Goal: Complete application form: Complete application form

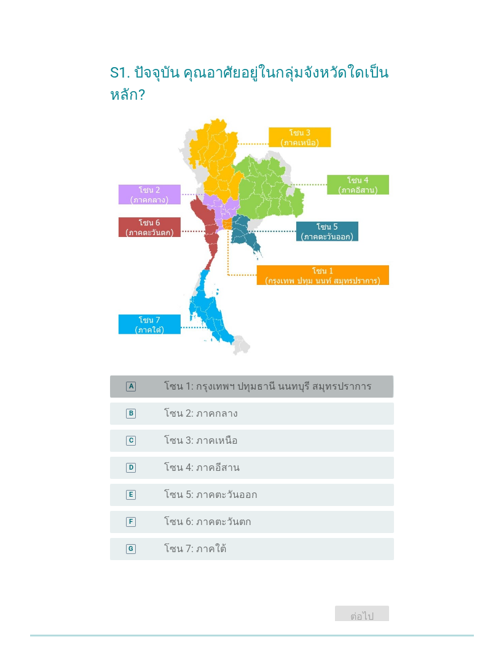
click at [208, 392] on label "โซน 1: กรุงเทพฯ ปทุมธานี นนทบุรี สมุทรปราการ" at bounding box center [268, 386] width 208 height 12
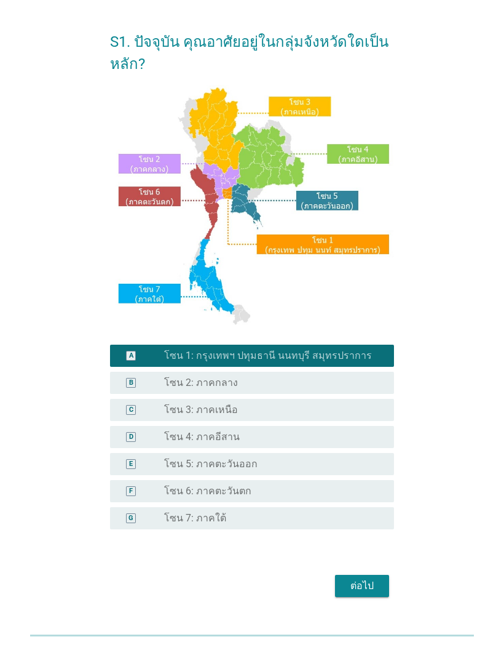
scroll to position [33, 0]
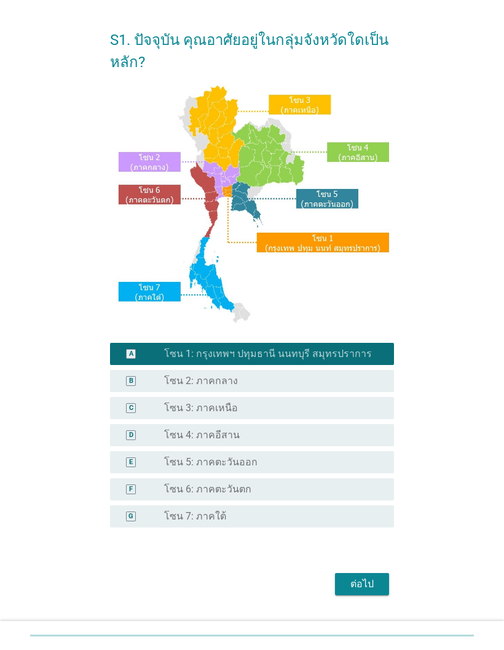
click at [354, 591] on div "ต่อไป" at bounding box center [362, 583] width 34 height 15
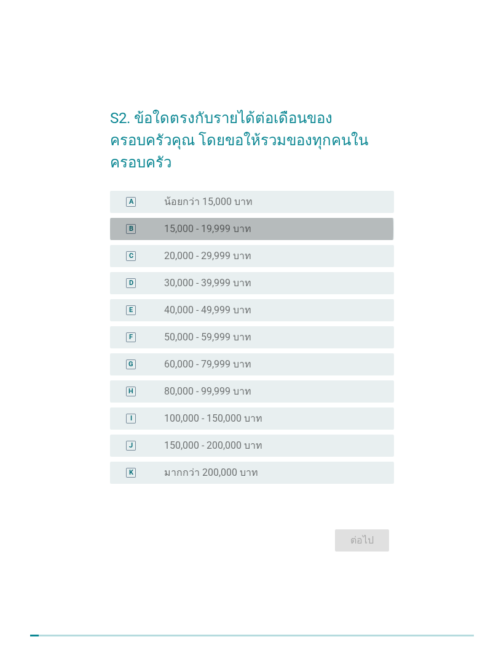
click at [150, 262] on div "C" at bounding box center [142, 256] width 44 height 12
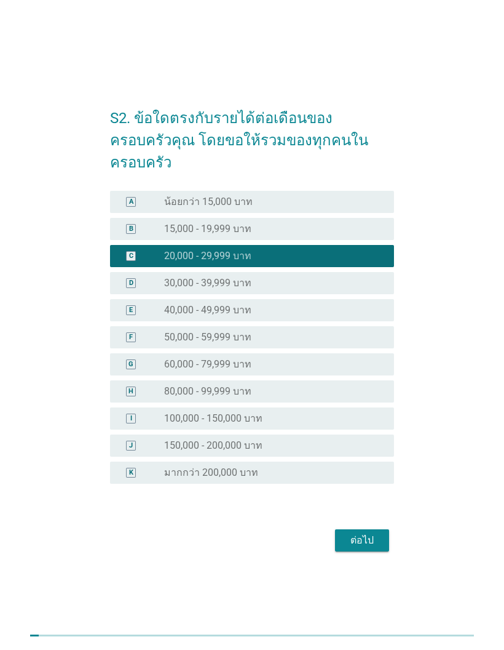
click at [360, 547] on div "ต่อไป" at bounding box center [362, 540] width 34 height 15
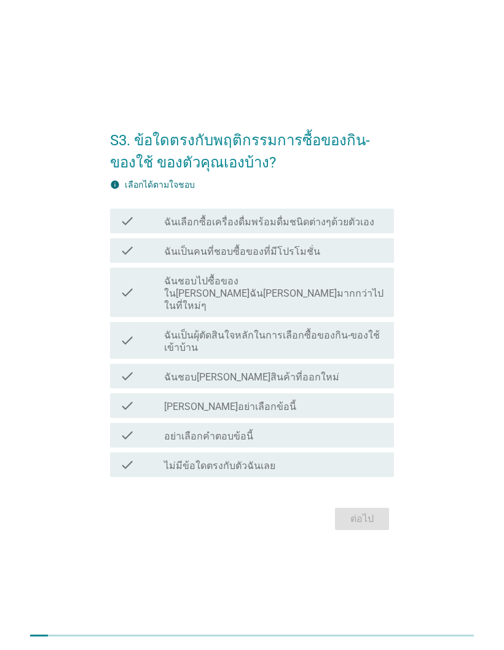
click at [130, 228] on icon "check" at bounding box center [127, 220] width 15 height 15
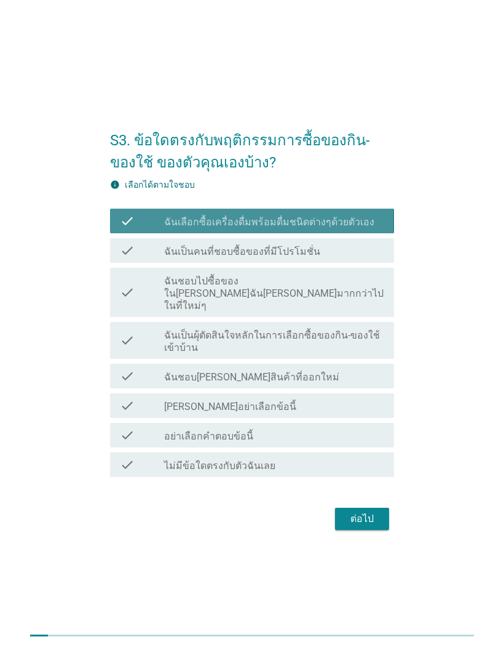
click at [129, 258] on icon "check" at bounding box center [127, 250] width 15 height 15
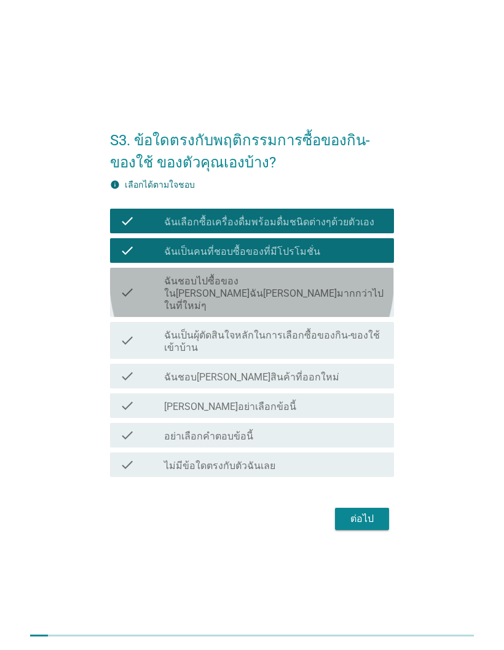
click at [133, 354] on icon "check" at bounding box center [127, 340] width 15 height 27
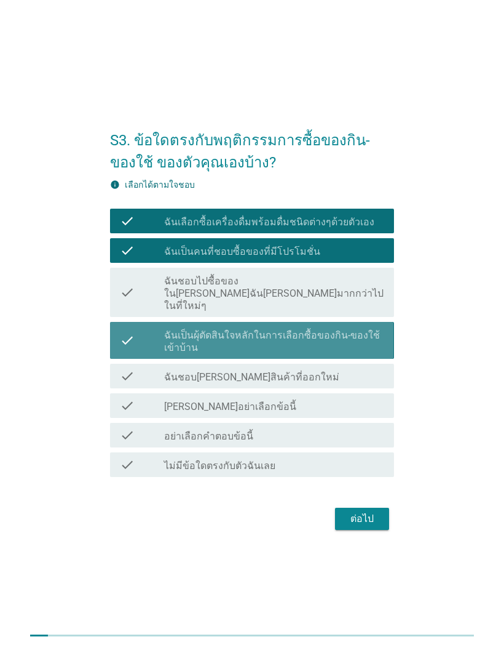
click at [131, 383] on icon "check" at bounding box center [127, 375] width 15 height 15
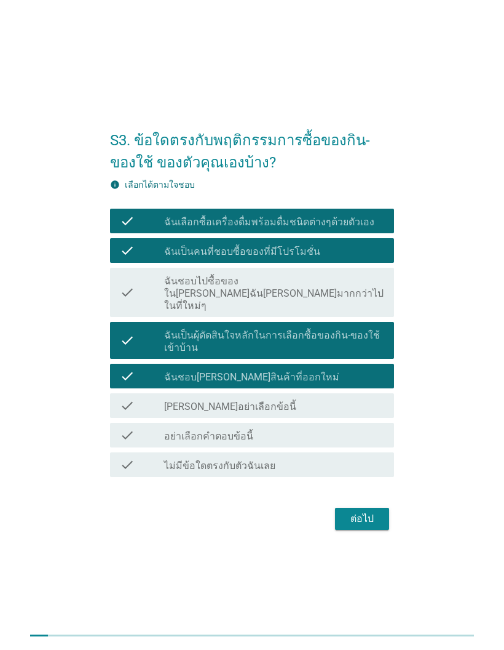
click at [360, 525] on div "ต่อไป" at bounding box center [362, 518] width 34 height 15
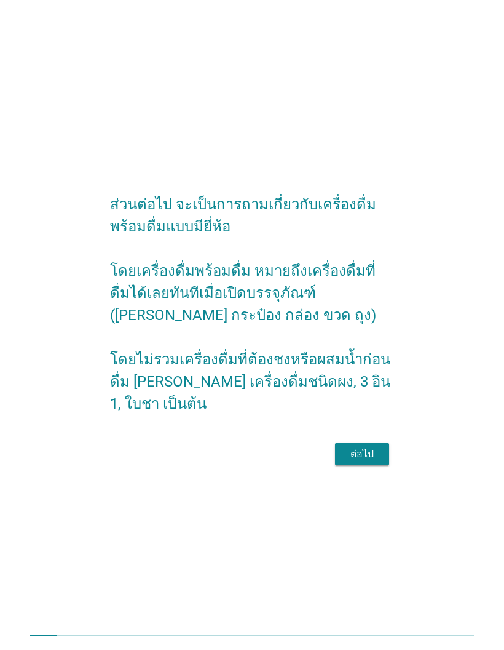
click at [354, 461] on form "ส่วนต่อไป จะเป็นการถามเกี่ยวกับเครื่องดื่มพร้อมดื่มแบบมียี่ห้อ โดยเครื่องดื่มพร…" at bounding box center [252, 325] width 284 height 288
click at [357, 465] on button "ต่อไป" at bounding box center [362, 454] width 54 height 22
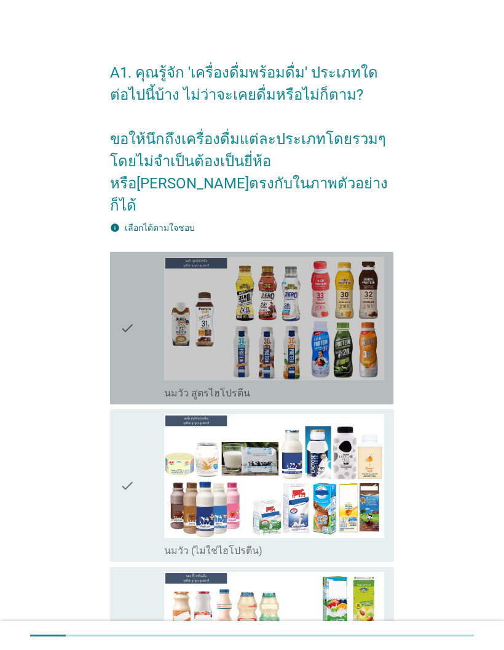
click at [127, 293] on icon "check" at bounding box center [127, 328] width 15 height 143
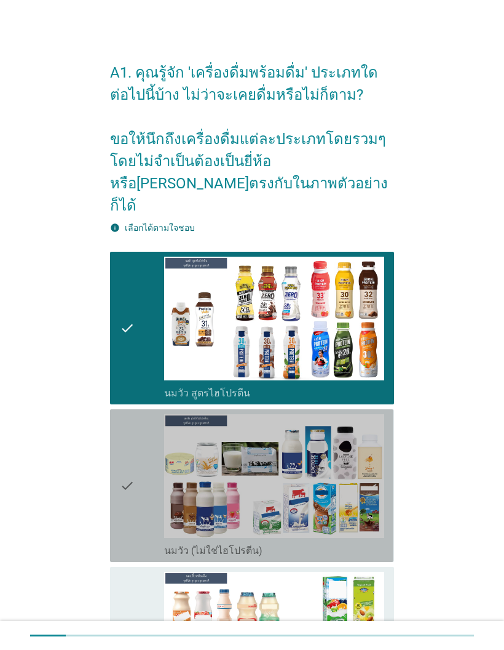
click at [122, 458] on icon "check" at bounding box center [127, 485] width 15 height 143
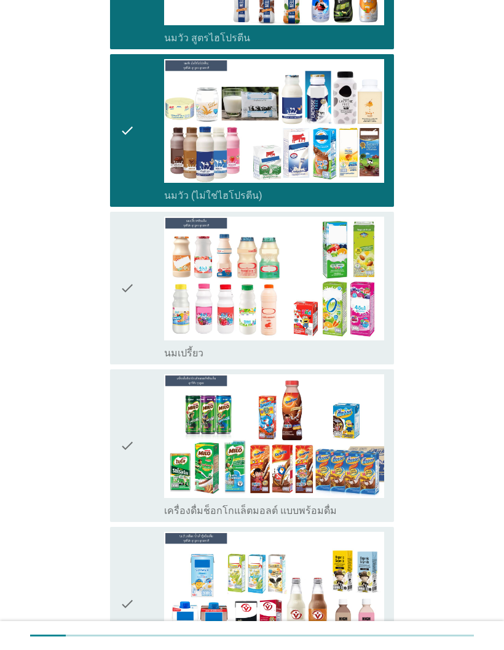
click at [122, 282] on icon "check" at bounding box center [127, 288] width 15 height 143
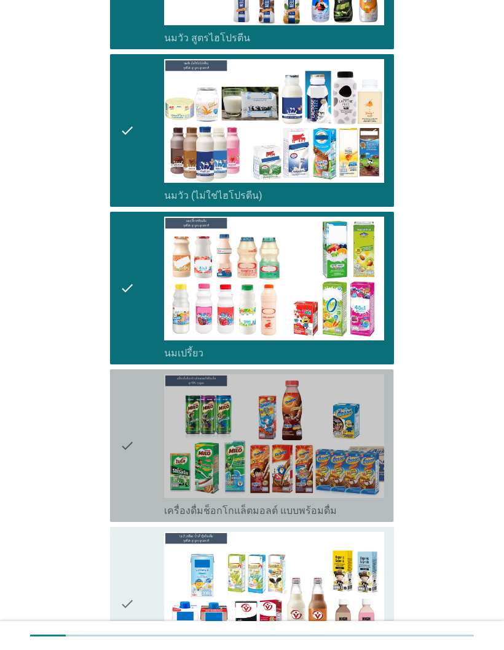
click at [132, 444] on icon "check" at bounding box center [127, 445] width 15 height 143
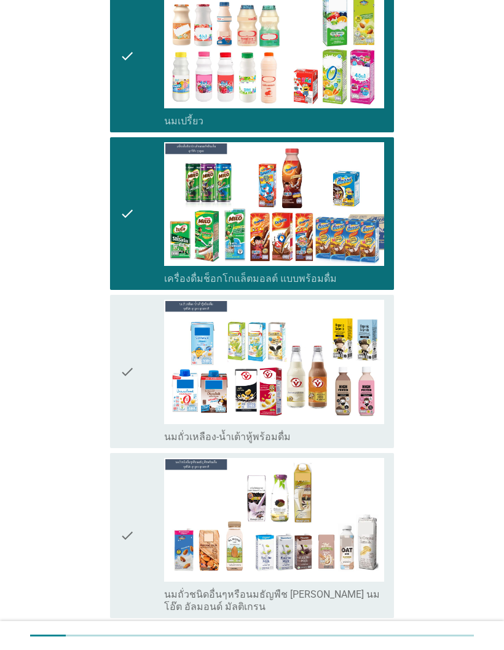
scroll to position [591, 0]
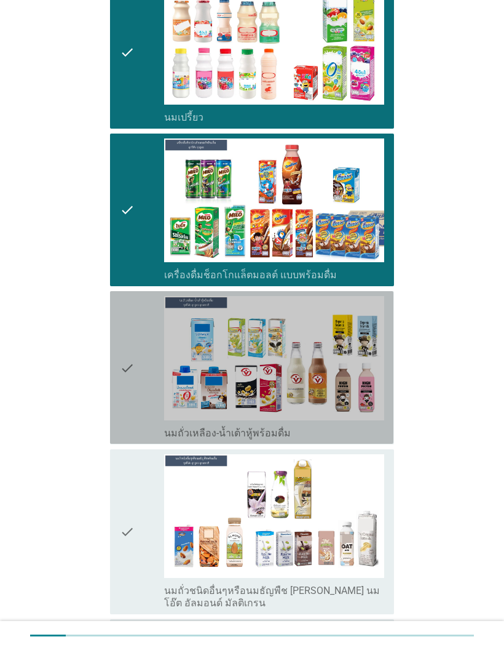
click at [130, 362] on icon "check" at bounding box center [127, 367] width 15 height 143
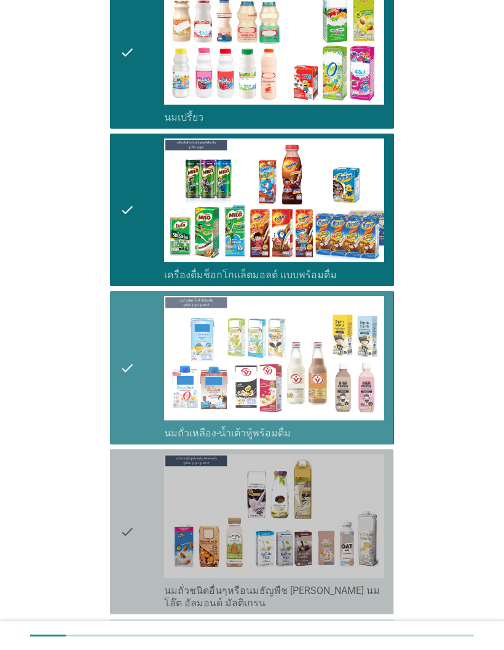
click at [161, 505] on div "check" at bounding box center [142, 531] width 44 height 155
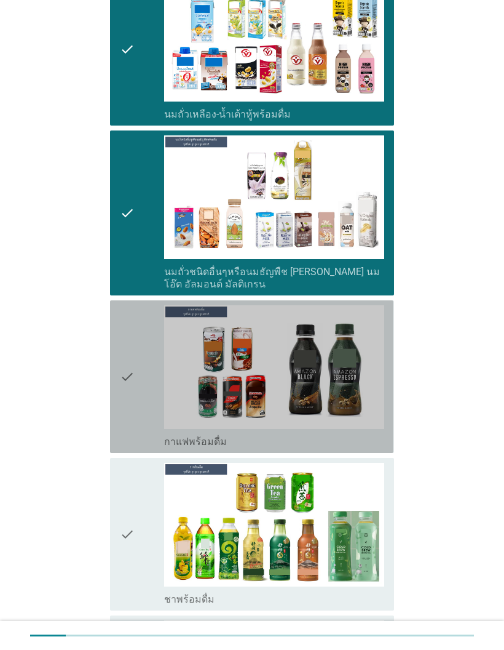
scroll to position [924, 0]
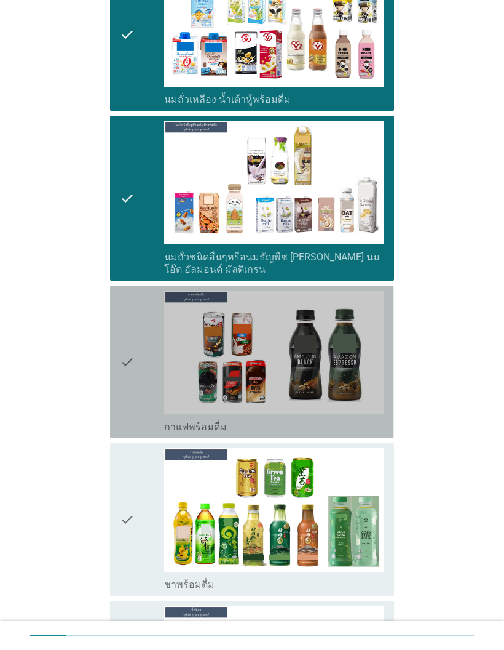
click at [150, 353] on div "check" at bounding box center [142, 361] width 44 height 143
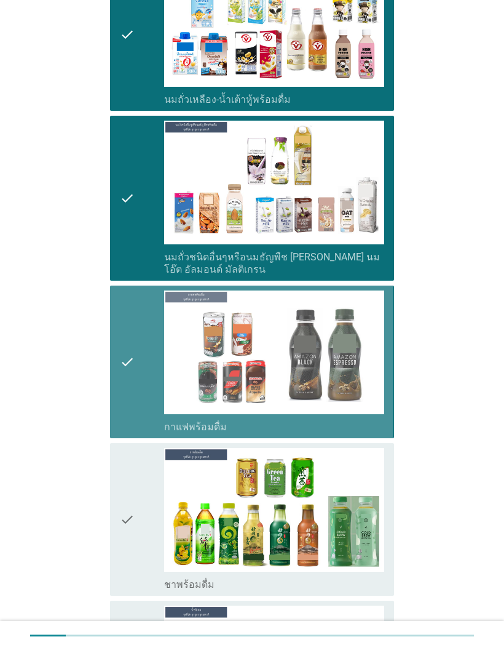
click at [158, 504] on div "check" at bounding box center [142, 519] width 44 height 143
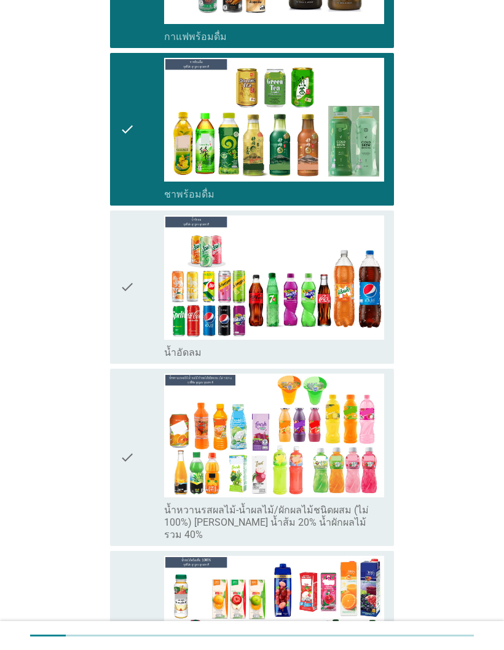
scroll to position [1338, 0]
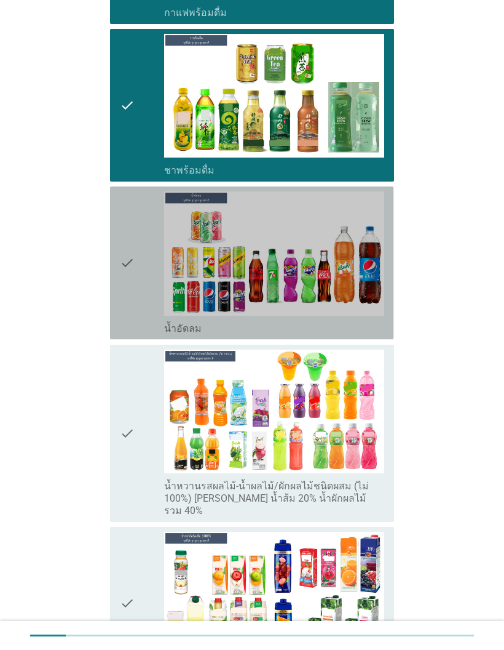
click at [137, 274] on div "check" at bounding box center [142, 262] width 44 height 143
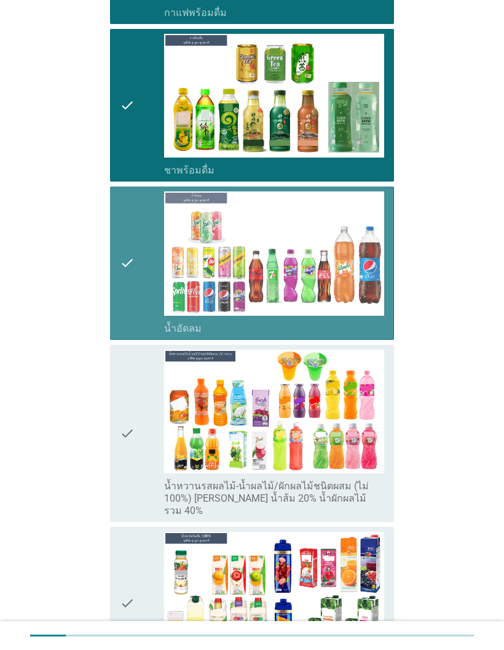
click at [154, 404] on div "check" at bounding box center [142, 432] width 44 height 167
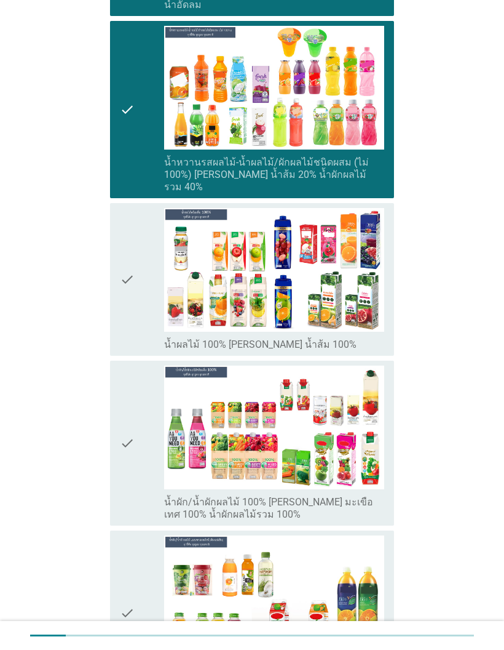
click at [128, 297] on icon "check" at bounding box center [127, 279] width 15 height 143
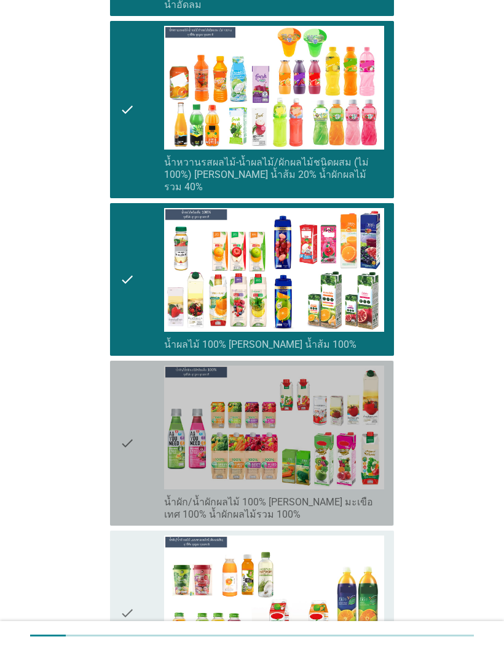
click at [153, 423] on div "check" at bounding box center [142, 442] width 44 height 155
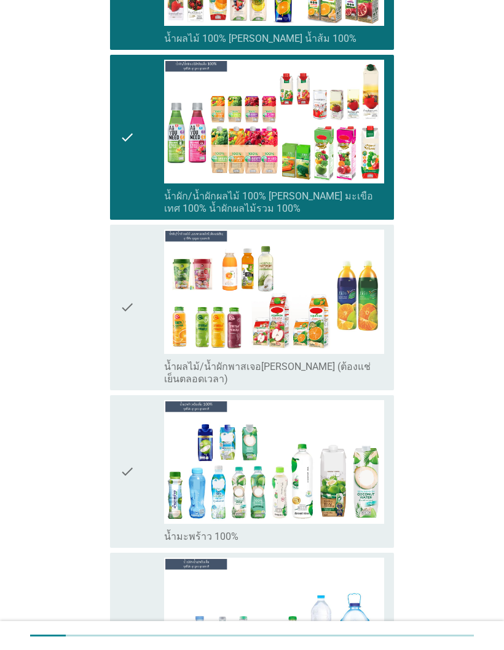
scroll to position [1969, 0]
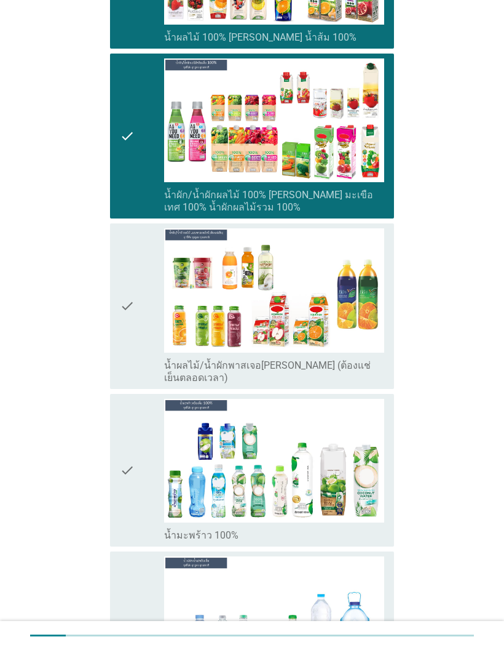
click at [135, 266] on div "check" at bounding box center [142, 305] width 44 height 155
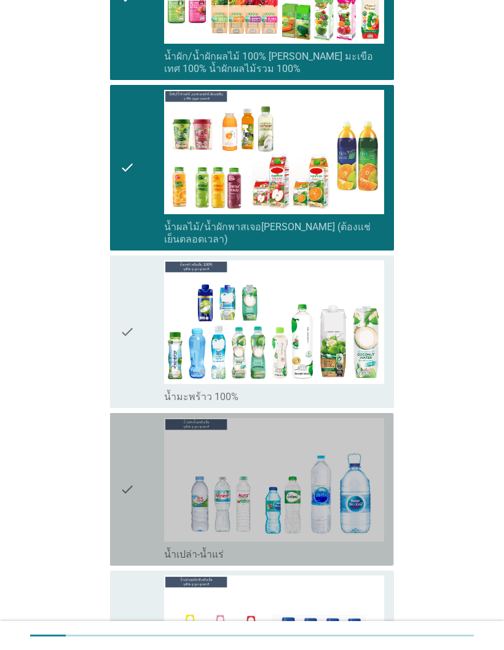
scroll to position [2112, 0]
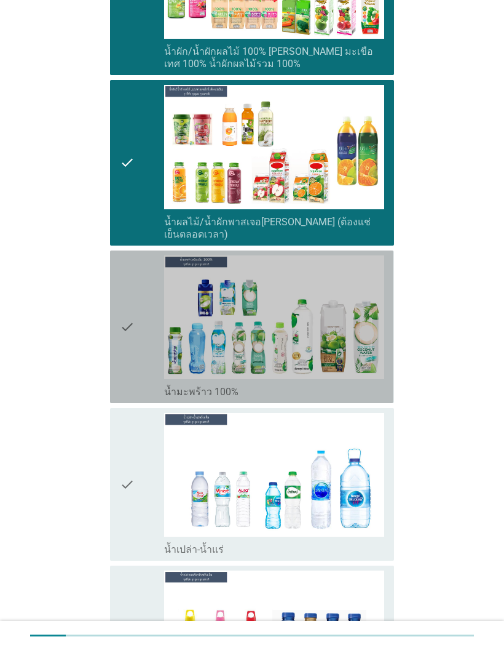
click at [137, 292] on div "check" at bounding box center [142, 326] width 44 height 143
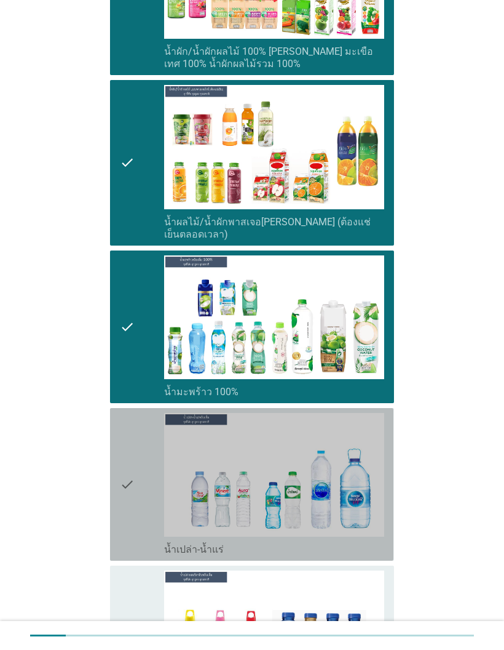
click at [171, 440] on img at bounding box center [274, 475] width 220 height 124
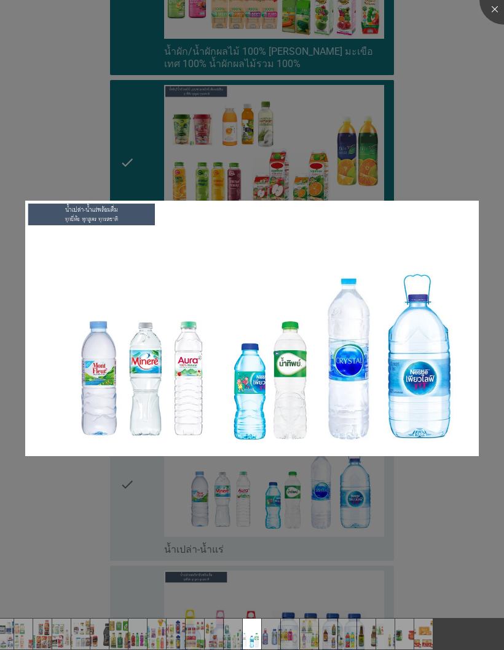
click at [82, 535] on div at bounding box center [252, 325] width 504 height 650
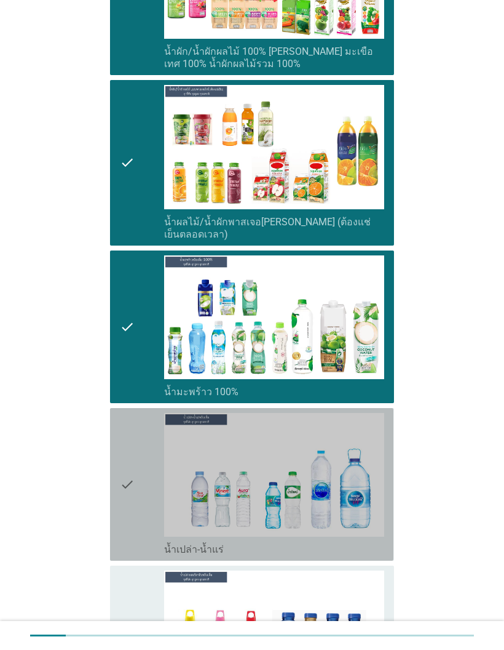
click at [136, 466] on div "check" at bounding box center [142, 484] width 44 height 143
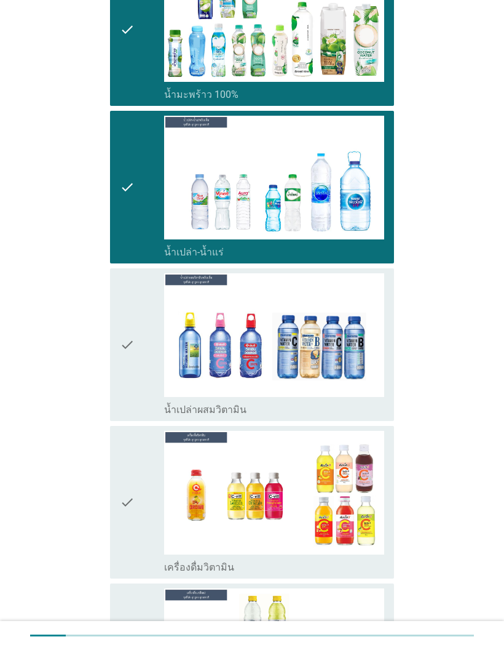
scroll to position [2410, 0]
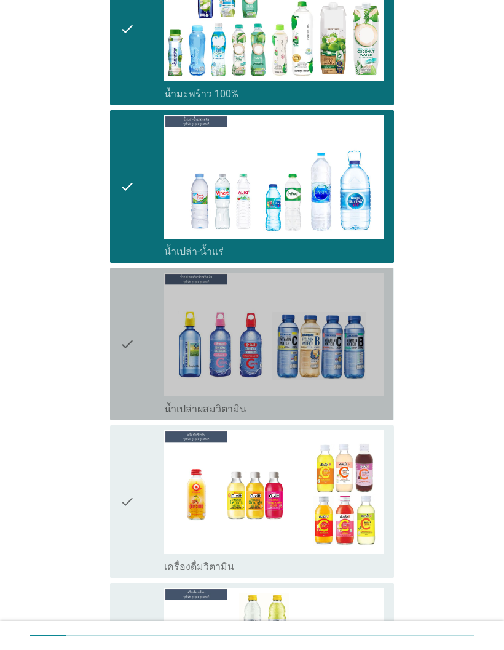
click at [127, 329] on icon "check" at bounding box center [127, 344] width 15 height 143
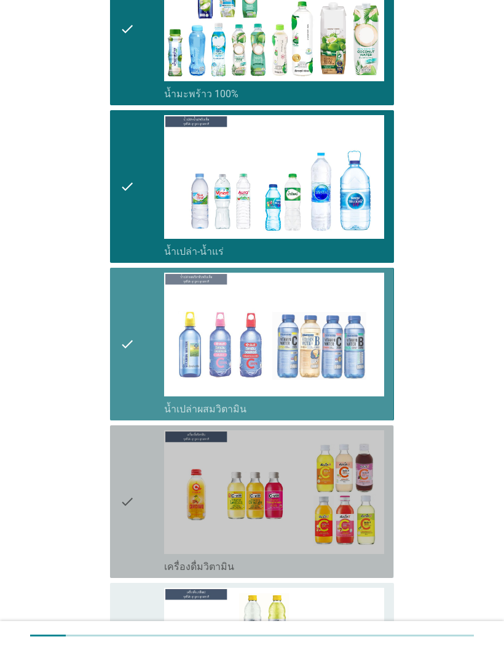
click at [122, 446] on icon "check" at bounding box center [127, 501] width 15 height 143
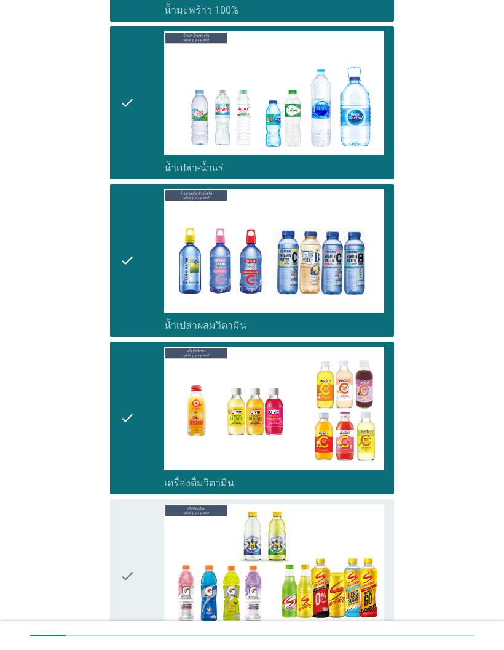
scroll to position [2765, 0]
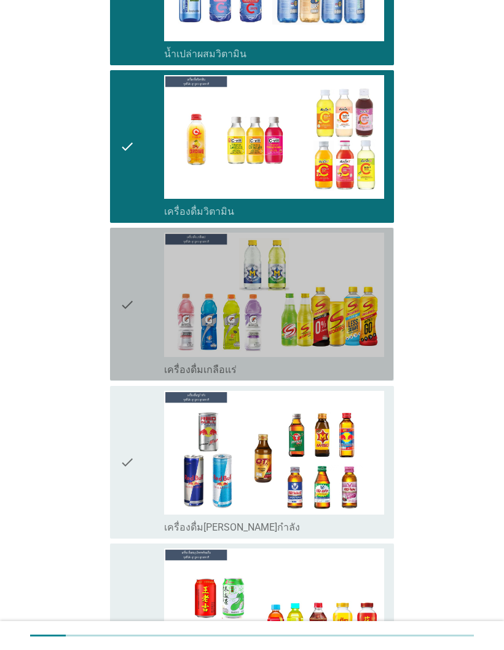
click at [125, 282] on icon "check" at bounding box center [127, 304] width 15 height 143
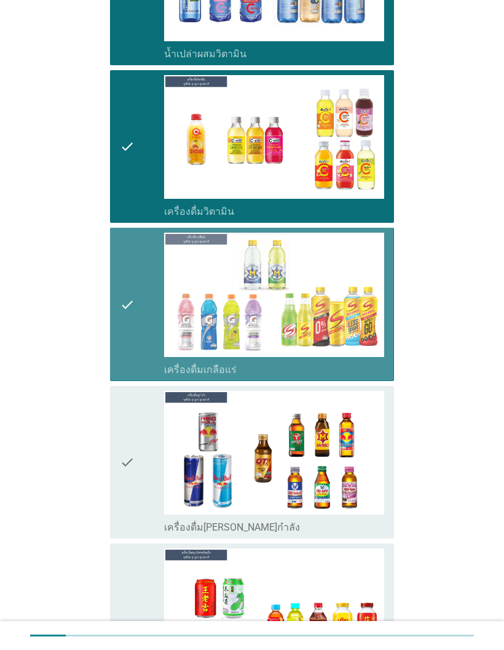
click at [130, 424] on icon "check" at bounding box center [127, 462] width 15 height 143
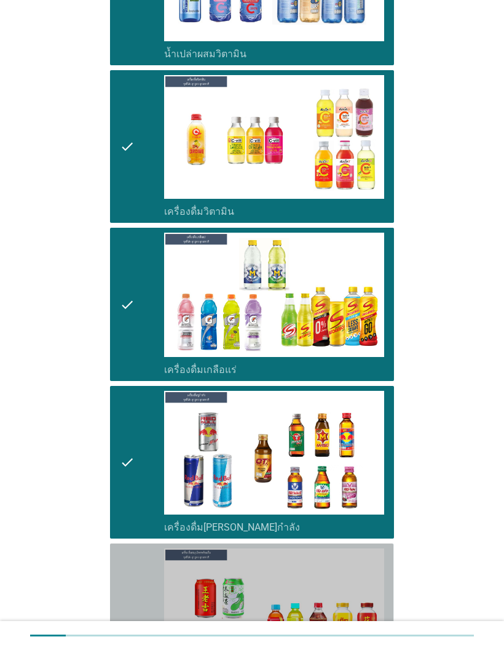
click at [127, 562] on icon "check" at bounding box center [127, 625] width 15 height 155
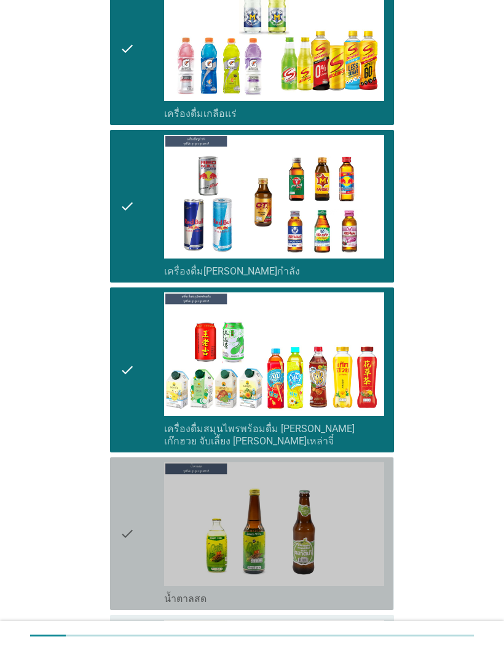
click at [131, 500] on icon "check" at bounding box center [127, 533] width 15 height 143
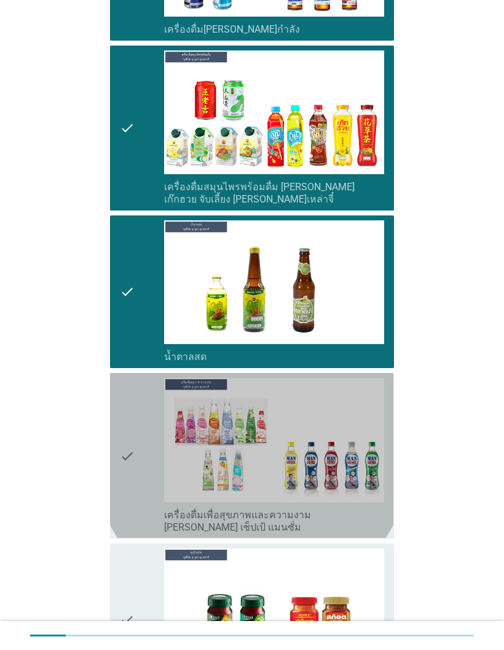
click at [125, 402] on icon "check" at bounding box center [127, 455] width 15 height 155
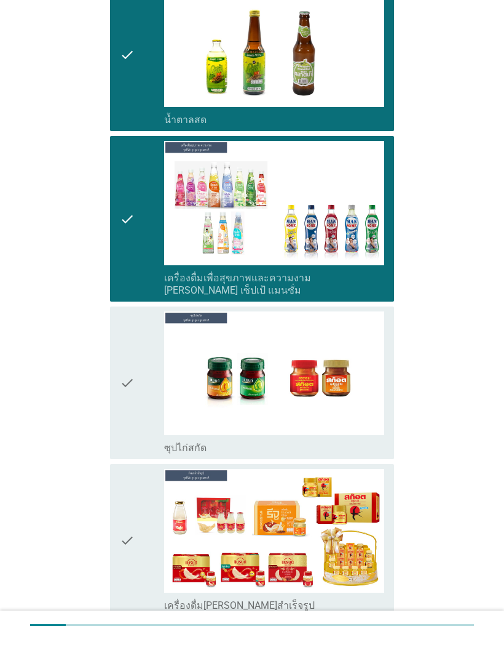
scroll to position [3538, 0]
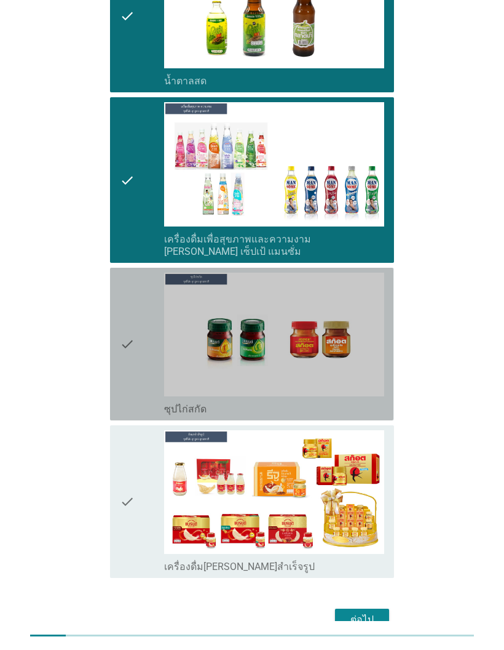
click at [123, 298] on icon "check" at bounding box center [127, 344] width 15 height 143
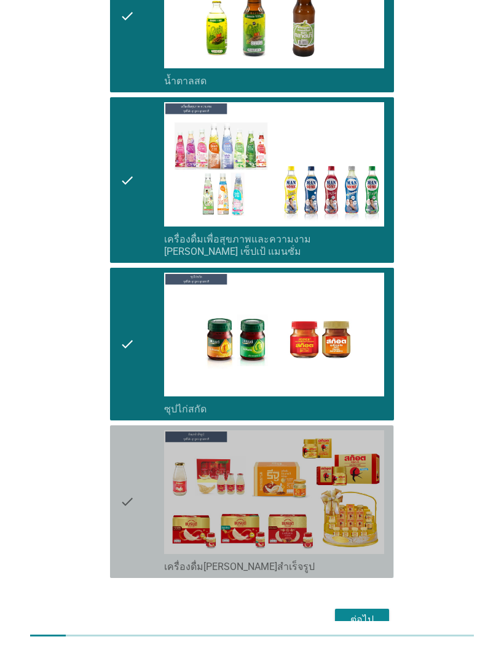
click at [114, 440] on div "check check_box_outline_blank เครื่องดื่ม[PERSON_NAME]สำเร็จรูป" at bounding box center [252, 501] width 284 height 153
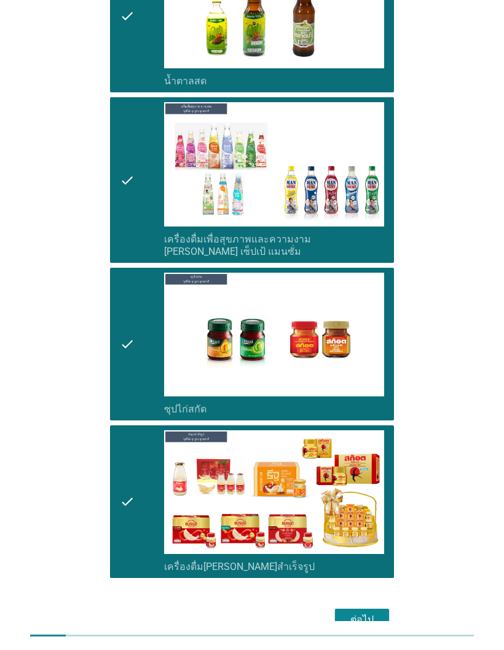
click at [362, 612] on div "ต่อไป" at bounding box center [362, 619] width 34 height 15
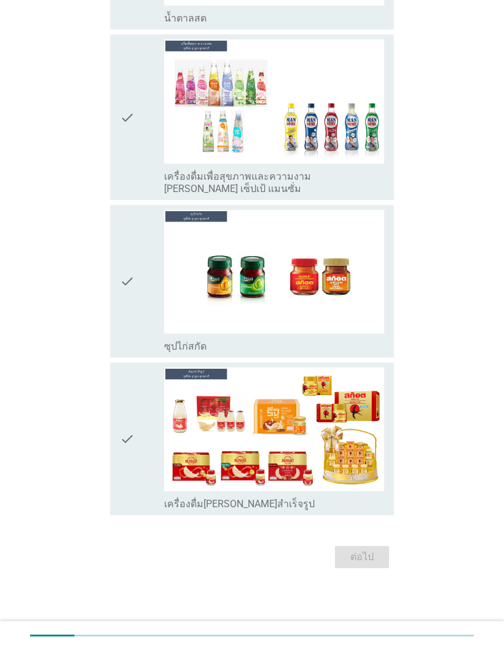
scroll to position [0, 0]
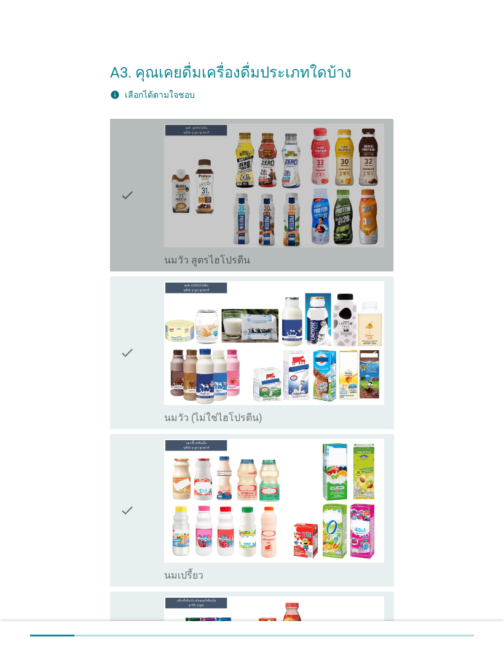
click at [135, 205] on icon "check" at bounding box center [127, 195] width 15 height 143
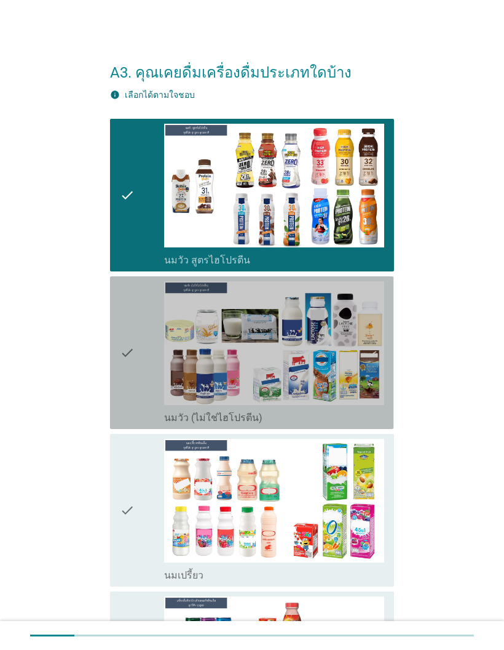
click at [127, 372] on icon "check" at bounding box center [127, 352] width 15 height 143
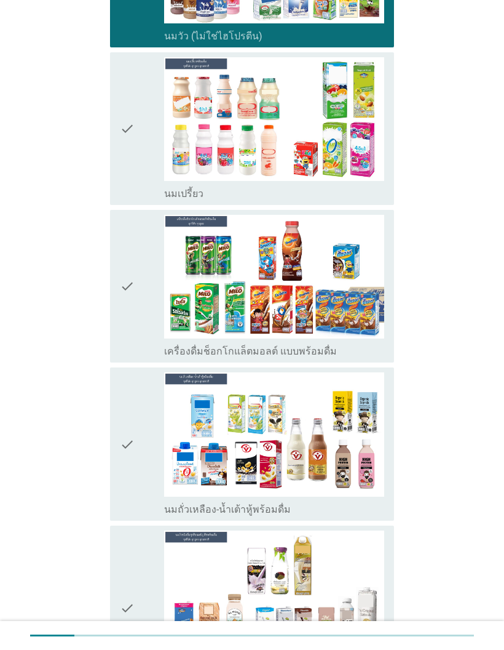
scroll to position [368, 0]
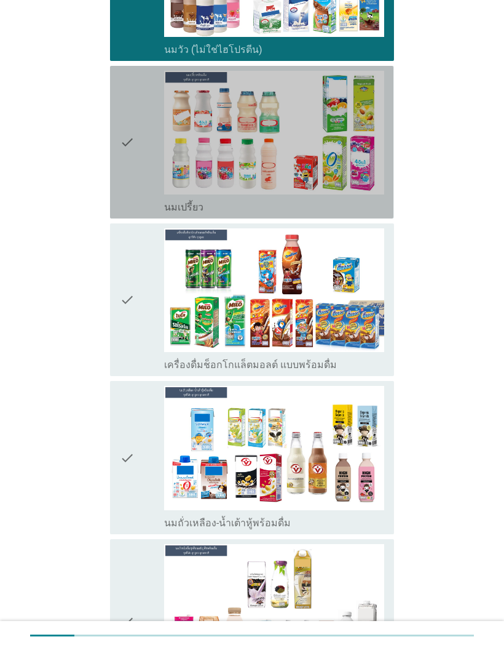
click at [140, 159] on div "check" at bounding box center [142, 142] width 44 height 143
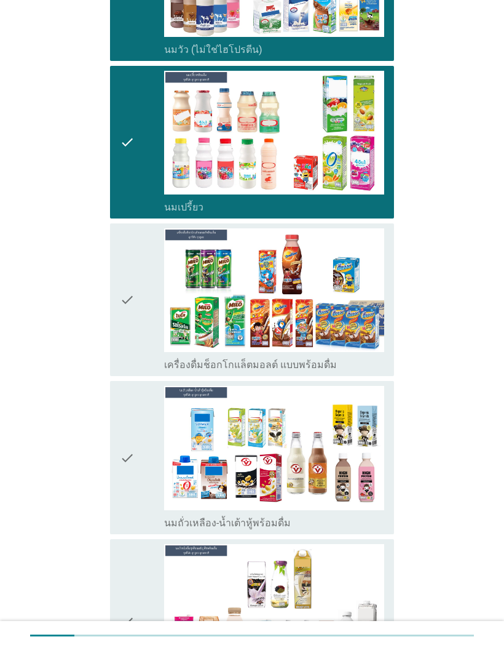
click at [130, 321] on icon "check" at bounding box center [127, 299] width 15 height 143
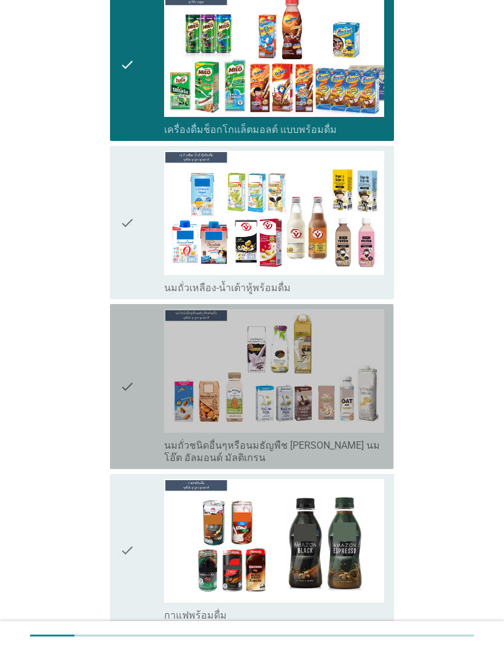
scroll to position [604, 0]
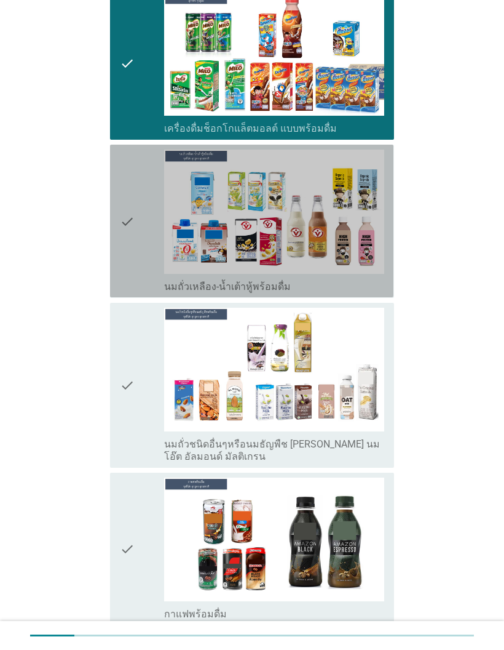
click at [131, 229] on icon "check" at bounding box center [127, 220] width 15 height 143
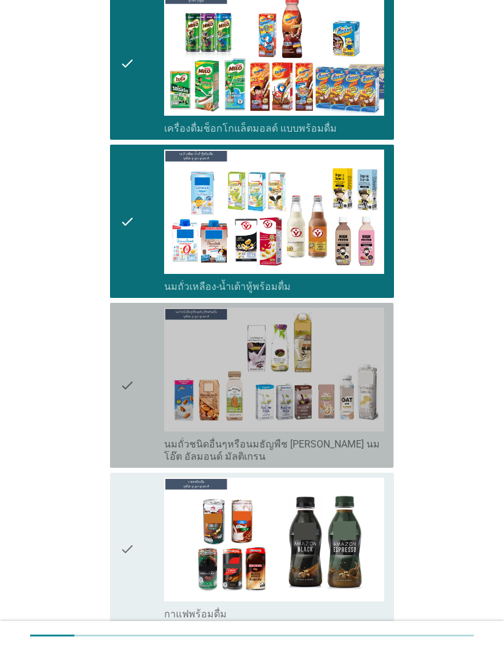
click at [127, 418] on icon "check" at bounding box center [127, 385] width 15 height 155
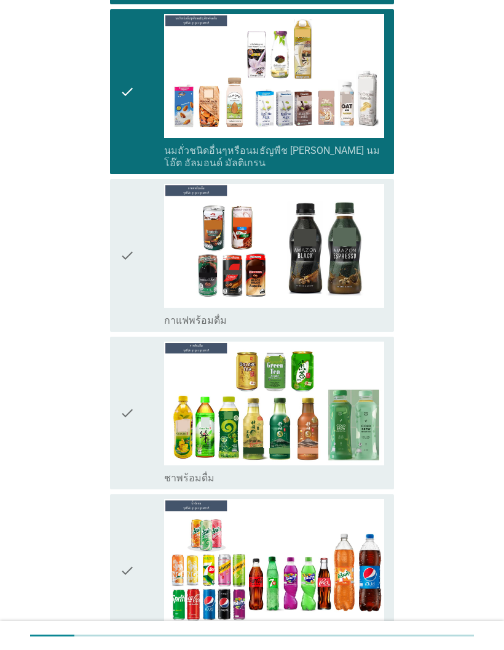
scroll to position [900, 0]
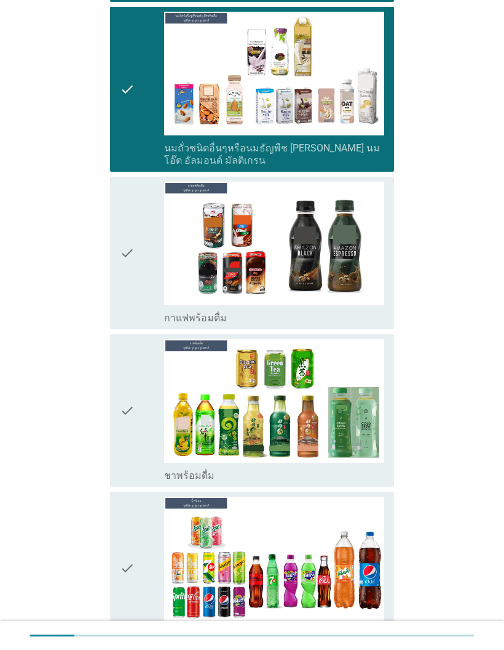
click at [123, 260] on icon "check" at bounding box center [127, 252] width 15 height 143
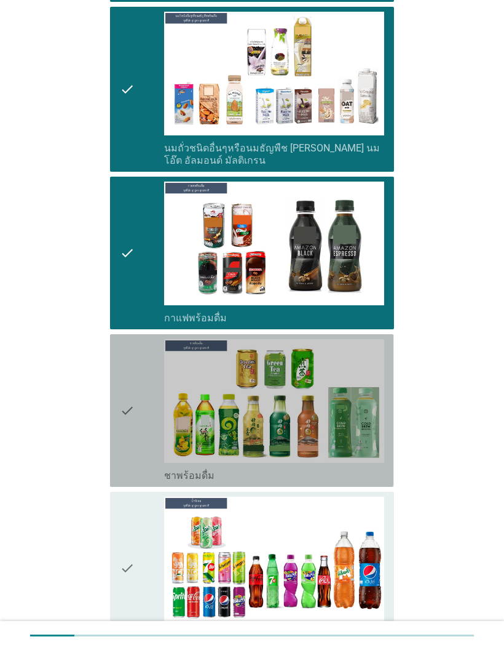
click at [138, 429] on div "check" at bounding box center [142, 410] width 44 height 143
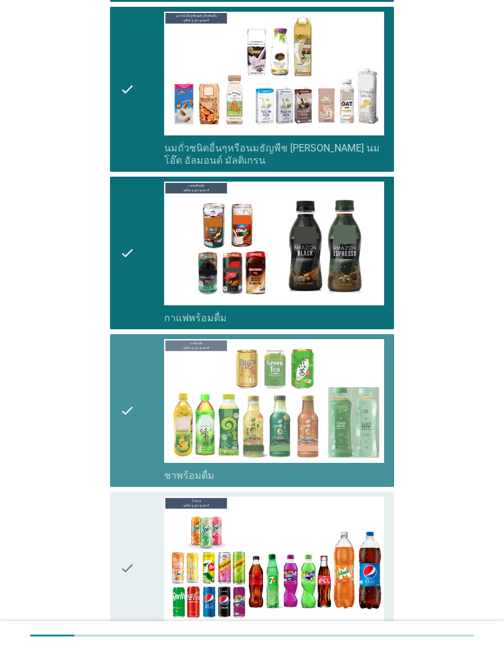
click at [145, 572] on div "check" at bounding box center [142, 567] width 44 height 143
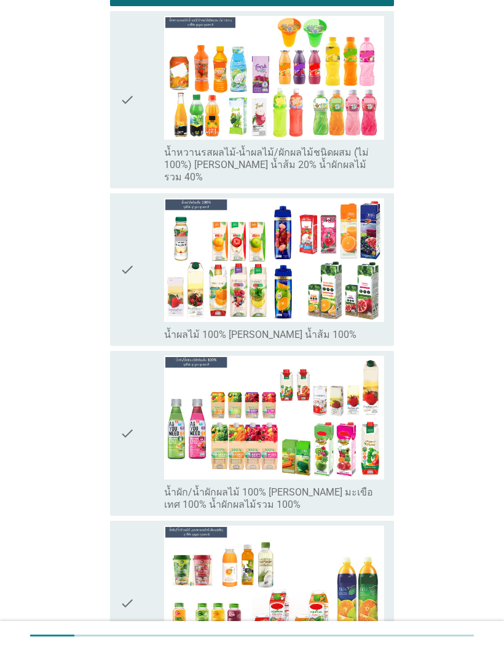
scroll to position [1539, 0]
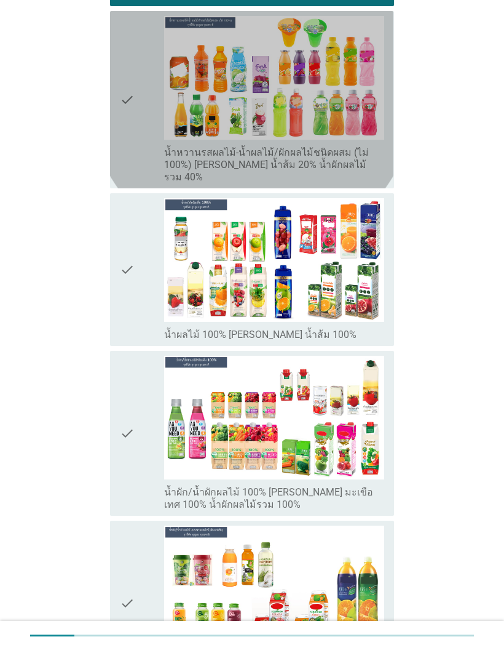
click at [132, 146] on icon "check" at bounding box center [127, 99] width 15 height 167
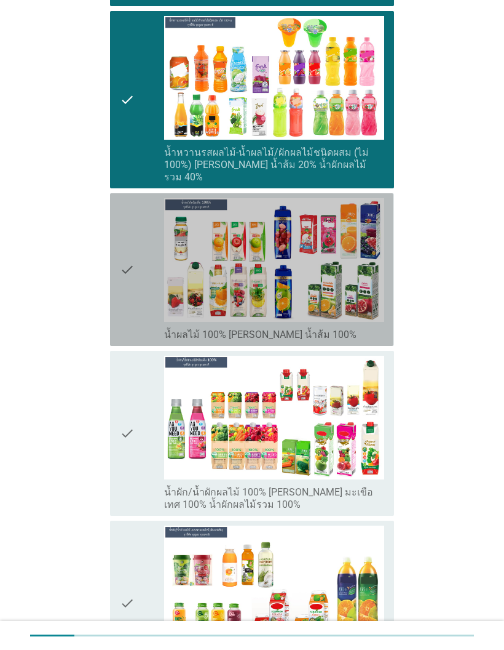
click at [122, 254] on icon "check" at bounding box center [127, 269] width 15 height 143
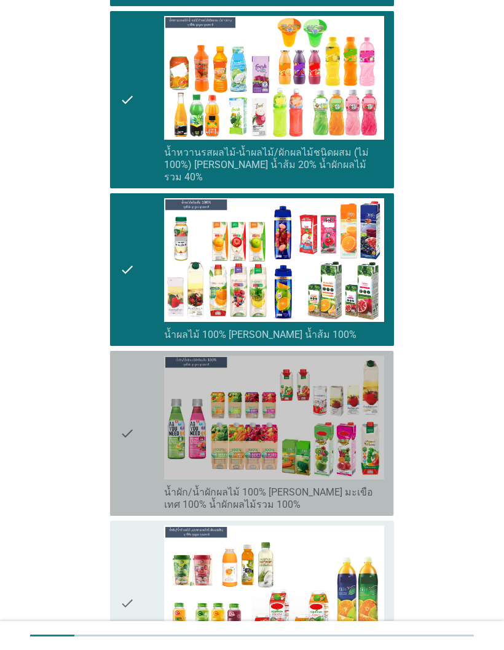
click at [149, 412] on div "check" at bounding box center [142, 433] width 44 height 155
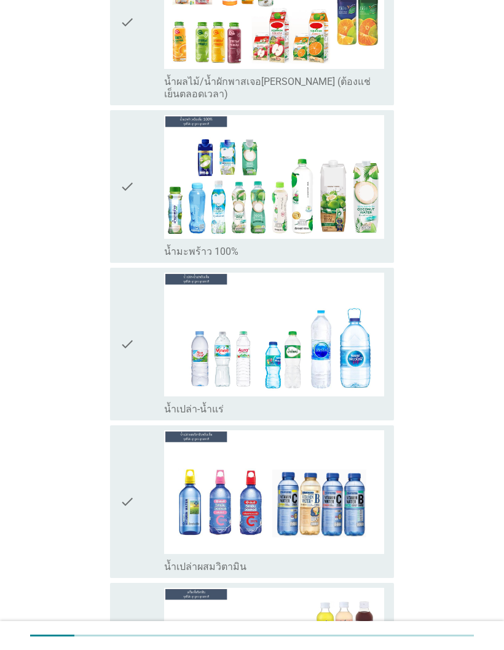
scroll to position [2122, 0]
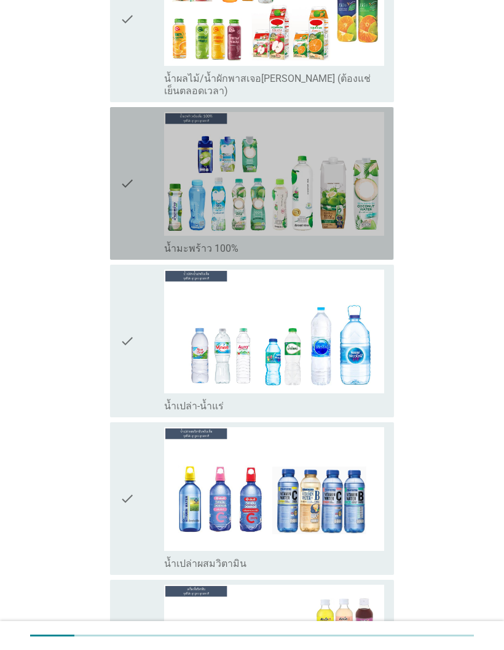
click at [128, 170] on icon "check" at bounding box center [127, 183] width 15 height 143
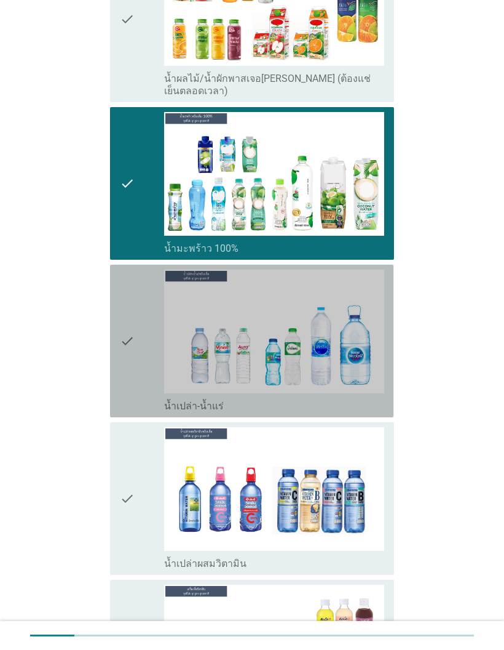
click at [131, 320] on icon "check" at bounding box center [127, 340] width 15 height 143
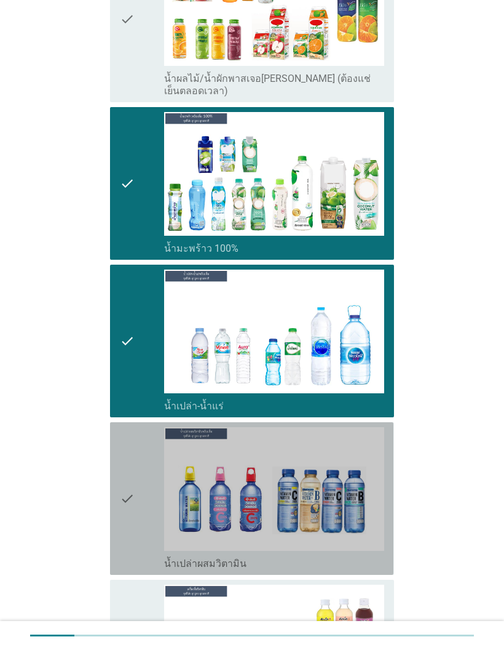
click at [132, 508] on icon "check" at bounding box center [127, 498] width 15 height 143
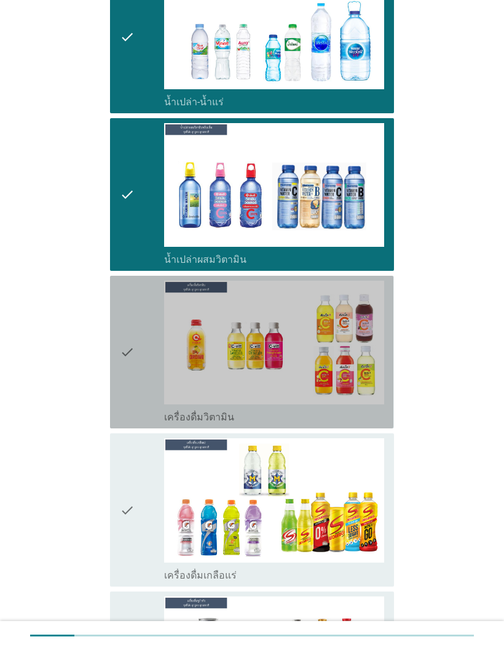
click at [126, 343] on icon "check" at bounding box center [127, 352] width 15 height 143
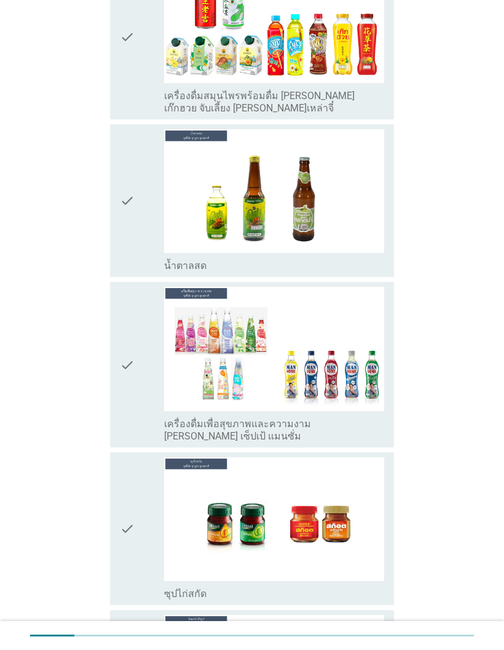
scroll to position [3220, 0]
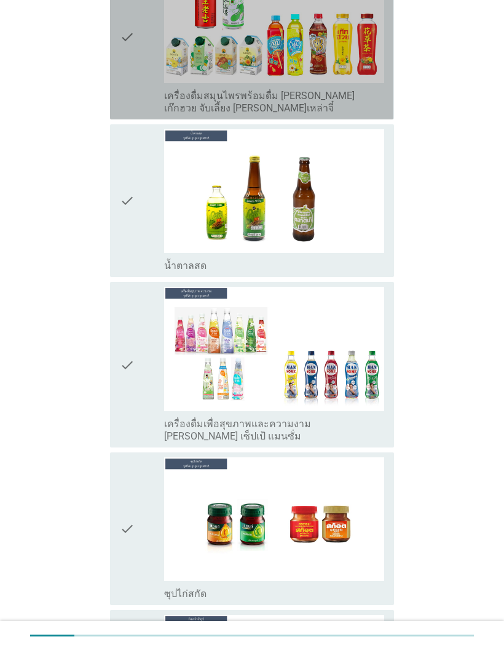
click at [133, 62] on icon "check" at bounding box center [127, 36] width 15 height 155
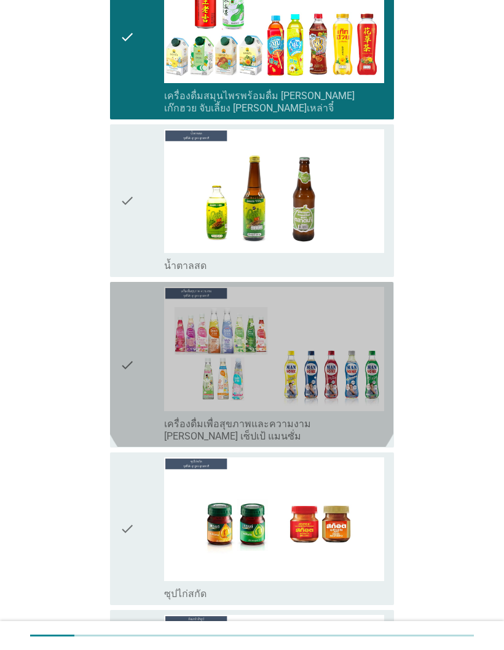
click at [125, 355] on icon "check" at bounding box center [127, 364] width 15 height 155
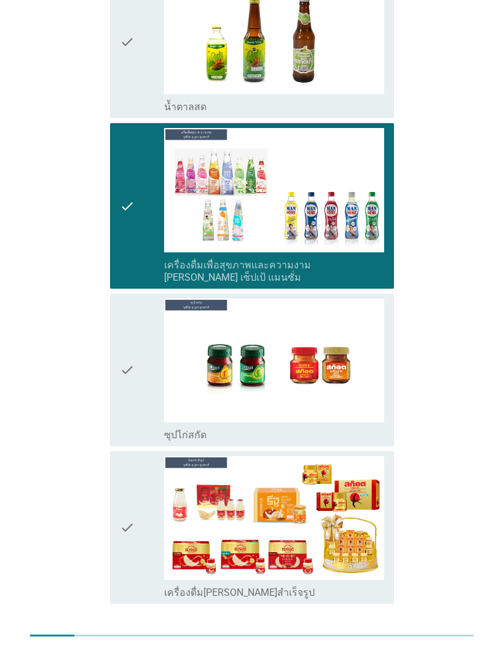
scroll to position [3378, 0]
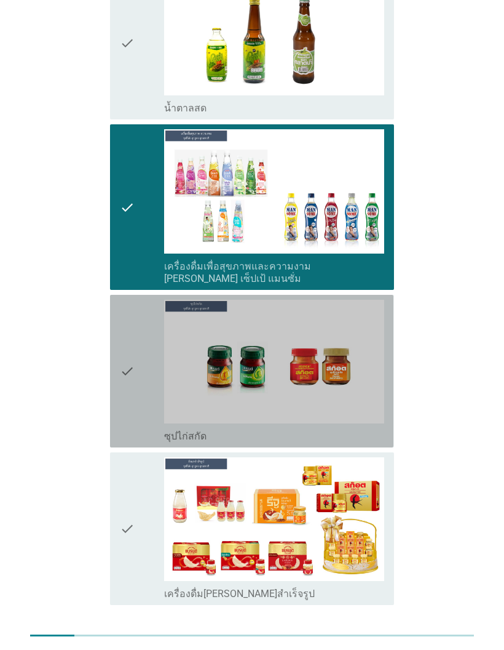
click at [121, 372] on icon "check" at bounding box center [127, 371] width 15 height 143
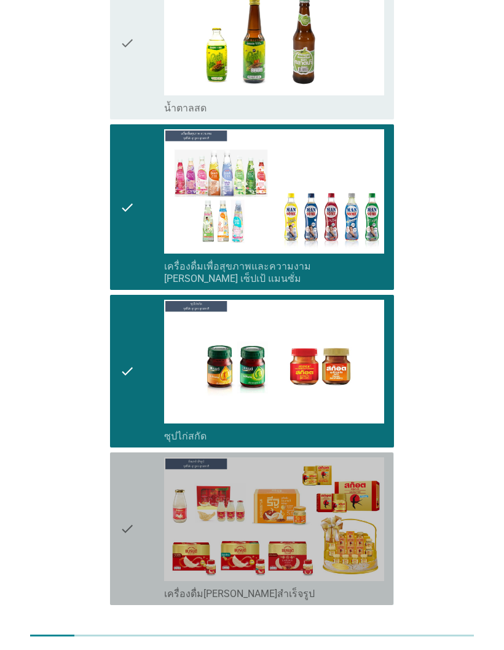
click at [132, 513] on icon "check" at bounding box center [127, 528] width 15 height 143
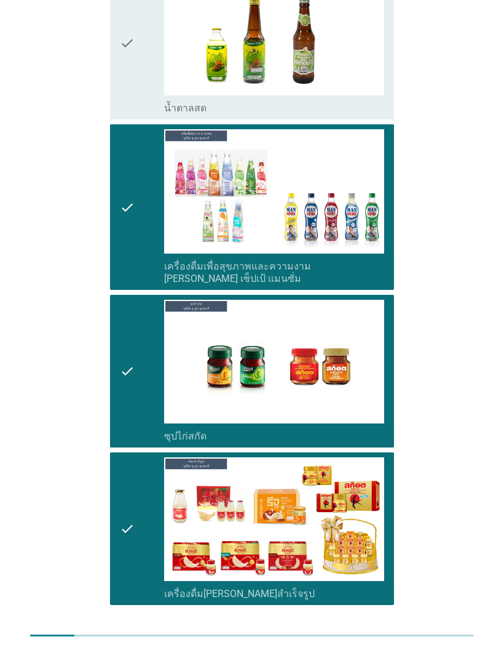
click at [354, 639] on div "ต่อไป" at bounding box center [362, 646] width 34 height 15
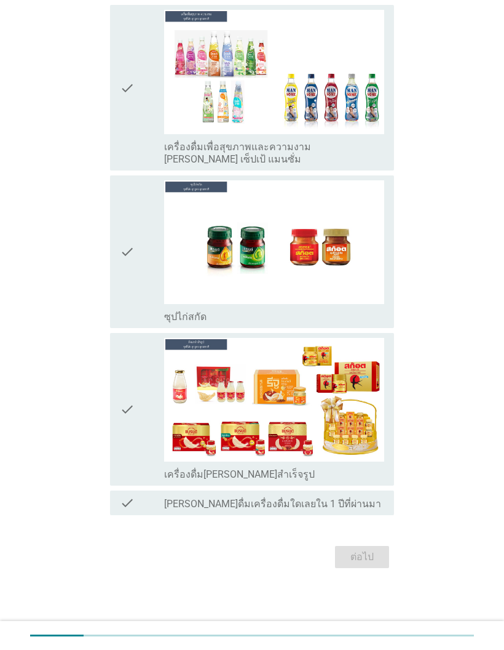
scroll to position [0, 0]
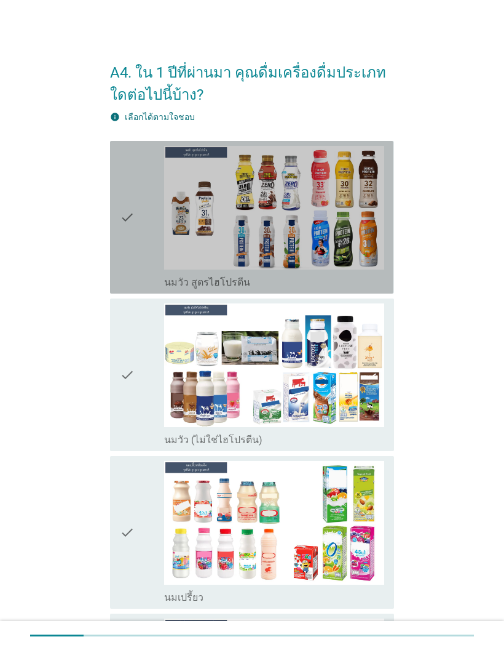
click at [121, 226] on icon "check" at bounding box center [127, 217] width 15 height 143
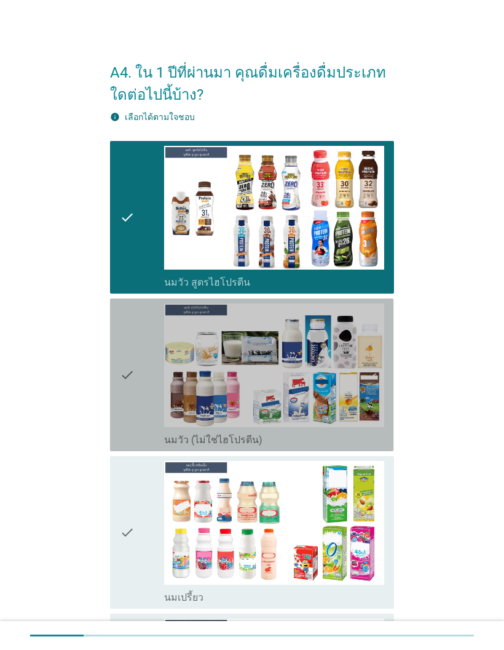
click at [116, 354] on div "check check_box_outline_blank นมวัว (ไม่ใช่ไฮโปรตีน)" at bounding box center [252, 374] width 284 height 153
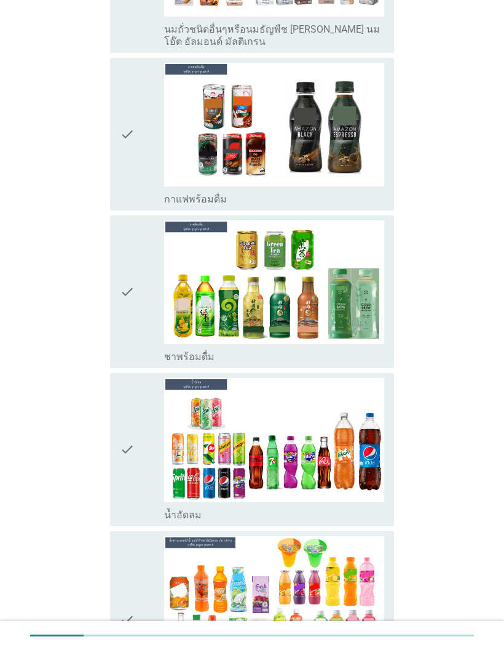
click at [137, 328] on div "check" at bounding box center [142, 291] width 44 height 143
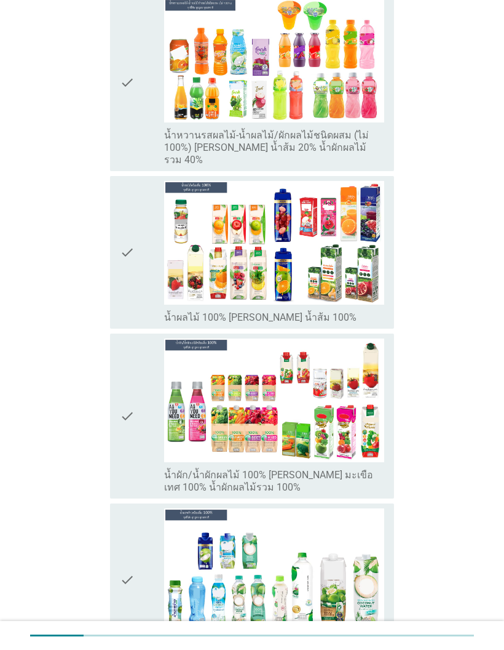
scroll to position [1592, 0]
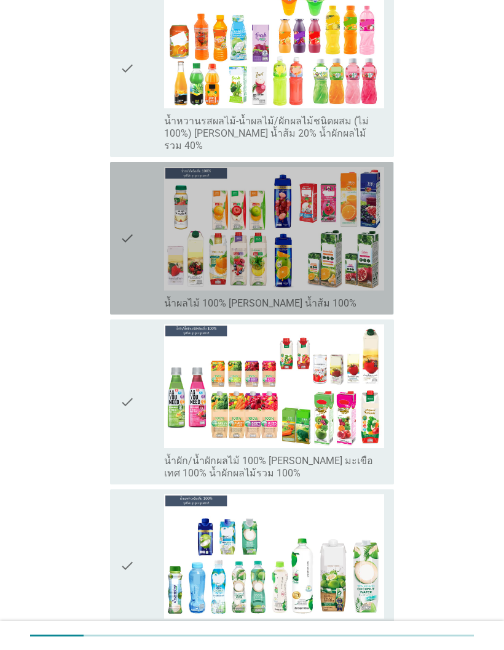
click at [125, 252] on icon "check" at bounding box center [127, 238] width 15 height 143
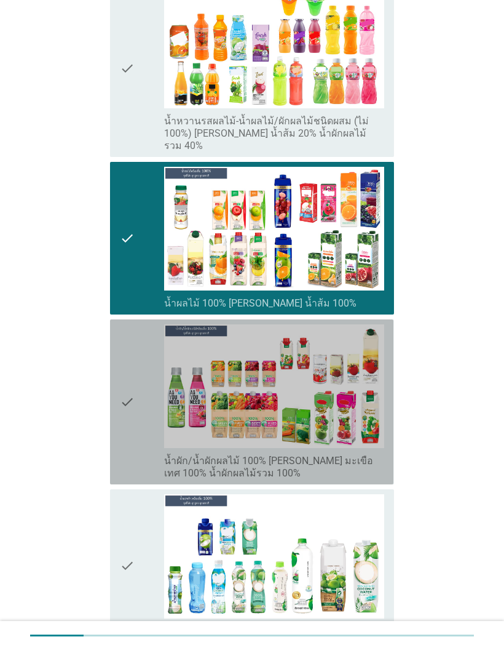
click at [130, 413] on icon "check" at bounding box center [127, 401] width 15 height 155
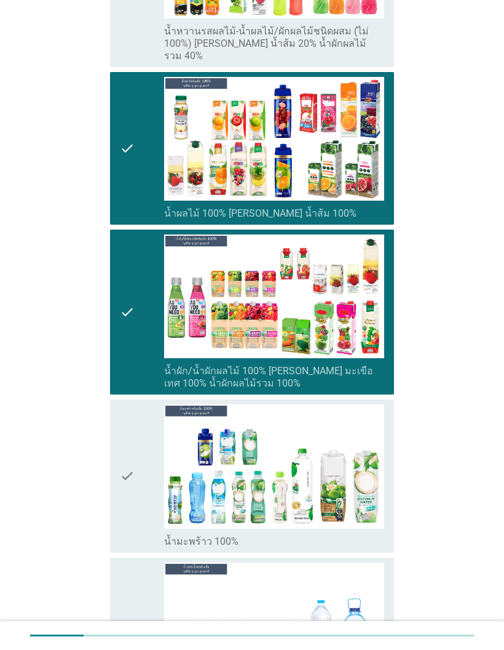
scroll to position [1682, 0]
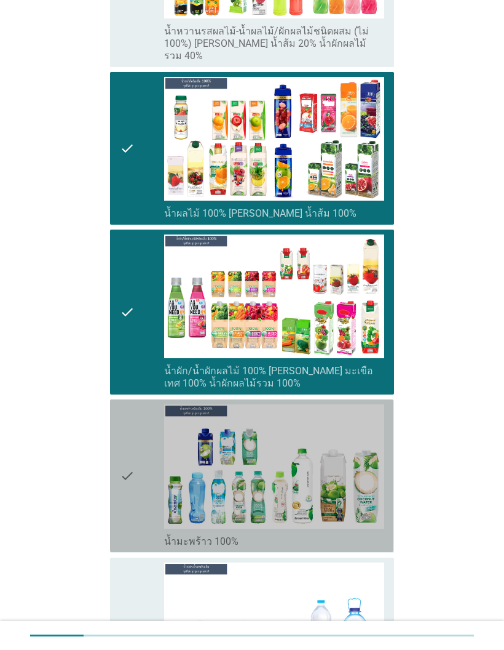
click at [138, 497] on div "check" at bounding box center [142, 475] width 44 height 143
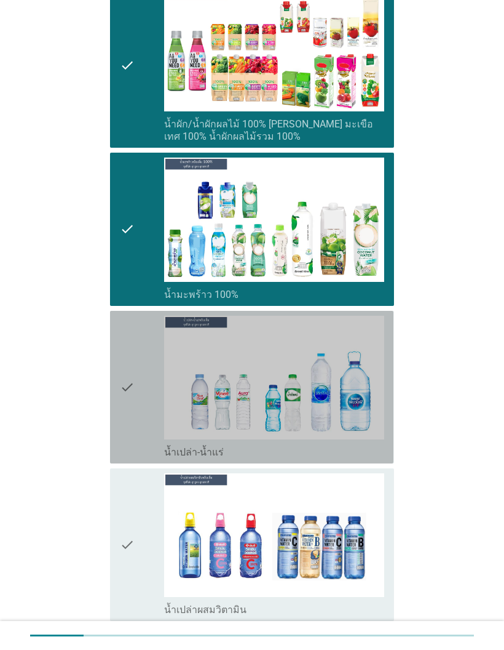
click at [129, 392] on icon "check" at bounding box center [127, 387] width 15 height 143
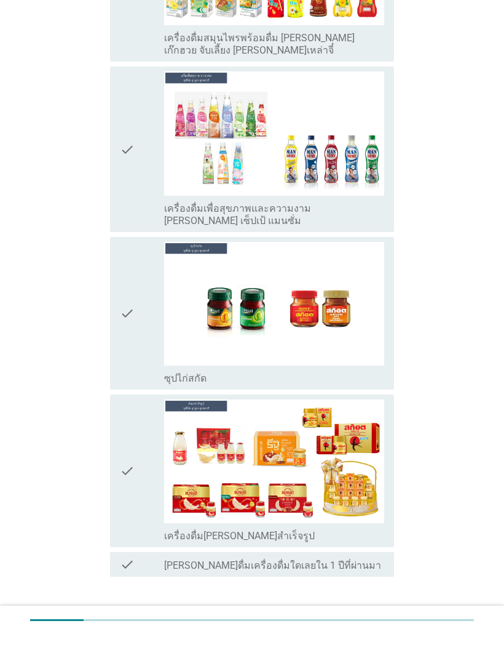
scroll to position [2849, 0]
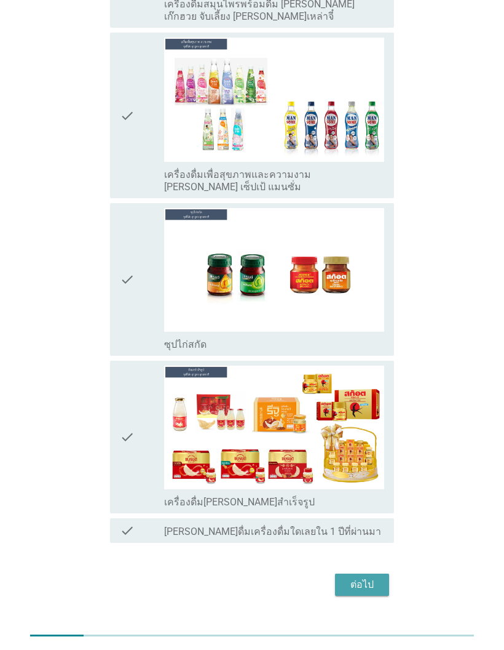
click at [362, 577] on div "ต่อไป" at bounding box center [362, 584] width 34 height 15
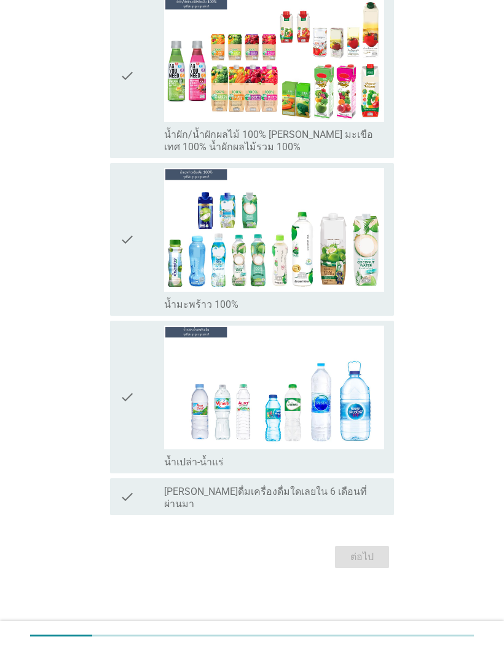
scroll to position [0, 0]
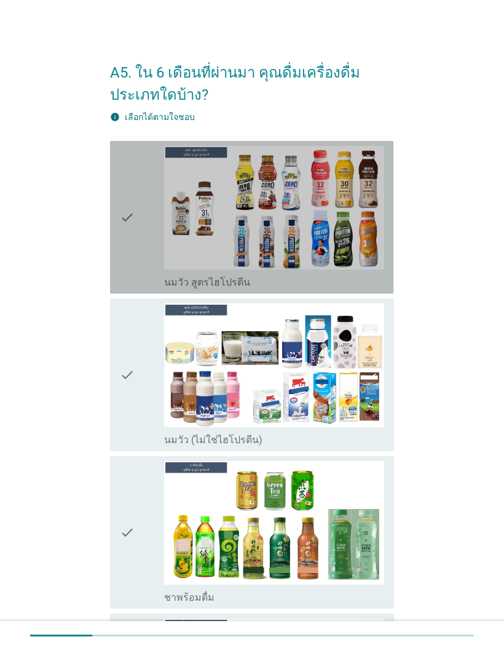
click at [132, 226] on icon "check" at bounding box center [127, 217] width 15 height 143
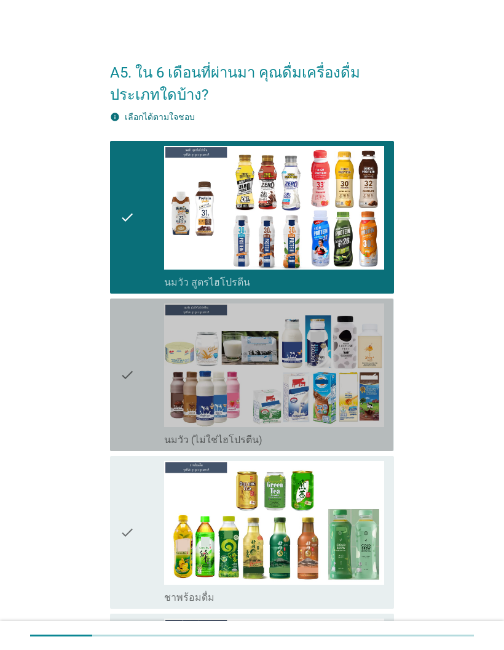
click at [144, 383] on div "check" at bounding box center [142, 374] width 44 height 143
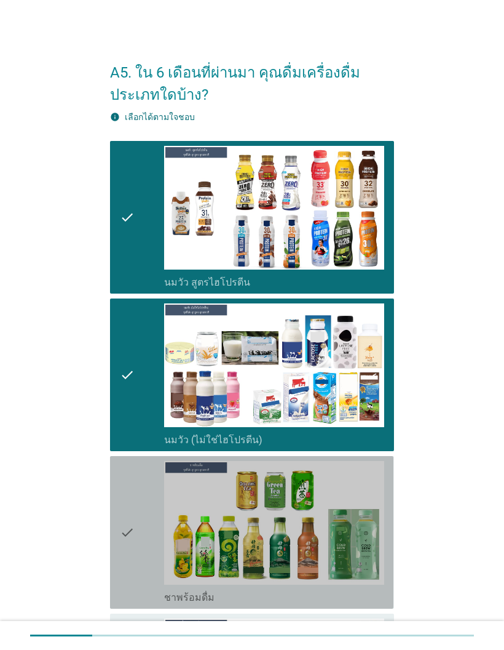
click at [140, 482] on div "check" at bounding box center [142, 532] width 44 height 143
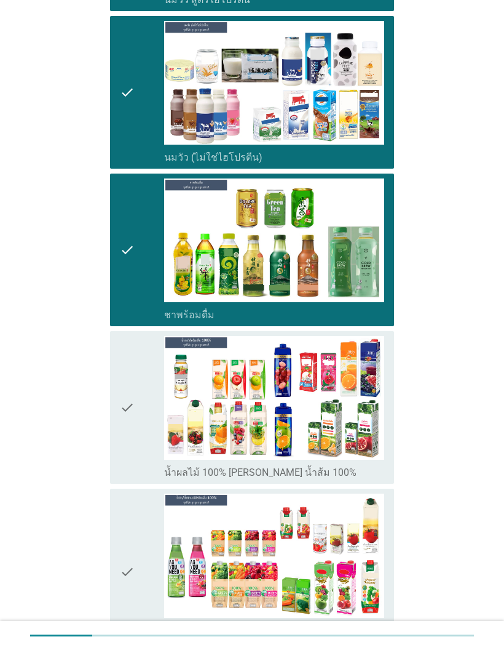
scroll to position [304, 0]
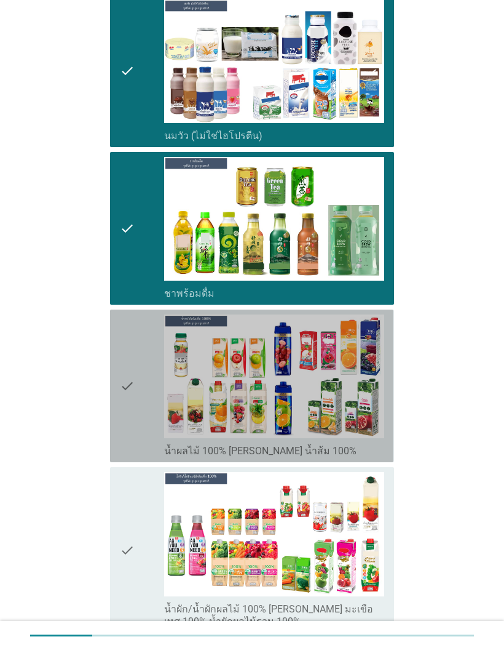
click at [131, 410] on icon "check" at bounding box center [127, 385] width 15 height 143
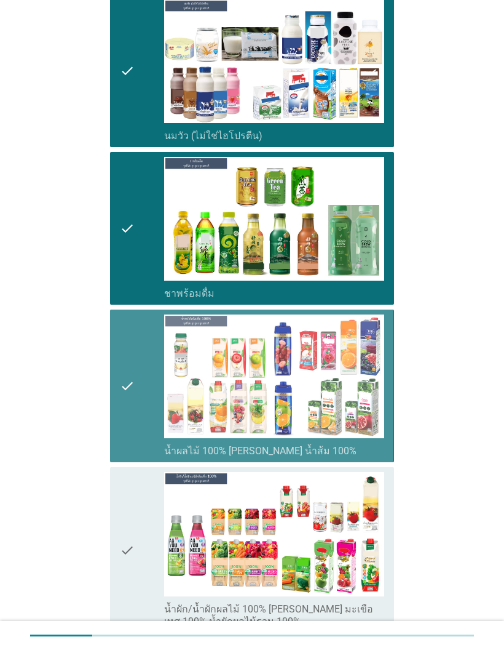
click at [135, 538] on div "check" at bounding box center [142, 549] width 44 height 155
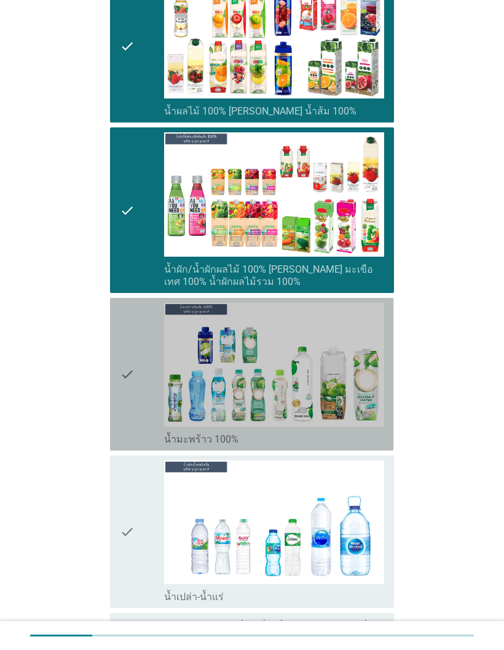
click at [146, 413] on div "check" at bounding box center [142, 374] width 44 height 143
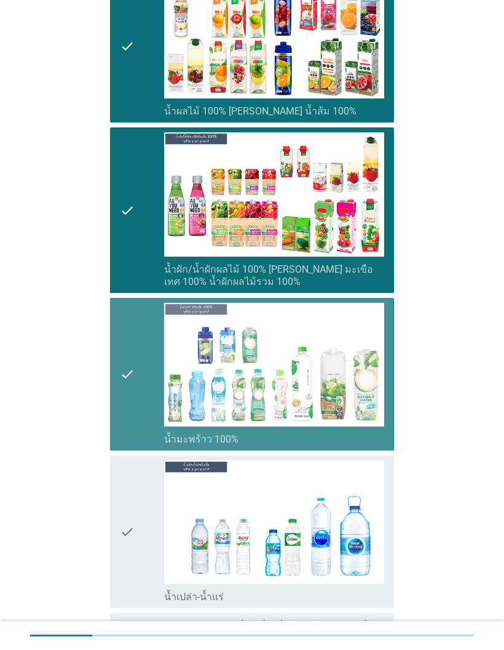
click at [141, 509] on div "check" at bounding box center [142, 531] width 44 height 143
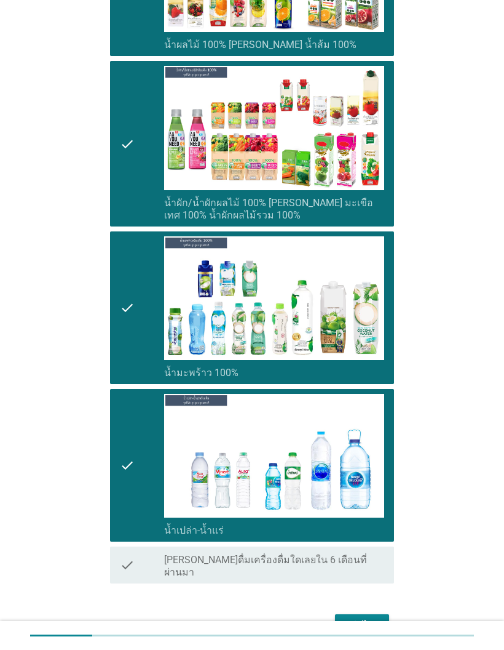
scroll to position [715, 0]
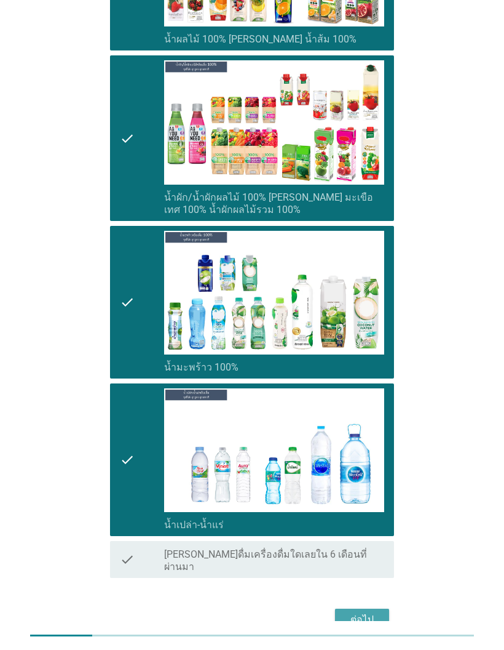
click at [370, 612] on div "ต่อไป" at bounding box center [362, 619] width 34 height 15
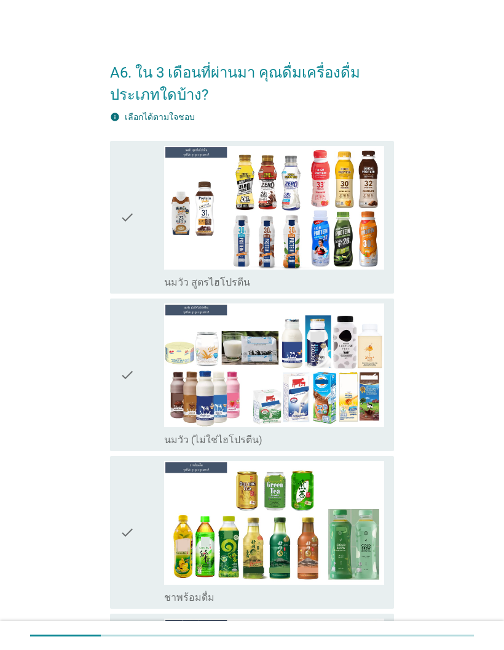
click at [132, 260] on icon "check" at bounding box center [127, 217] width 15 height 143
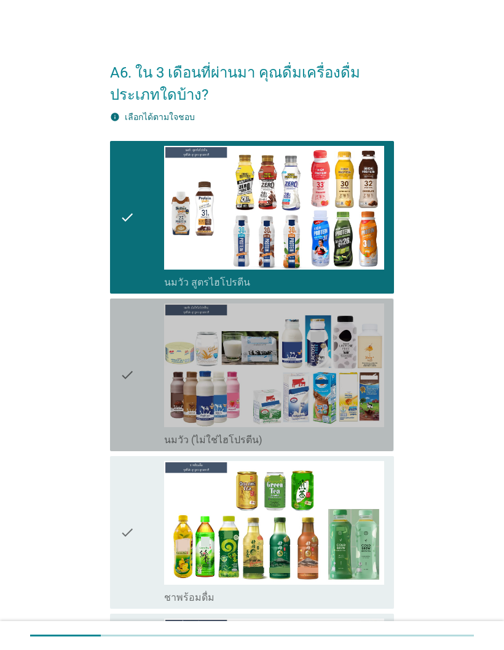
click at [134, 344] on icon "check" at bounding box center [127, 374] width 15 height 143
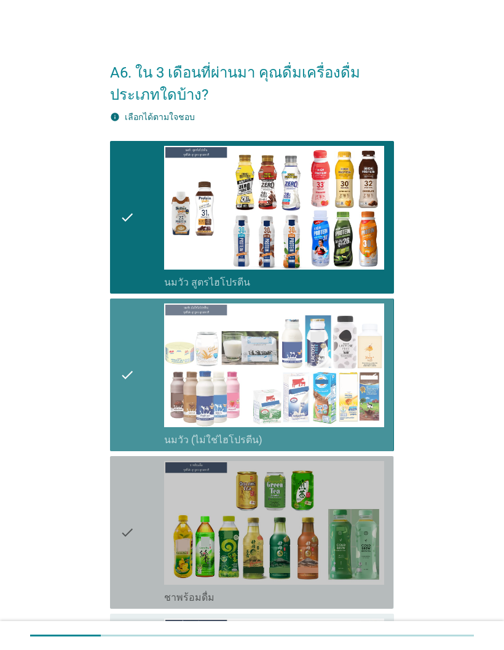
click at [148, 493] on div "check" at bounding box center [142, 532] width 44 height 143
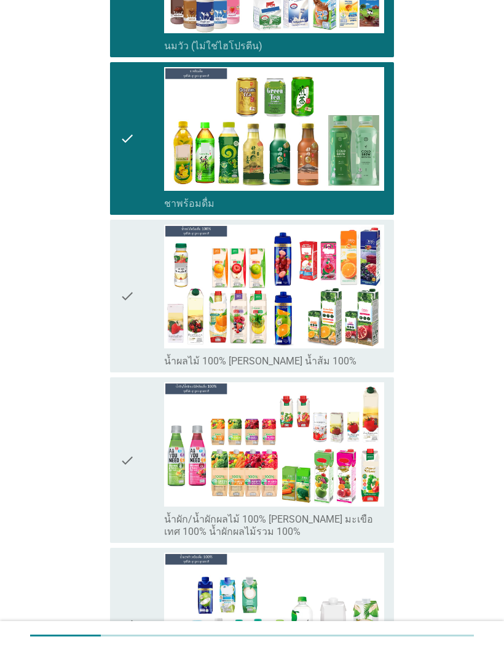
scroll to position [394, 0]
click at [138, 346] on div "check" at bounding box center [142, 296] width 44 height 143
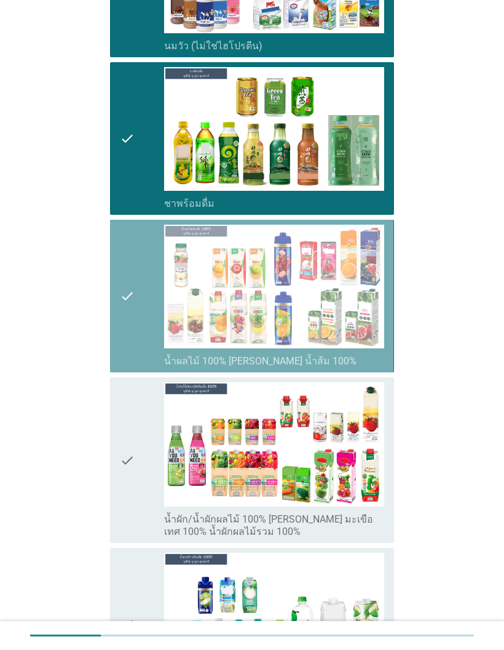
click at [135, 438] on div "check" at bounding box center [142, 459] width 44 height 155
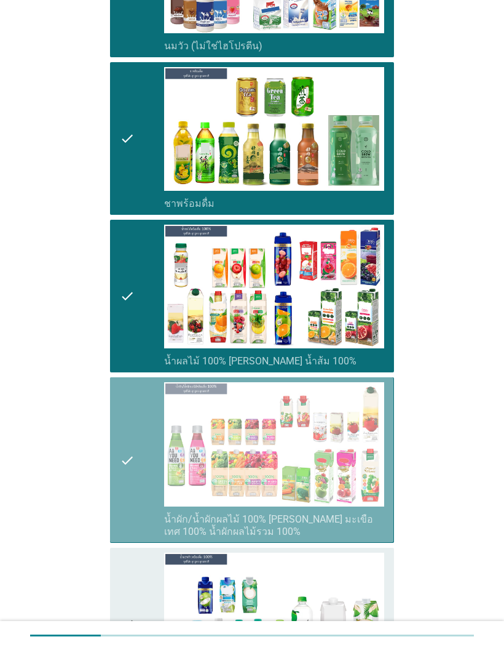
click at [145, 531] on div "check" at bounding box center [142, 459] width 44 height 155
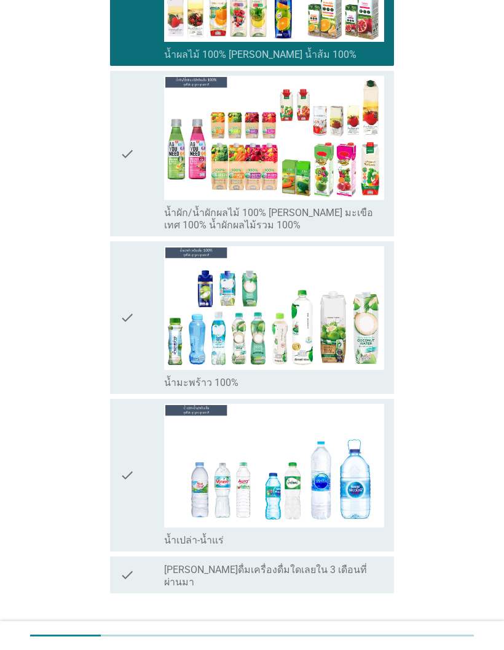
scroll to position [723, 0]
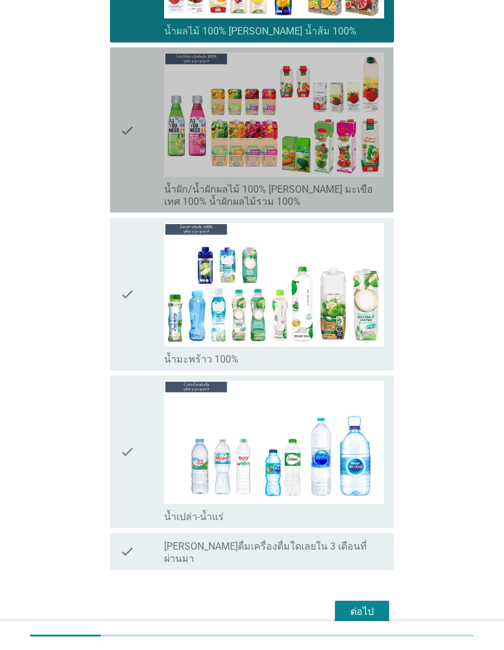
click at [138, 180] on div "check" at bounding box center [142, 129] width 44 height 155
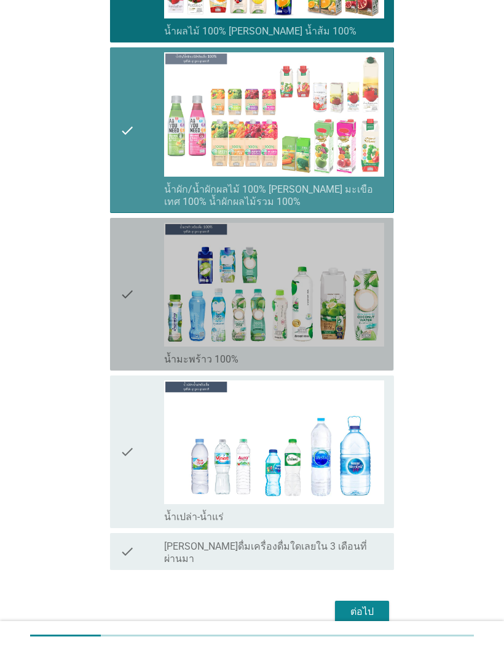
click at [128, 271] on icon "check" at bounding box center [127, 294] width 15 height 143
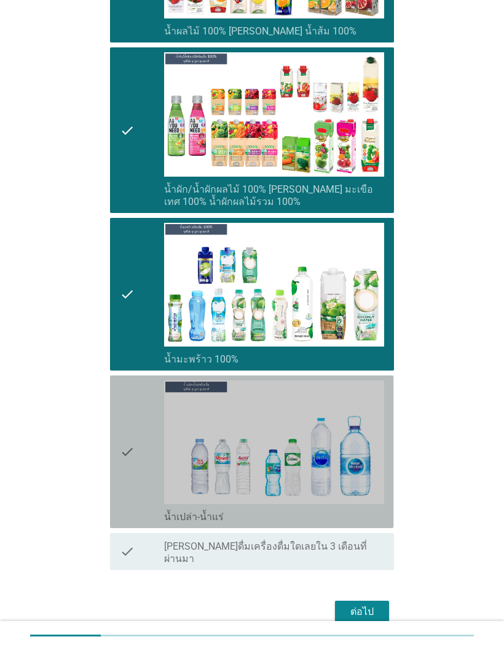
click at [143, 397] on div "check" at bounding box center [142, 451] width 44 height 143
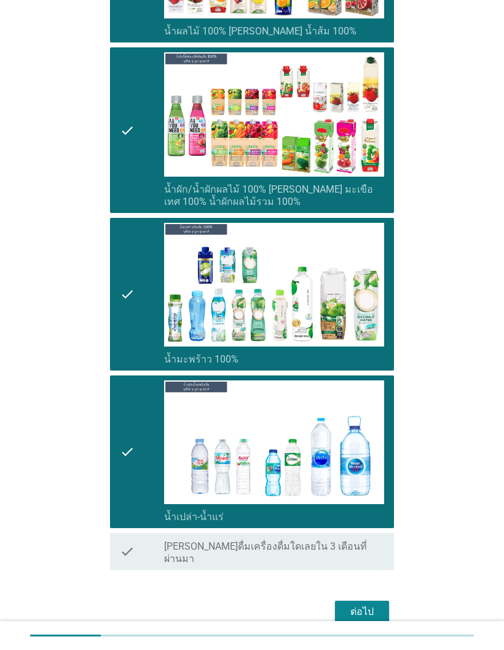
click at [371, 604] on div "ต่อไป" at bounding box center [362, 611] width 34 height 15
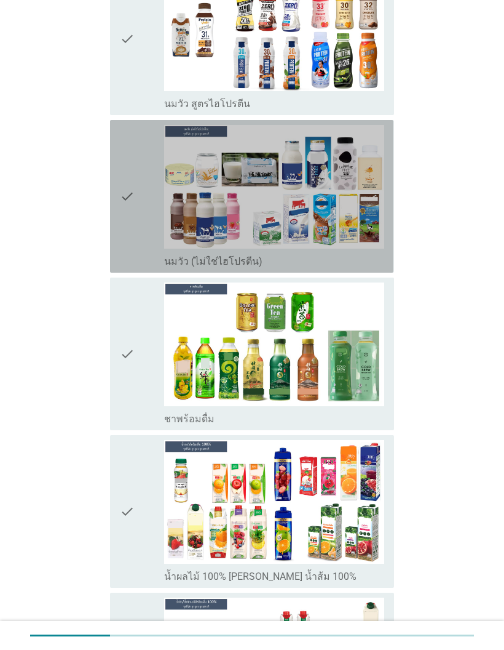
scroll to position [178, 0]
click at [132, 239] on icon "check" at bounding box center [127, 196] width 15 height 143
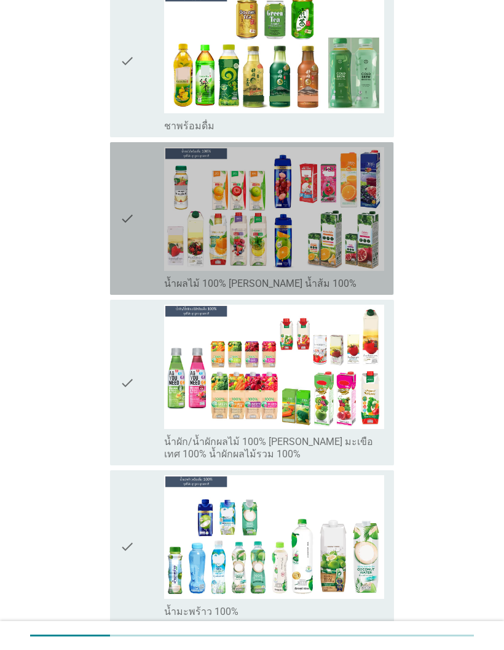
scroll to position [471, 0]
click at [145, 249] on div "check" at bounding box center [142, 218] width 44 height 143
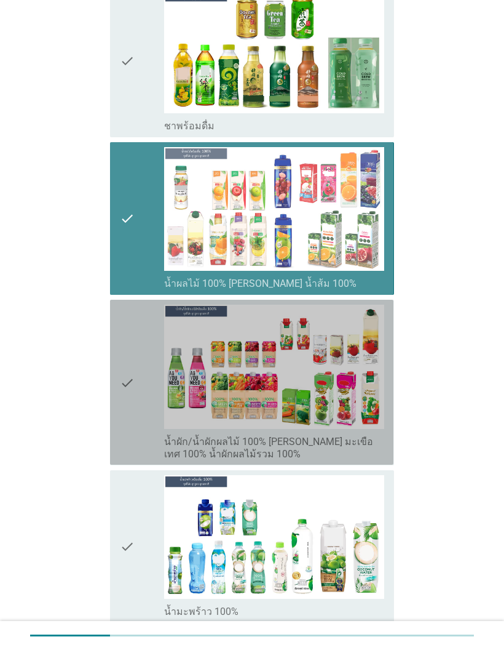
click at [137, 346] on div "check" at bounding box center [142, 382] width 44 height 155
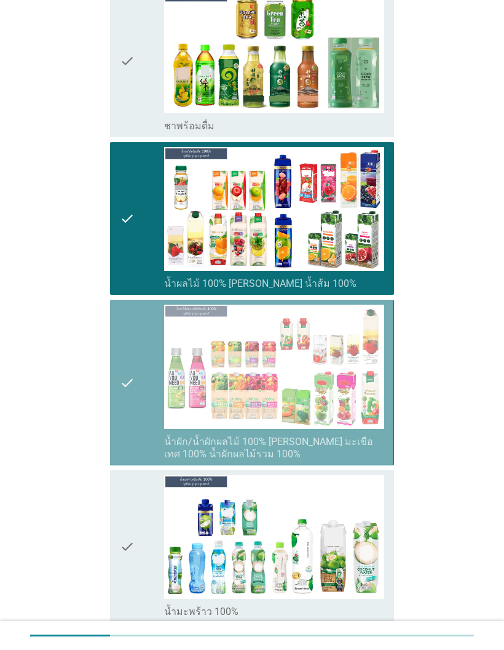
click at [147, 460] on div "check check_box น้ำผัก/น้ำผักผลไม้ 100% [PERSON_NAME] มะเขือเทศ 100% น้ำผักผลไม…" at bounding box center [252, 382] width 284 height 165
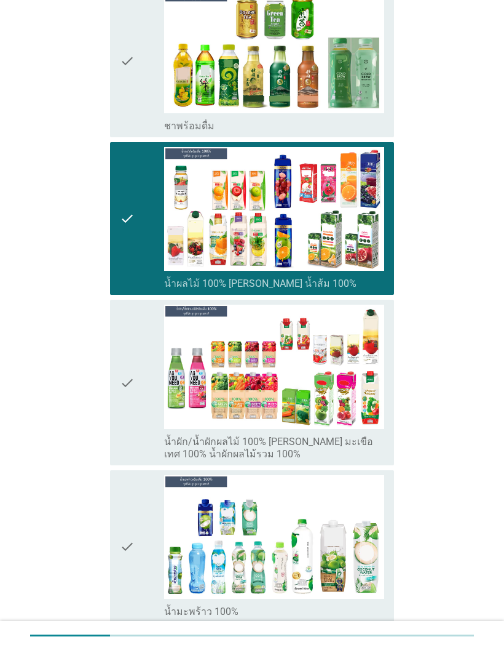
click at [147, 555] on div "check" at bounding box center [142, 546] width 44 height 143
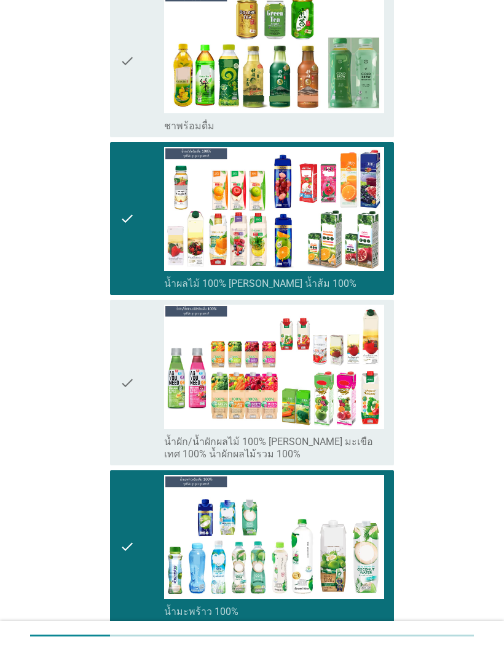
click at [146, 424] on div "check" at bounding box center [142, 382] width 44 height 155
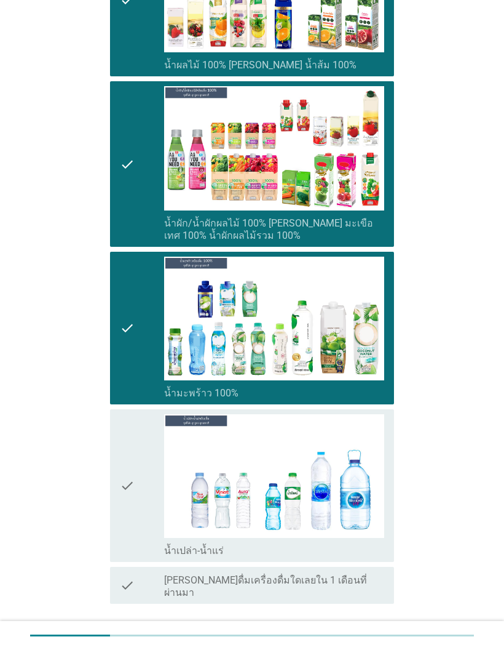
scroll to position [715, 0]
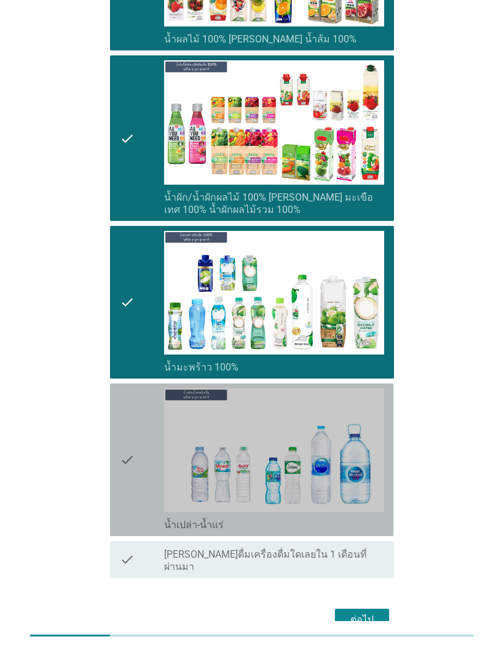
click at [129, 445] on icon "check" at bounding box center [127, 459] width 15 height 143
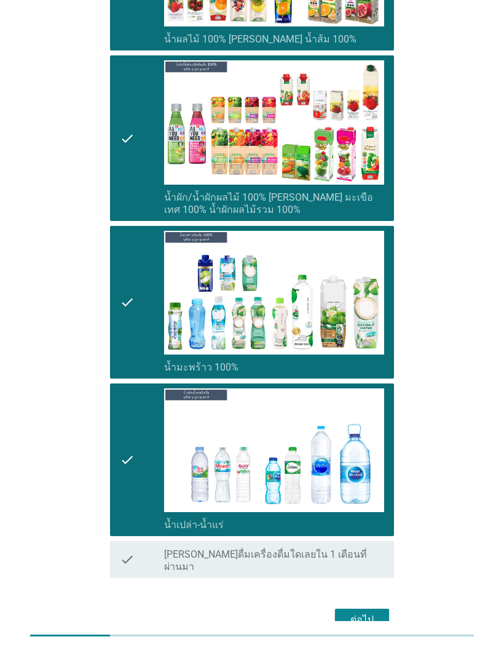
click at [370, 612] on div "ต่อไป" at bounding box center [362, 619] width 34 height 15
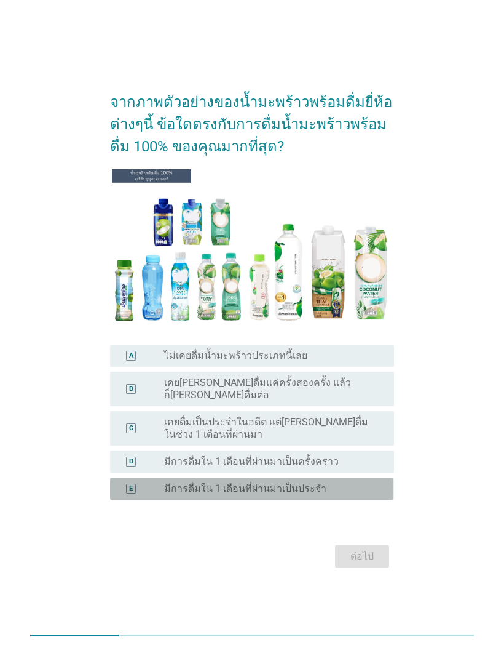
click at [364, 495] on div "radio_button_unchecked มีการดื่มใน 1 เดือนที่ผ่านมาเป็นประจำ" at bounding box center [269, 488] width 210 height 12
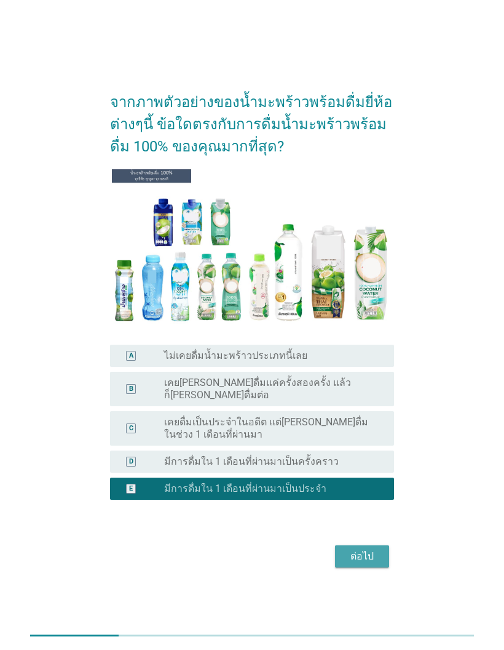
click at [378, 563] on div "ต่อไป" at bounding box center [362, 556] width 34 height 15
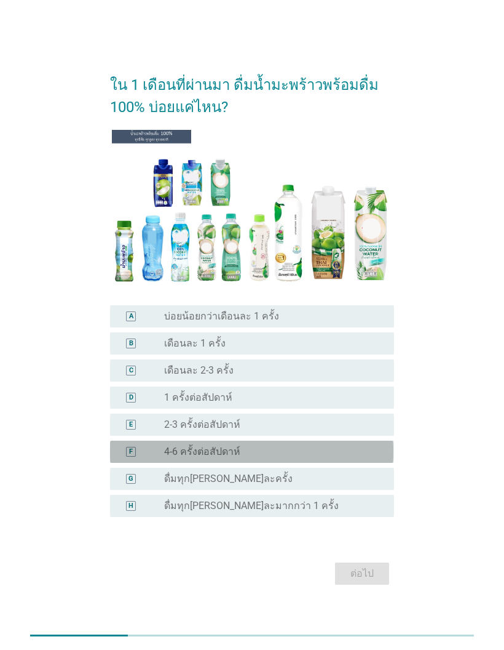
click at [341, 458] on div "radio_button_unchecked 4-6 ครั้งต่อสัปดาห์" at bounding box center [269, 451] width 210 height 12
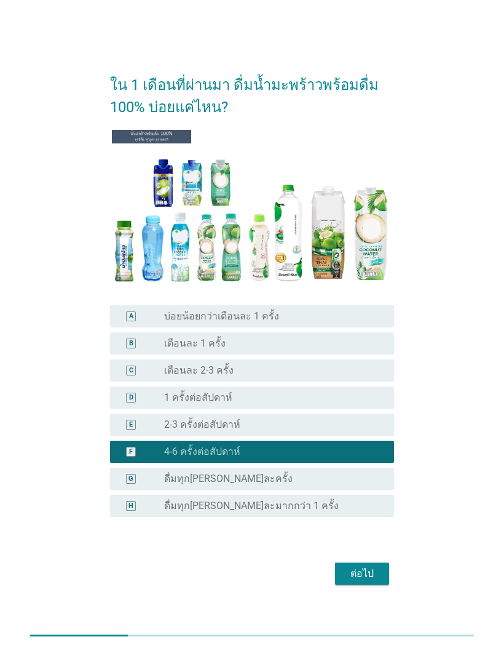
click at [371, 581] on div "ต่อไป" at bounding box center [362, 573] width 34 height 15
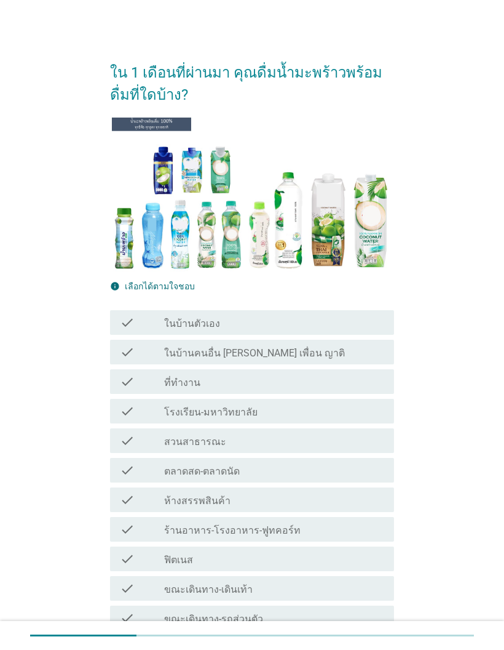
click at [363, 318] on div "check_box_outline_blank ในบ้านตัวเอง" at bounding box center [274, 322] width 220 height 15
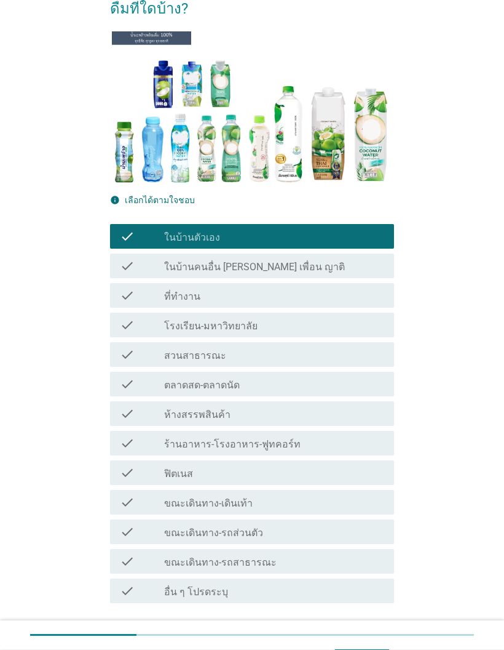
scroll to position [124, 0]
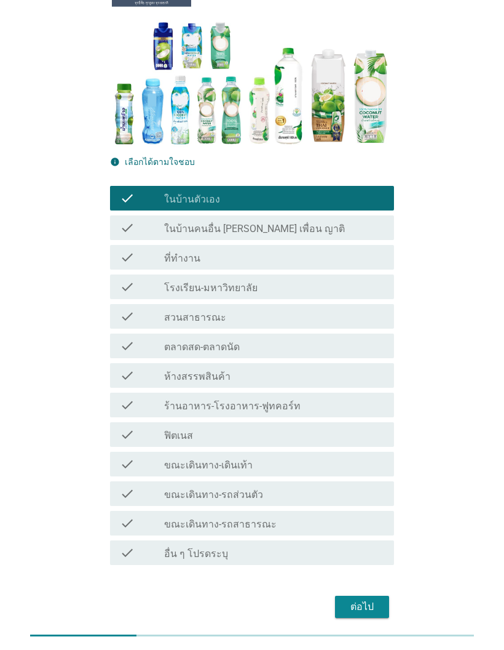
click at [376, 603] on div "ต่อไป" at bounding box center [362, 606] width 34 height 15
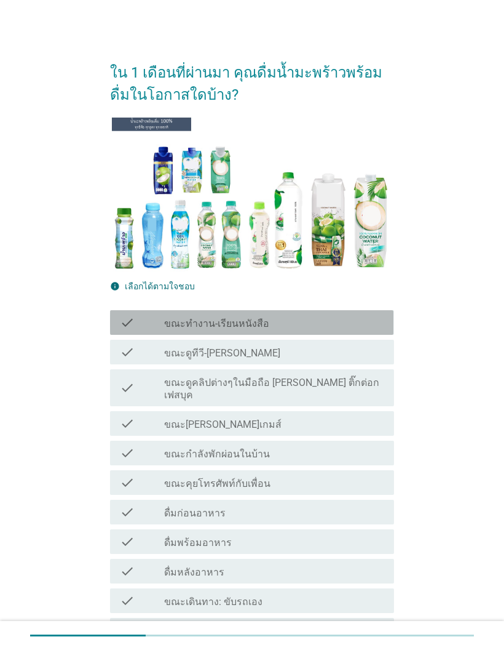
click at [375, 326] on div "check_box_outline_blank ขณะทำงาน-เรียนหนังสือ" at bounding box center [274, 322] width 220 height 15
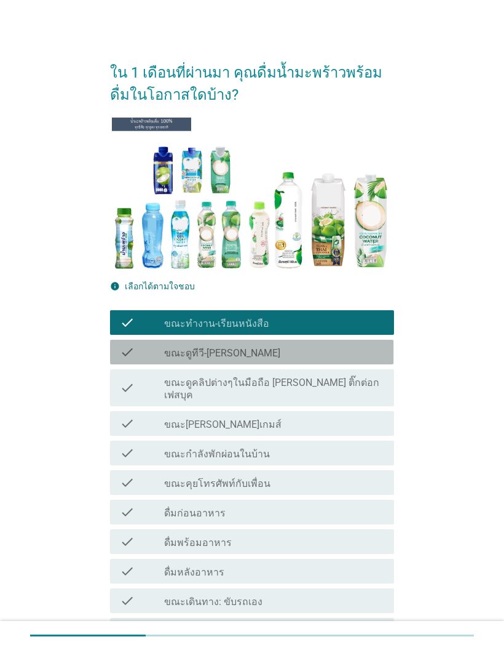
click at [364, 354] on div "check_box_outline_blank ขณะดูทีวี-[PERSON_NAME]" at bounding box center [274, 351] width 220 height 15
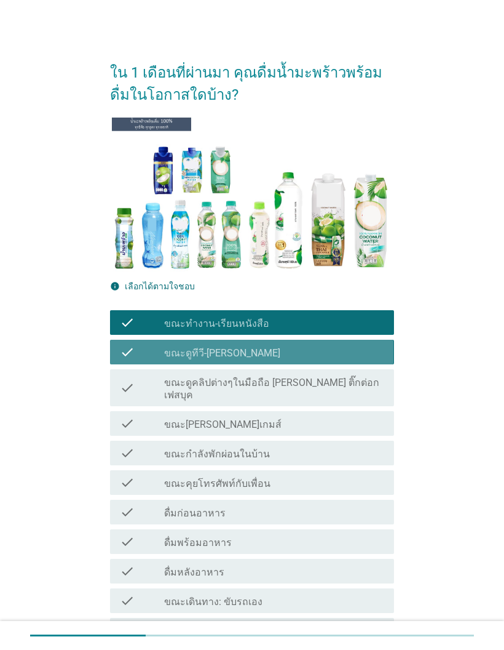
click at [344, 387] on label "ขณะดูคลิปต่างๆในมือถือ [PERSON_NAME] ติ๊กต่อก เฟสบุค" at bounding box center [274, 388] width 220 height 25
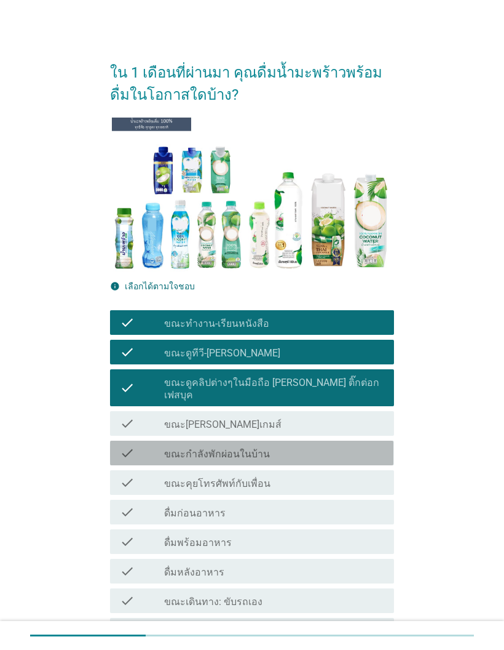
click at [355, 445] on div "check_box_outline_blank ขณะกำลังพักผ่อนในบ้าน" at bounding box center [274, 452] width 220 height 15
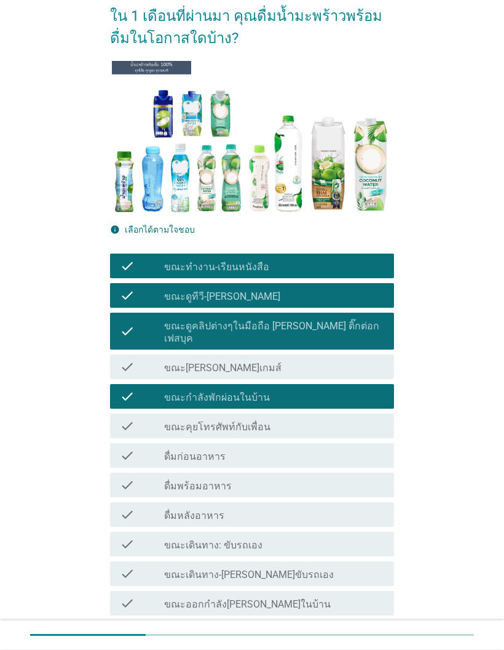
scroll to position [57, 0]
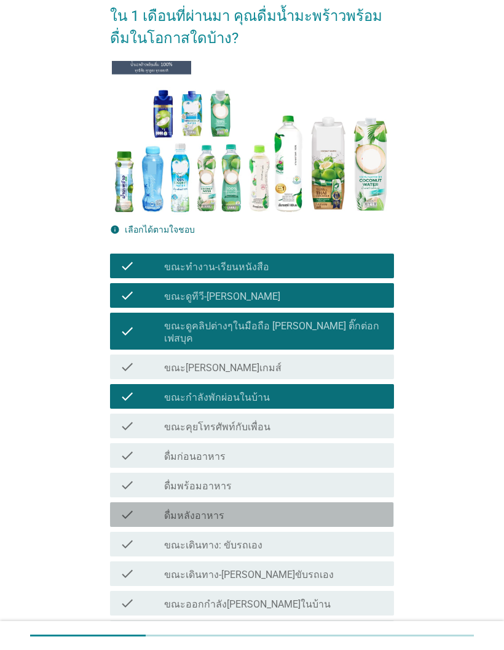
click at [260, 507] on div "check_box_outline_blank ดื่มหลังอาหาร" at bounding box center [274, 514] width 220 height 15
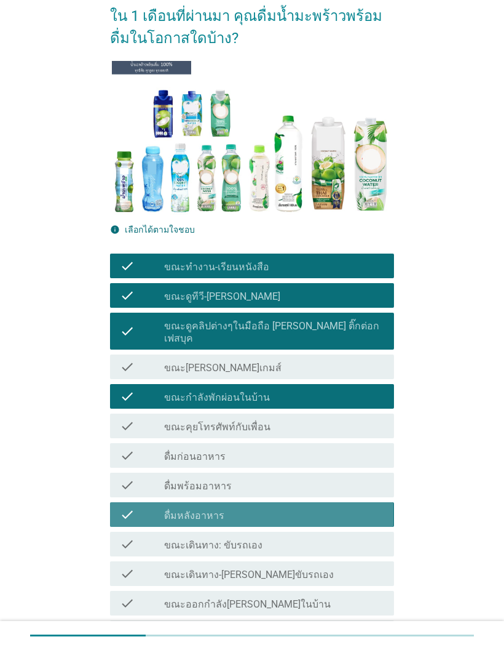
click at [291, 477] on div "check_box_outline_blank ดื่มพร้อมอาหาร" at bounding box center [274, 484] width 220 height 15
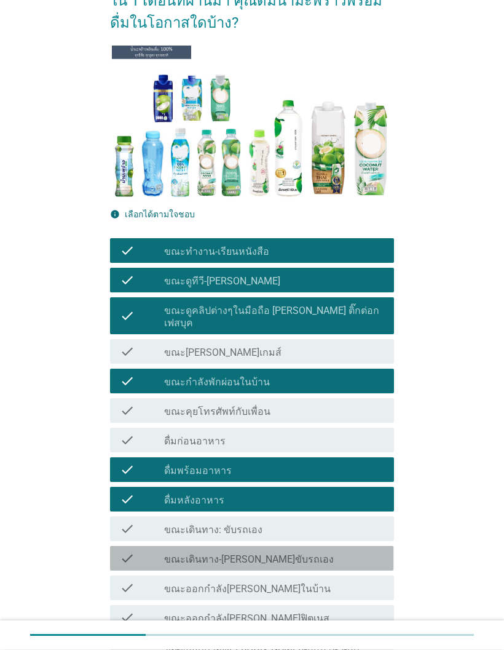
scroll to position [196, 0]
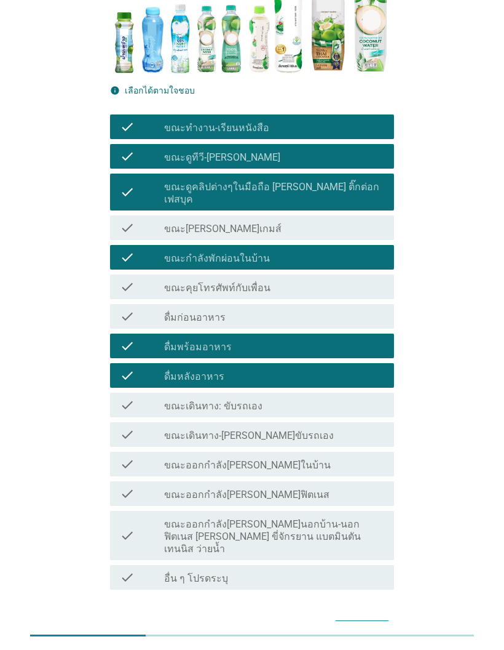
click at [375, 624] on div "ต่อไป" at bounding box center [362, 631] width 34 height 15
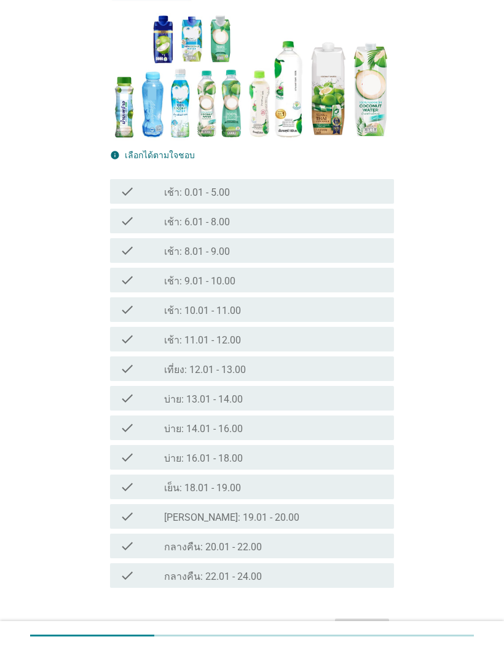
scroll to position [154, 0]
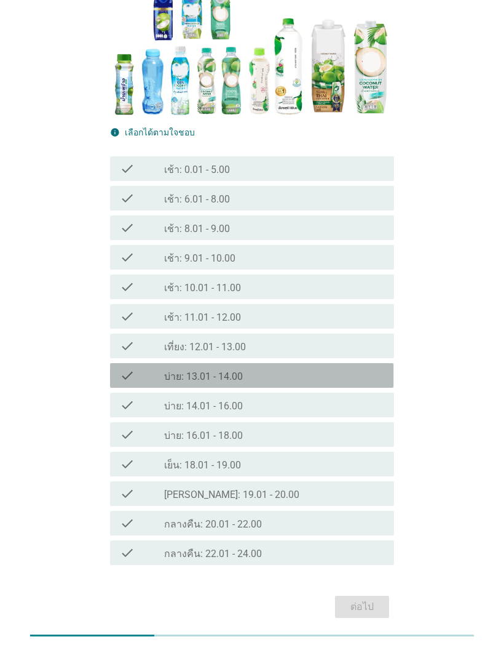
click at [271, 372] on div "check_box_outline_blank บ่าย: 13.01 - 14.00" at bounding box center [274, 375] width 220 height 15
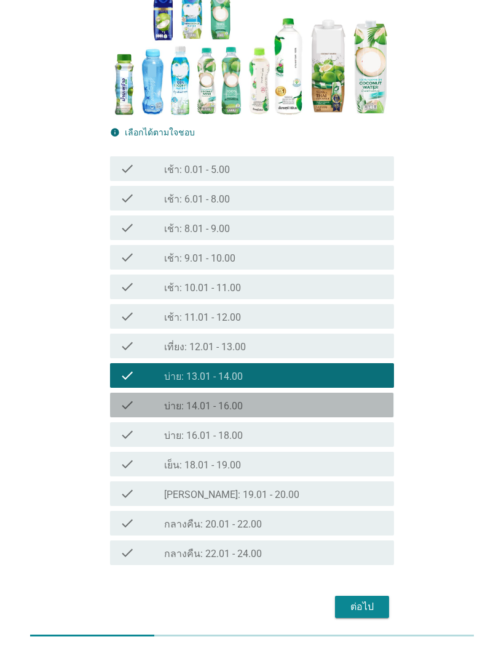
click at [300, 412] on div "check_box_outline_blank บ่าย: 14.01 - 16.00" at bounding box center [274, 404] width 220 height 15
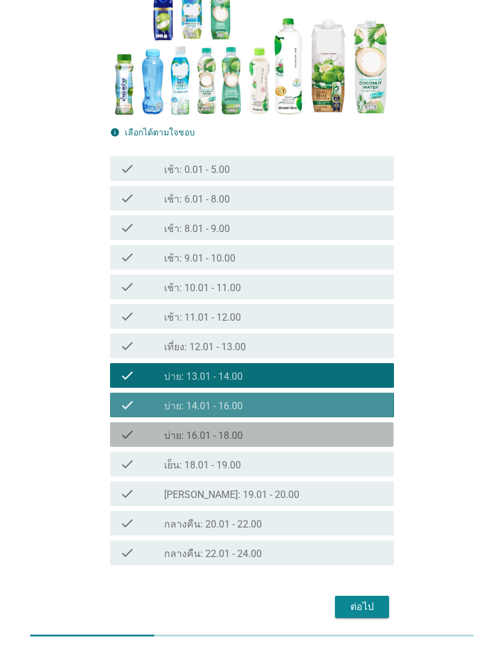
click at [290, 437] on div "check_box_outline_blank บ่าย: 16.01 - 18.00" at bounding box center [274, 434] width 220 height 15
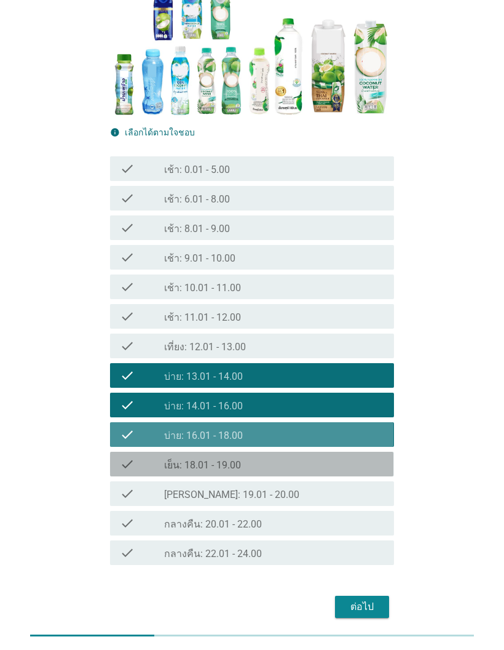
click at [283, 470] on div "check_box_outline_blank เย็น: 18.01 - 19.00" at bounding box center [274, 463] width 220 height 15
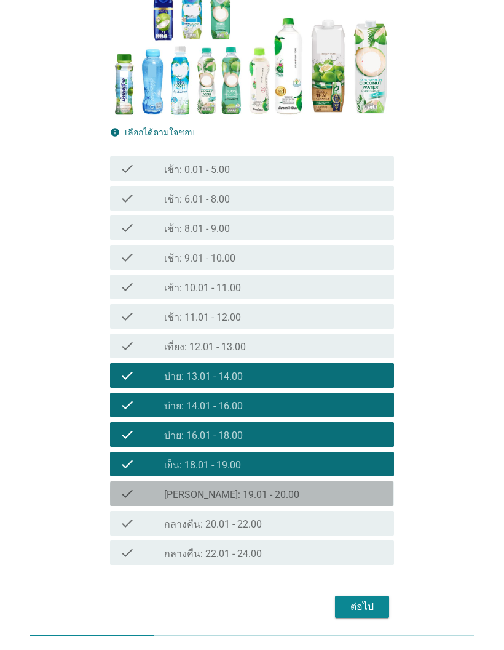
click at [308, 502] on div "check check_box_outline_blank [PERSON_NAME]: 19.01 - 20.00" at bounding box center [252, 493] width 284 height 25
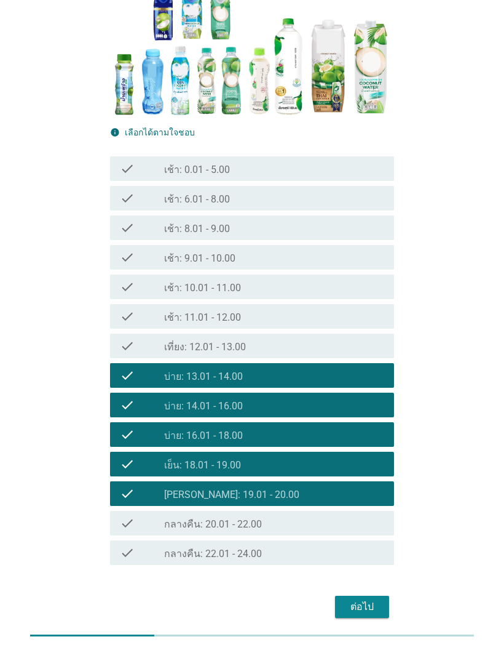
click at [373, 599] on div "ต่อไป" at bounding box center [362, 606] width 34 height 15
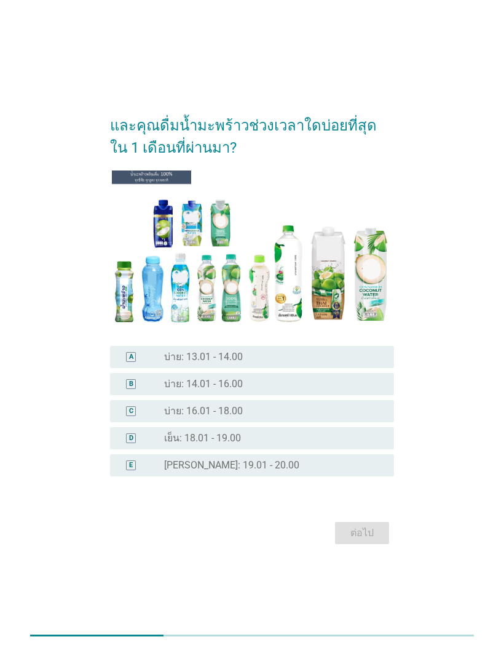
click at [364, 363] on div "radio_button_unchecked บ่าย: 13.01 - 14.00" at bounding box center [269, 357] width 210 height 12
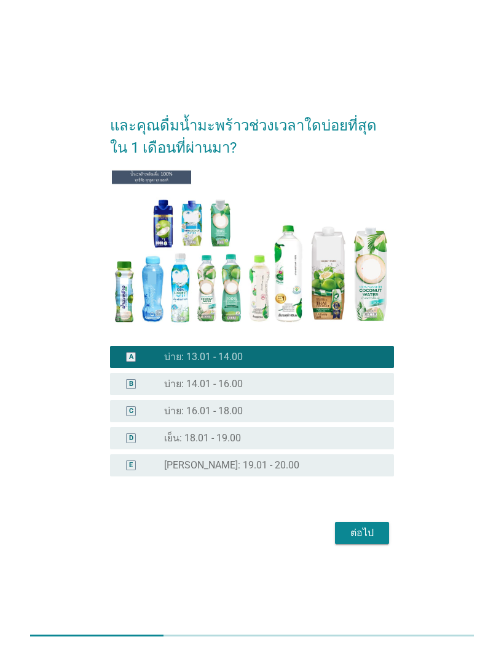
click at [373, 540] on div "ต่อไป" at bounding box center [362, 532] width 34 height 15
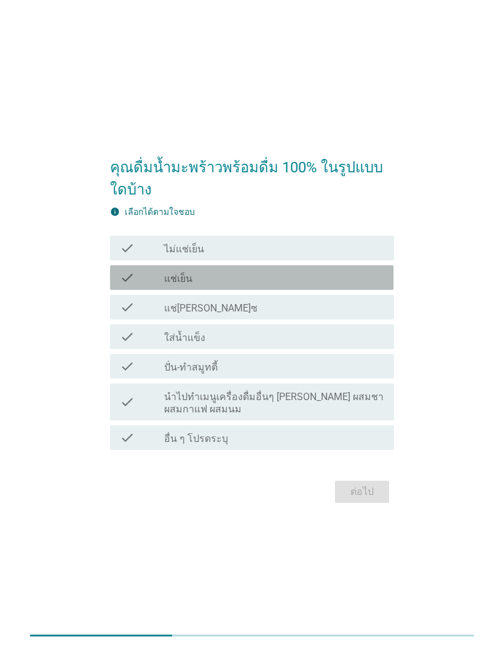
click at [366, 285] on div "check_box_outline_blank แช่เย็น" at bounding box center [274, 277] width 220 height 15
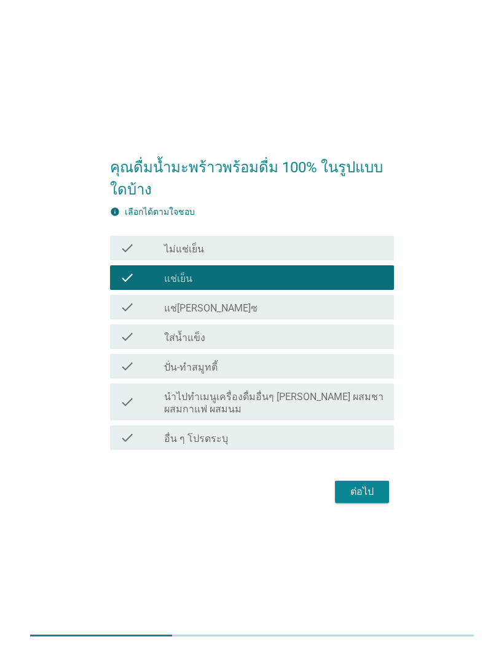
click at [365, 344] on div "check_box_outline_blank ใส่น้ำแข็ง" at bounding box center [274, 336] width 220 height 15
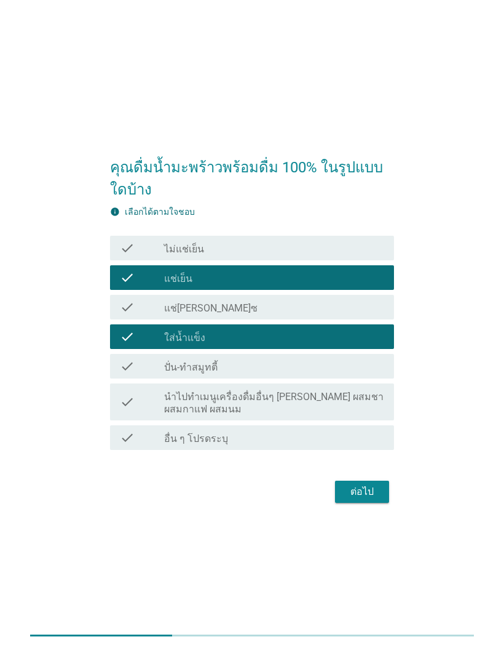
click at [367, 499] on div "ต่อไป" at bounding box center [362, 491] width 34 height 15
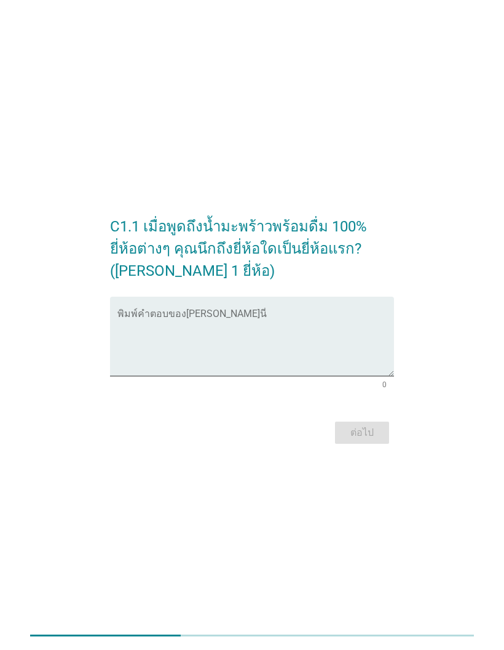
click at [171, 346] on textarea "พิมพ์คำตอบของคุณ ที่นี่" at bounding box center [255, 343] width 276 height 65
type textarea "If"
click at [367, 440] on div "ต่อไป" at bounding box center [362, 432] width 34 height 15
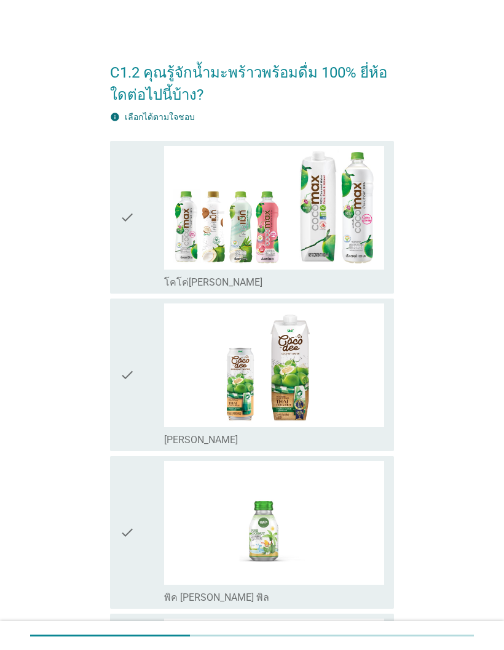
click at [136, 252] on div "check" at bounding box center [142, 217] width 44 height 143
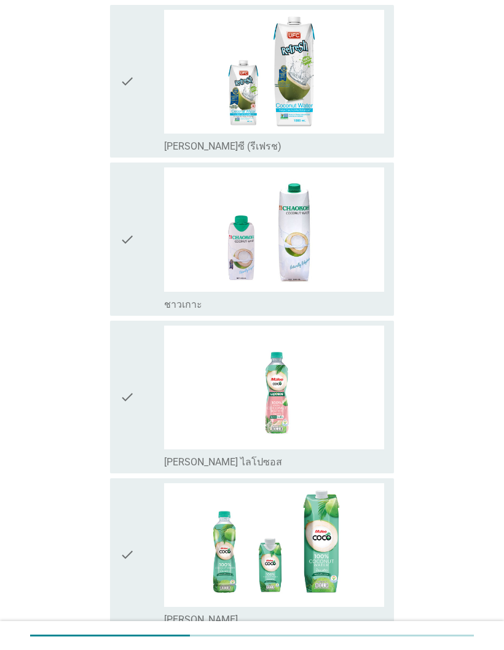
scroll to position [611, 0]
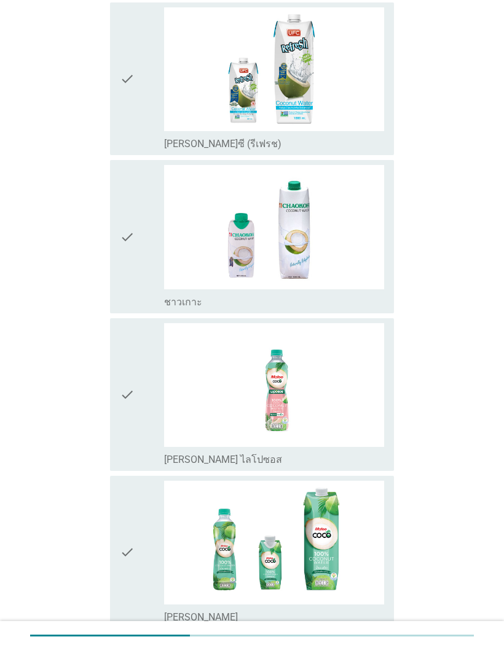
click at [341, 108] on img at bounding box center [274, 69] width 220 height 124
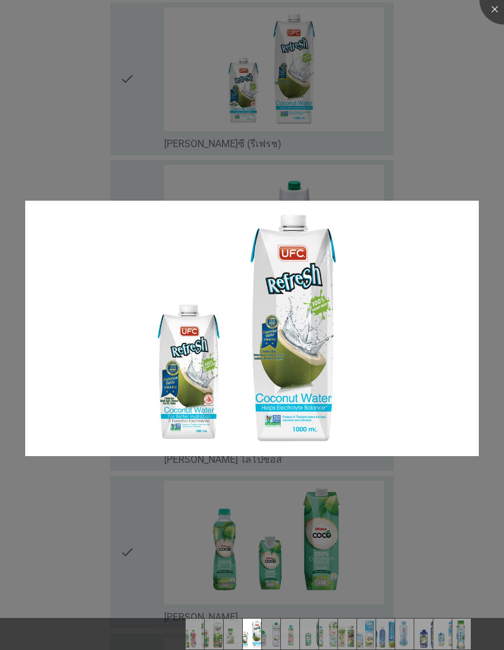
click at [471, 119] on div at bounding box center [252, 325] width 504 height 650
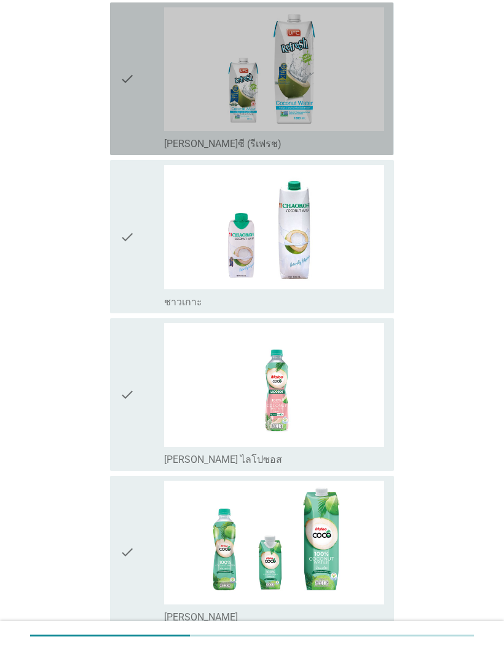
click at [121, 104] on icon "check" at bounding box center [127, 78] width 15 height 143
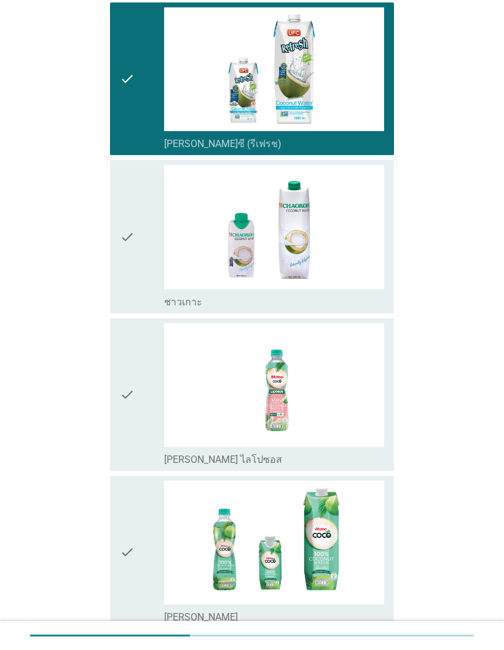
click at [129, 413] on icon "check" at bounding box center [127, 394] width 15 height 143
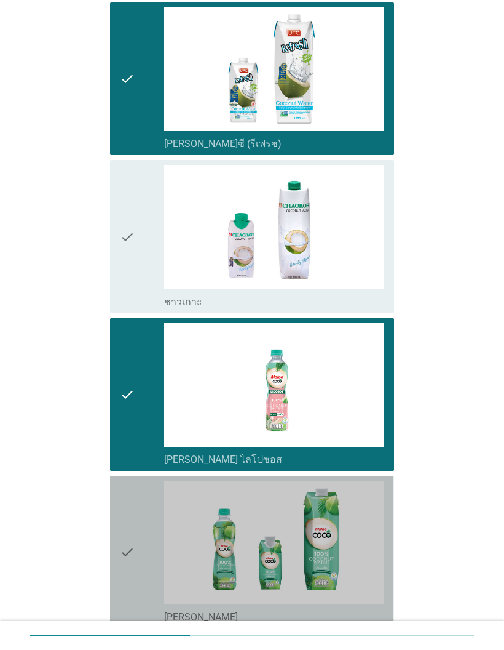
click at [132, 565] on icon "check" at bounding box center [127, 551] width 15 height 143
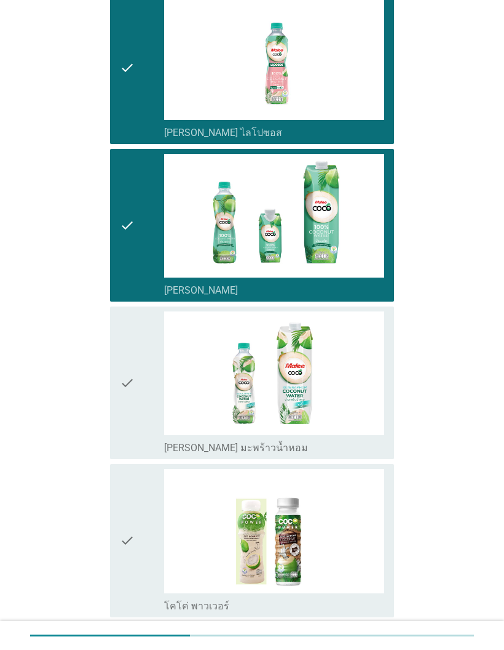
scroll to position [1017, 0]
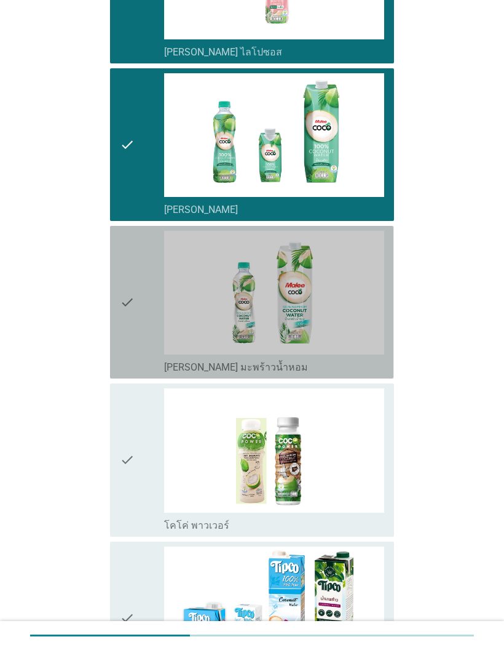
click at [121, 323] on icon "check" at bounding box center [127, 302] width 15 height 143
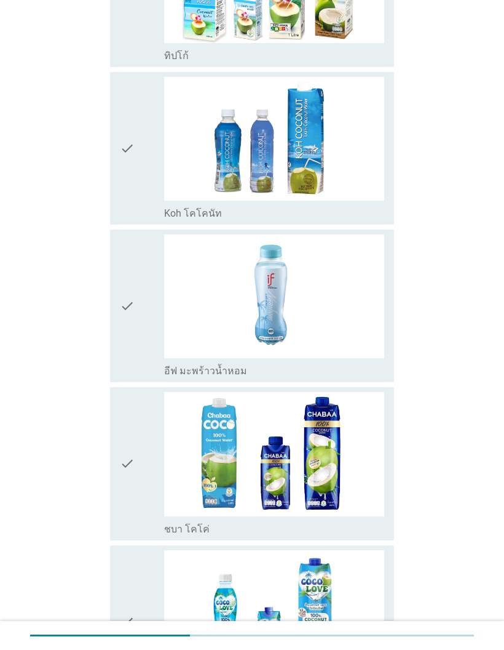
click at [128, 316] on icon "check" at bounding box center [127, 305] width 15 height 143
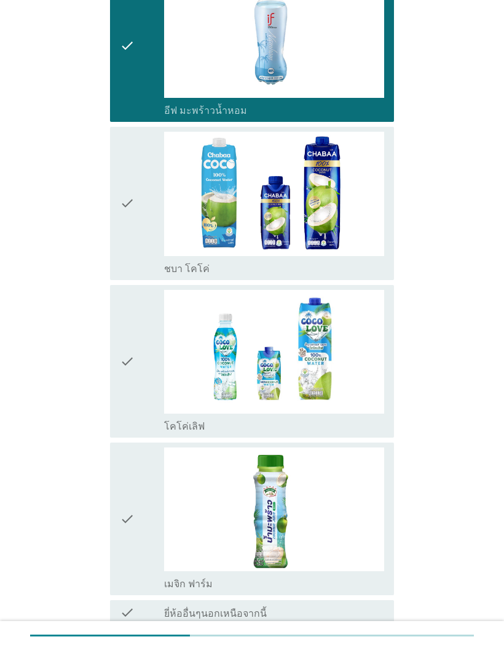
scroll to position [1963, 0]
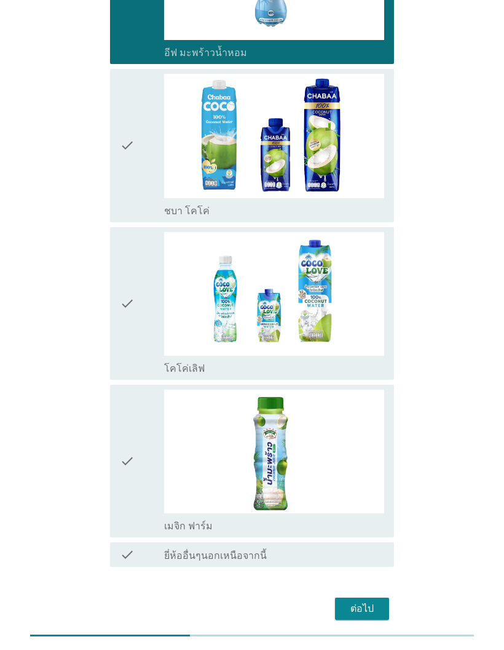
click at [365, 606] on div "ต่อไป" at bounding box center [362, 608] width 34 height 15
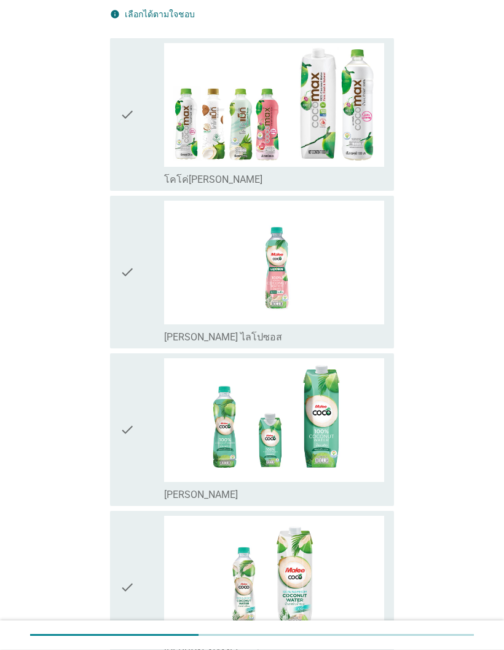
scroll to position [125, 0]
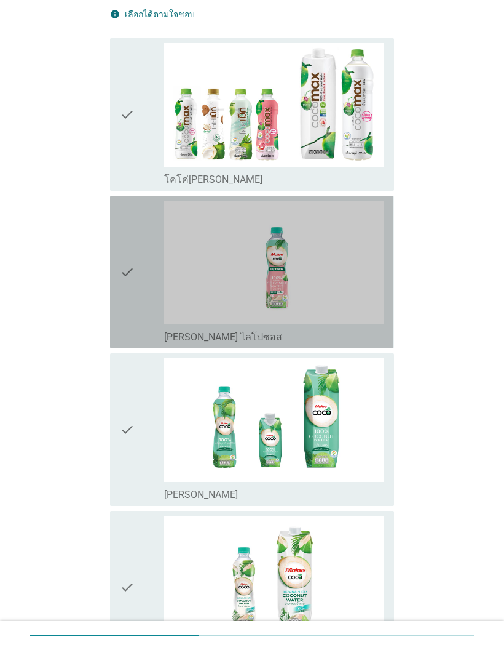
click at [141, 282] on div "check" at bounding box center [142, 272] width 44 height 143
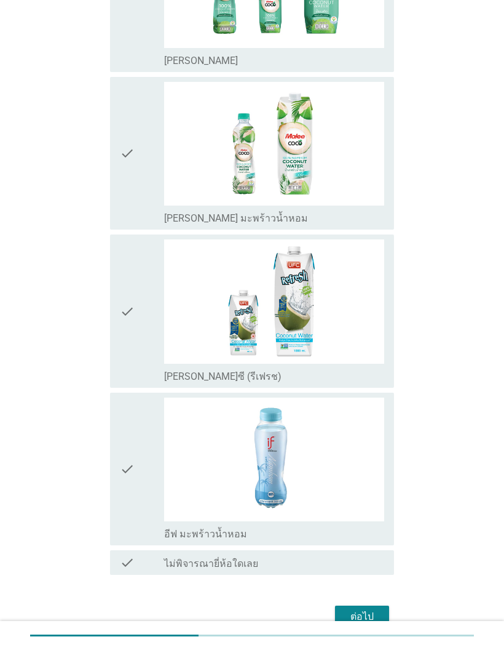
scroll to position [568, 0]
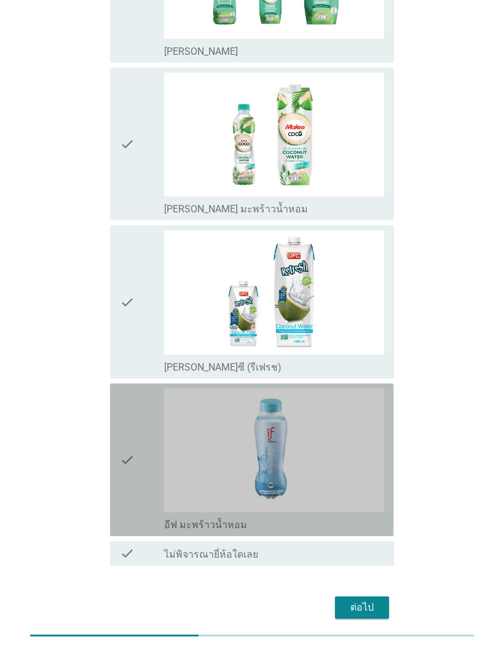
click at [131, 461] on icon "check" at bounding box center [127, 459] width 15 height 143
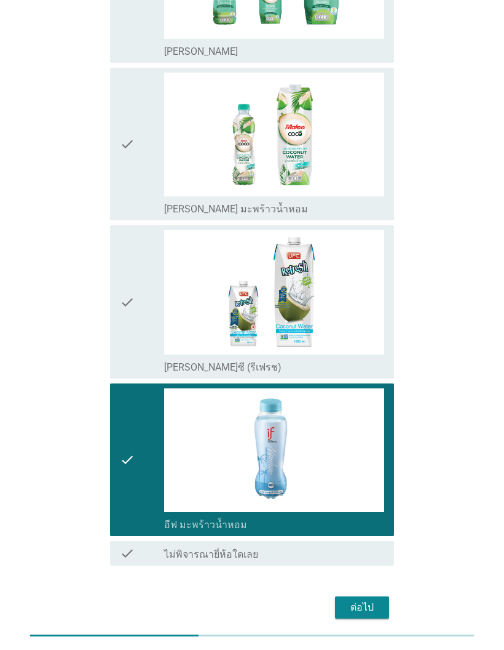
click at [373, 600] on div "ต่อไป" at bounding box center [362, 607] width 34 height 15
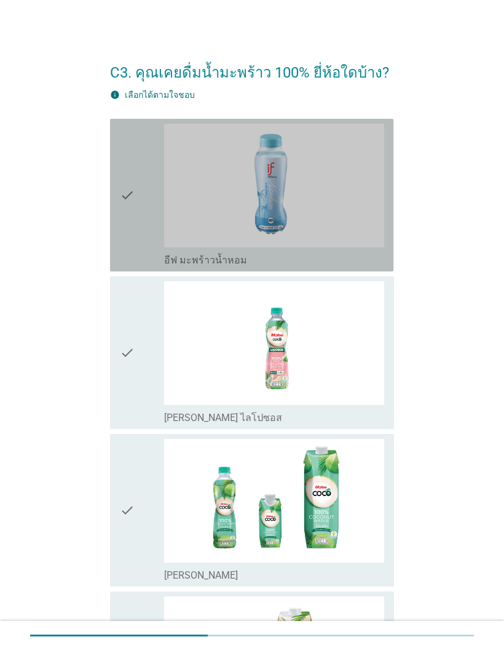
click at [121, 231] on icon "check" at bounding box center [127, 195] width 15 height 143
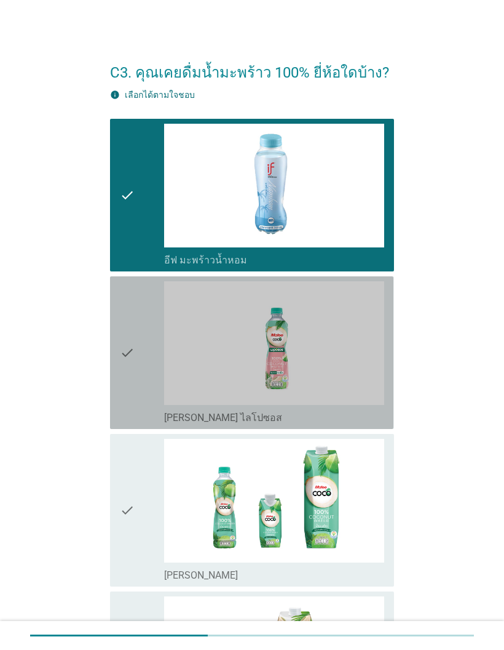
click at [140, 355] on div "check" at bounding box center [142, 352] width 44 height 143
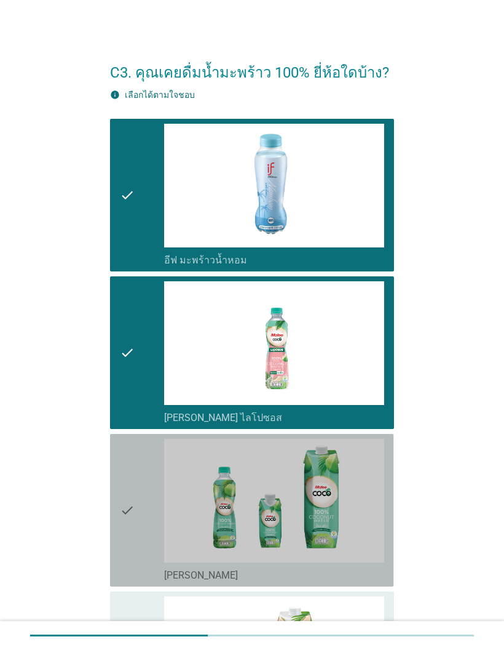
click at [149, 539] on div "check" at bounding box center [142, 510] width 44 height 143
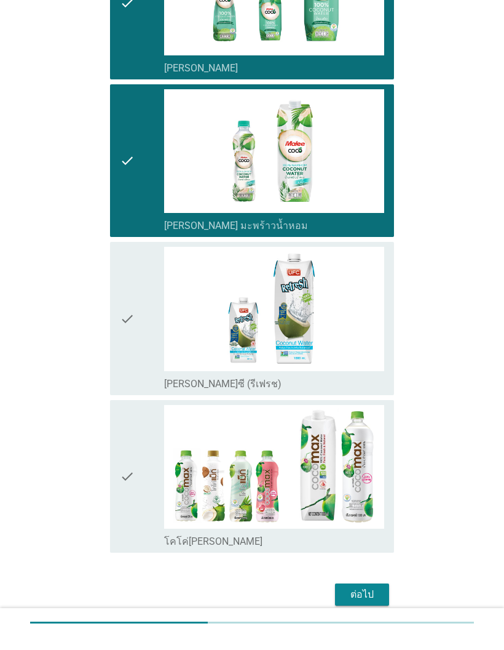
scroll to position [494, 0]
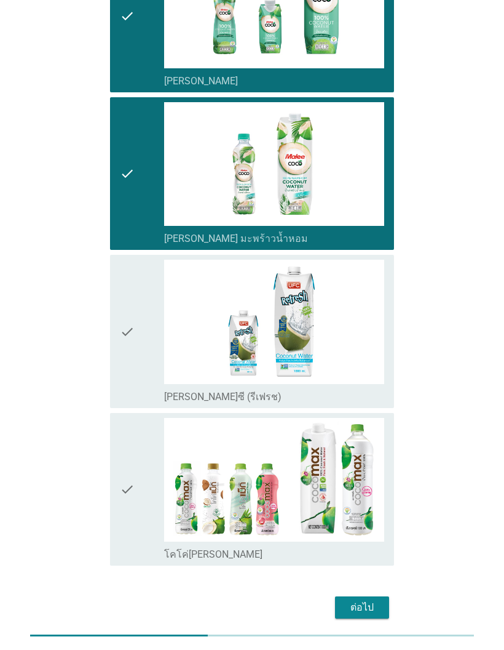
click at [368, 608] on div "ต่อไป" at bounding box center [362, 607] width 34 height 15
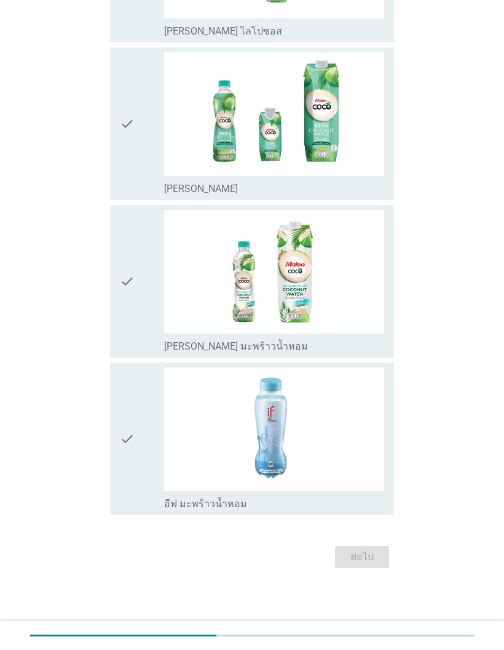
scroll to position [0, 0]
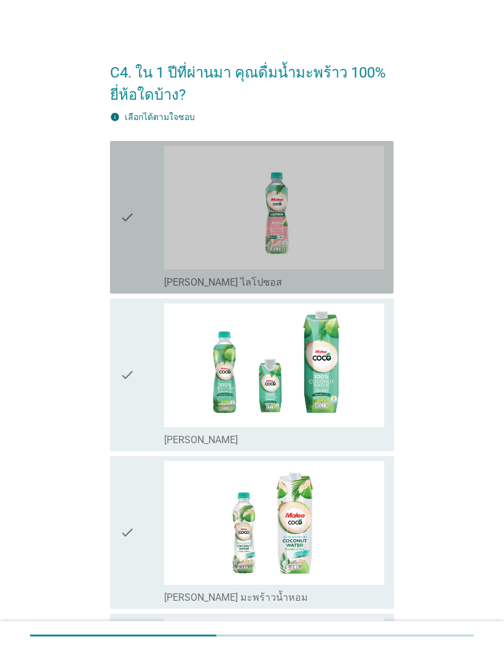
click at [146, 253] on div "check" at bounding box center [142, 217] width 44 height 143
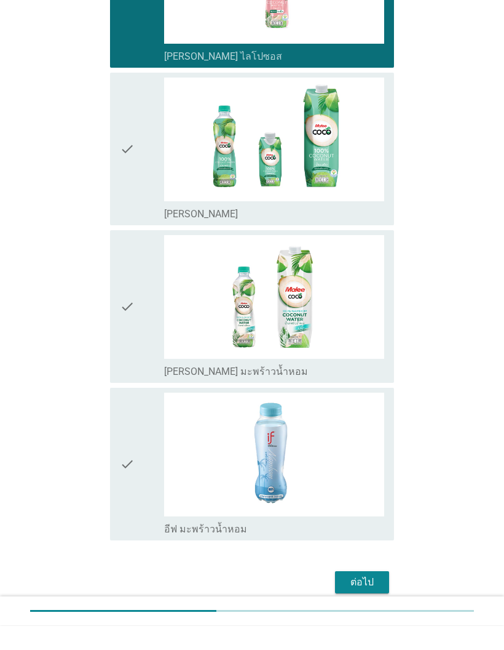
scroll to position [250, 0]
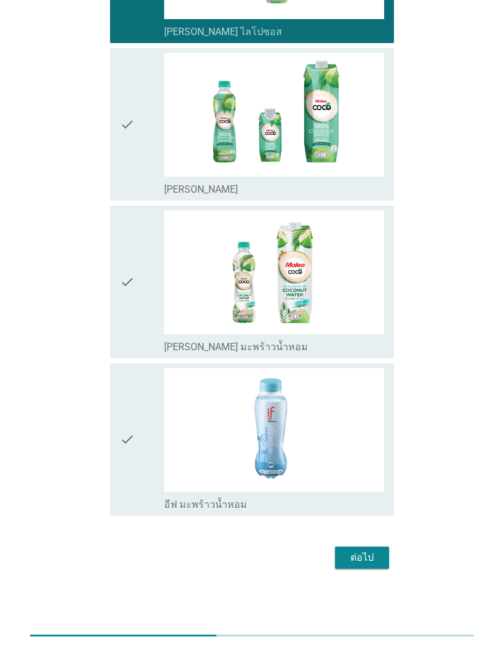
click at [150, 154] on div "check" at bounding box center [142, 124] width 44 height 143
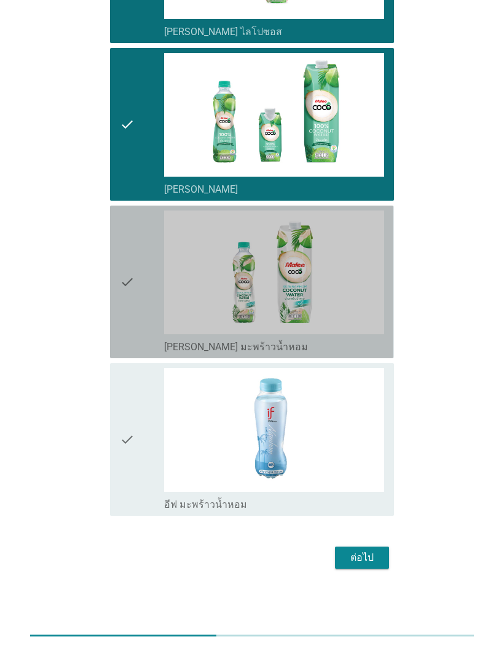
click at [141, 257] on div "check" at bounding box center [142, 281] width 44 height 143
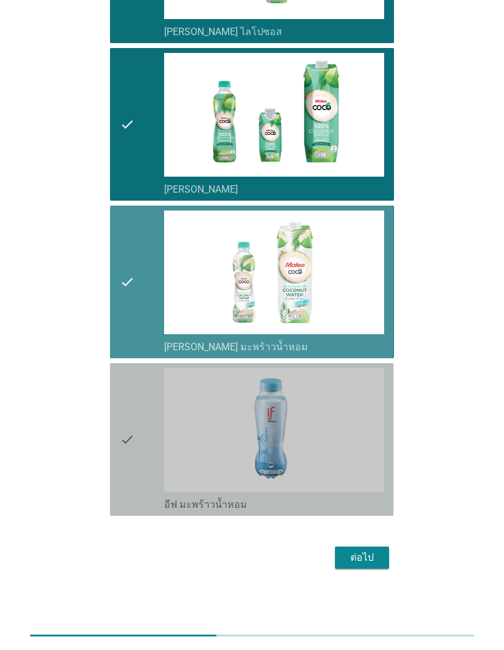
click at [135, 401] on icon "check" at bounding box center [127, 439] width 15 height 143
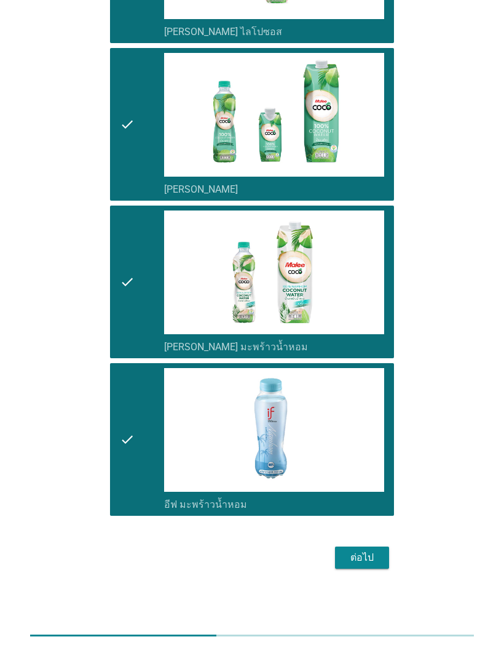
click at [376, 554] on div "ต่อไป" at bounding box center [362, 557] width 34 height 15
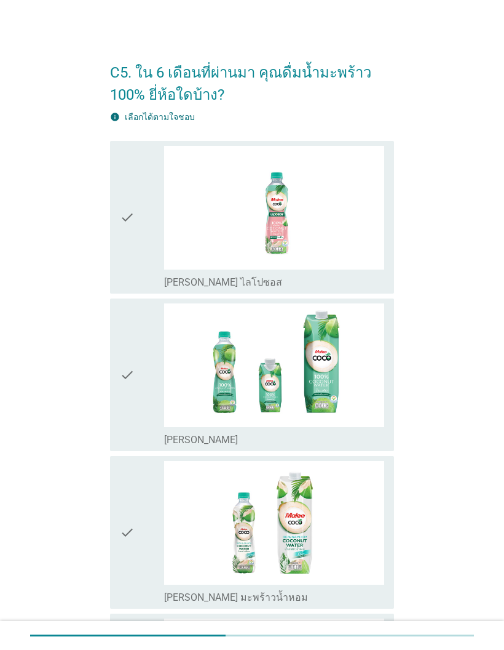
click at [142, 254] on div "check" at bounding box center [142, 217] width 44 height 143
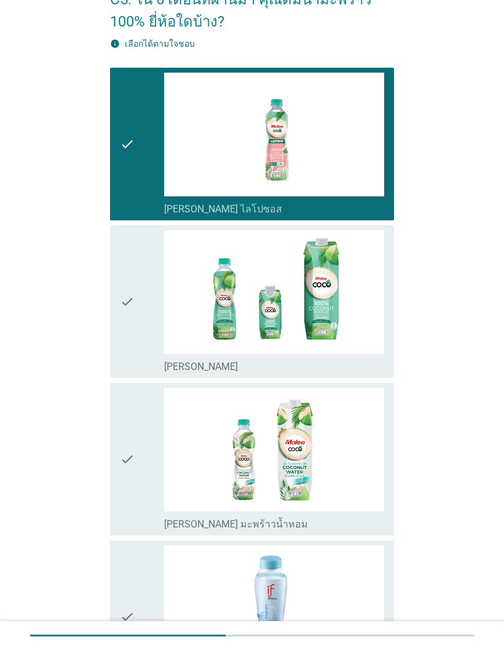
scroll to position [201, 0]
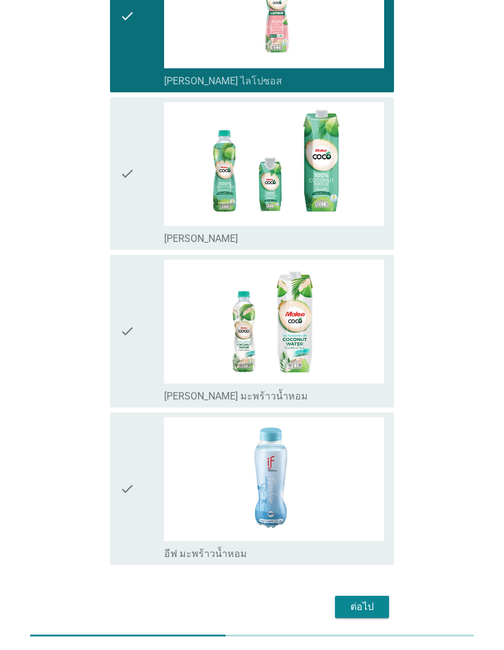
click at [375, 606] on div "ต่อไป" at bounding box center [362, 606] width 34 height 15
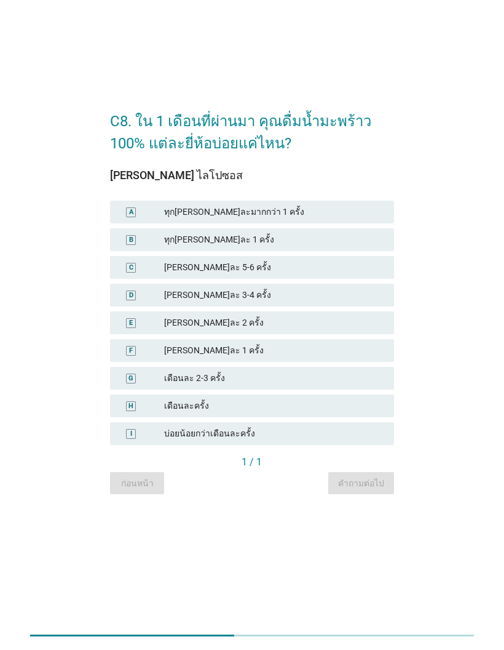
scroll to position [0, 0]
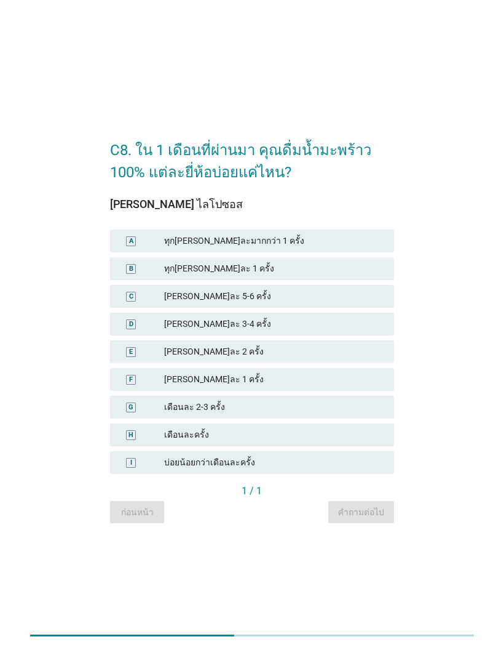
click at [324, 303] on div "[PERSON_NAME]ละ 5-6 ครั้ง" at bounding box center [274, 296] width 220 height 13
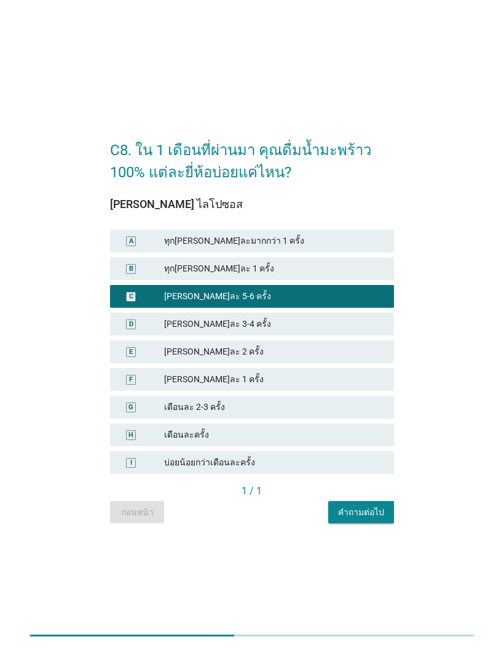
click at [383, 519] on div "คำถามต่อไป" at bounding box center [361, 512] width 46 height 13
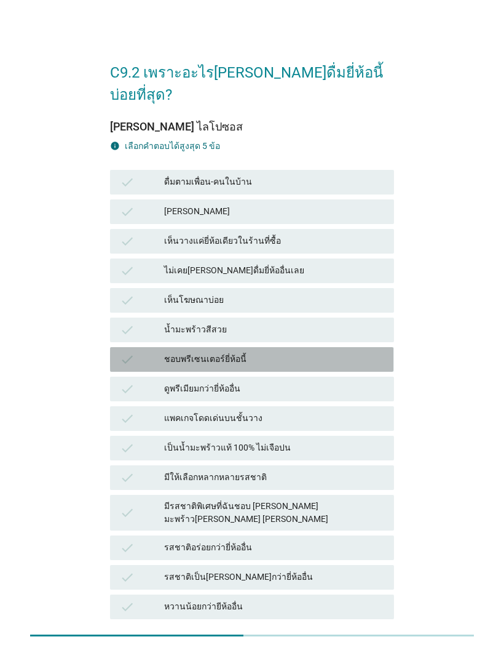
click at [352, 352] on div "ชอบพรีเซนเตอร์ยี่ห้อนี้" at bounding box center [274, 359] width 220 height 15
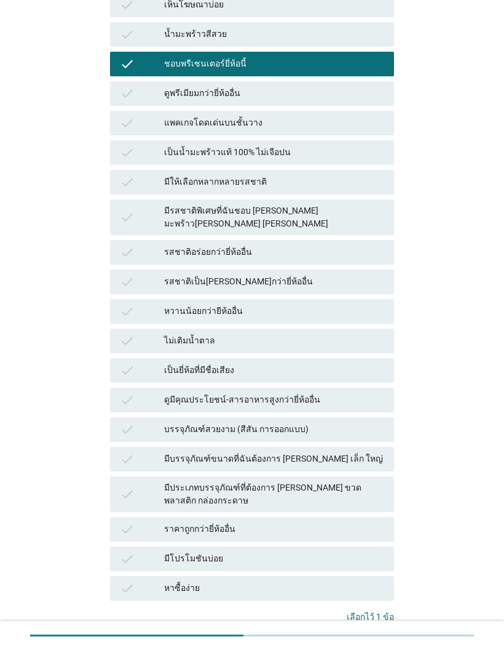
scroll to position [297, 0]
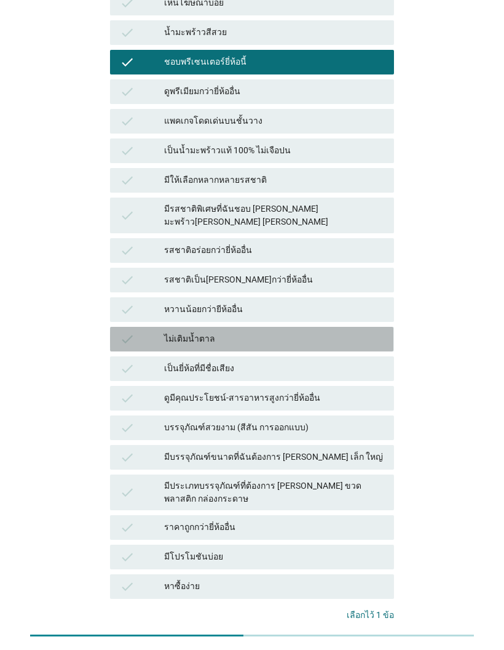
click at [317, 332] on div "ไม่เติมน้ำตาล" at bounding box center [274, 339] width 220 height 15
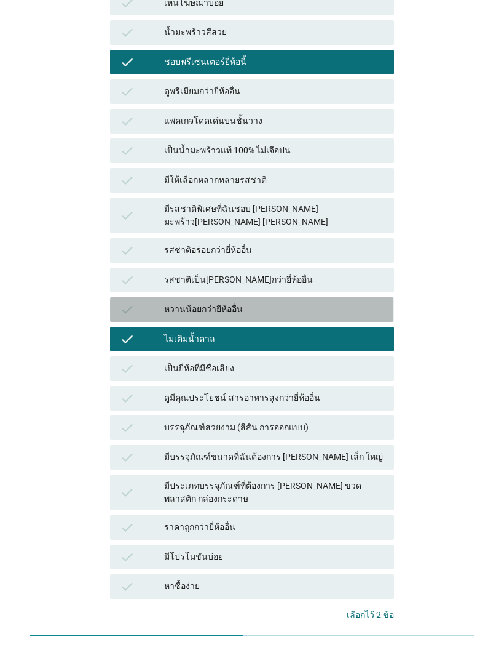
click at [334, 302] on div "หวานน้อยกว่ายีห้ออื่น" at bounding box center [274, 309] width 220 height 15
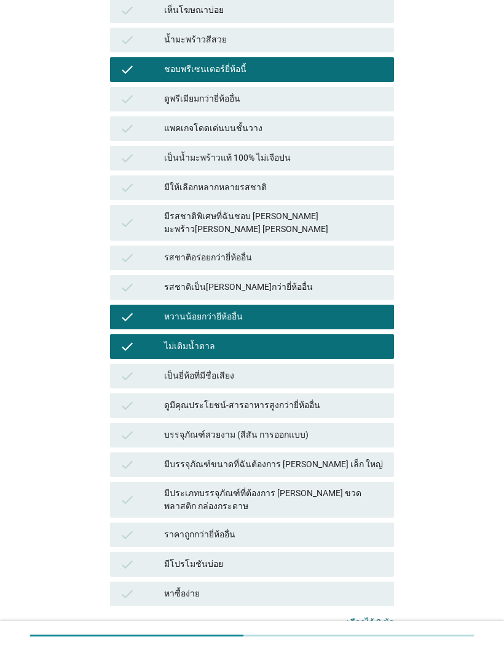
scroll to position [289, 0]
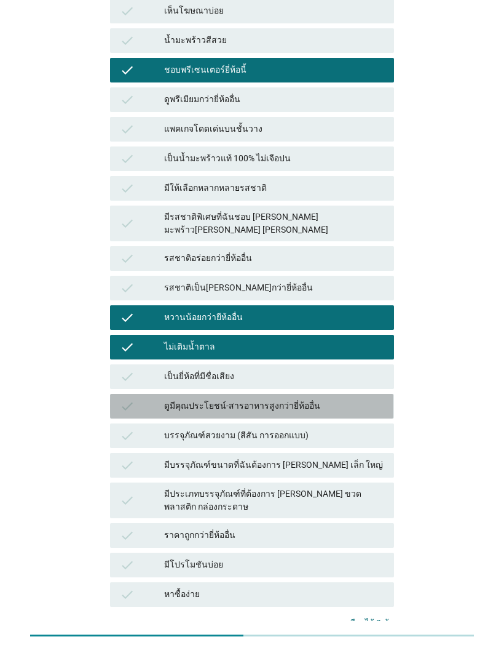
click at [352, 399] on div "ดูมีคุณประโยชน์-สารอาหารสูงกว่ายี่ห้ออื่น" at bounding box center [274, 406] width 220 height 15
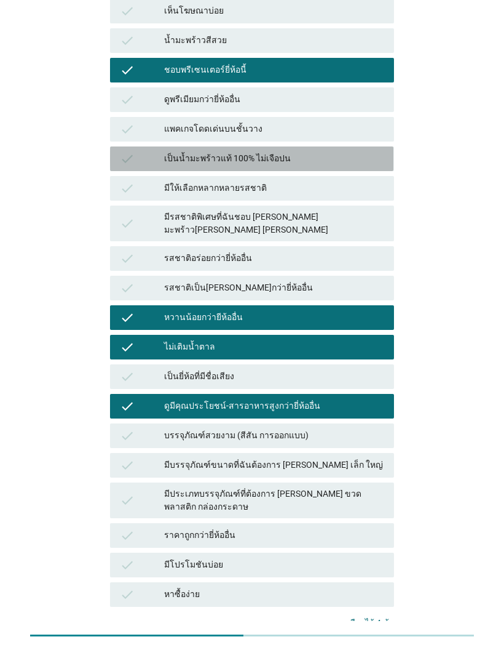
click at [335, 151] on div "เป็นน้ำมะพร้าวแท้ 100% ไม่เจือปน" at bounding box center [274, 158] width 220 height 15
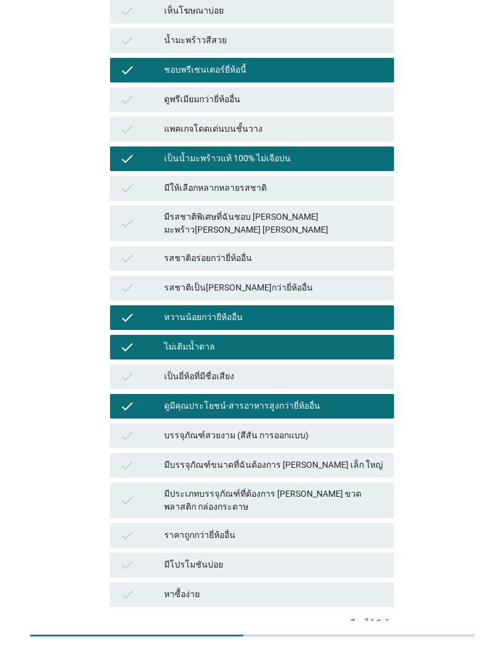
click at [369, 649] on div "คำถามต่อไป" at bounding box center [361, 662] width 46 height 13
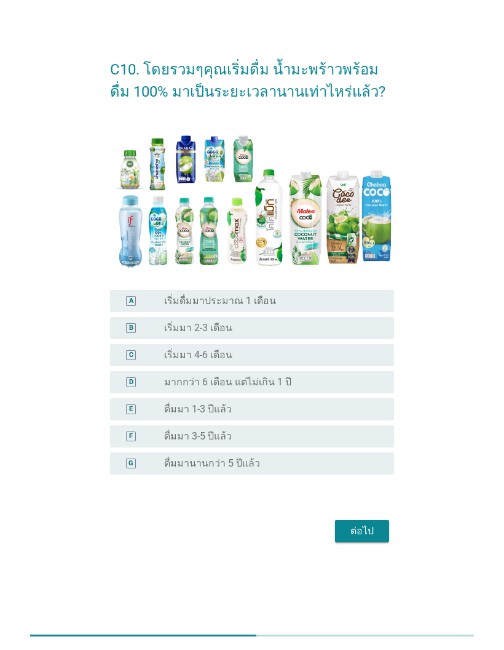
scroll to position [0, 0]
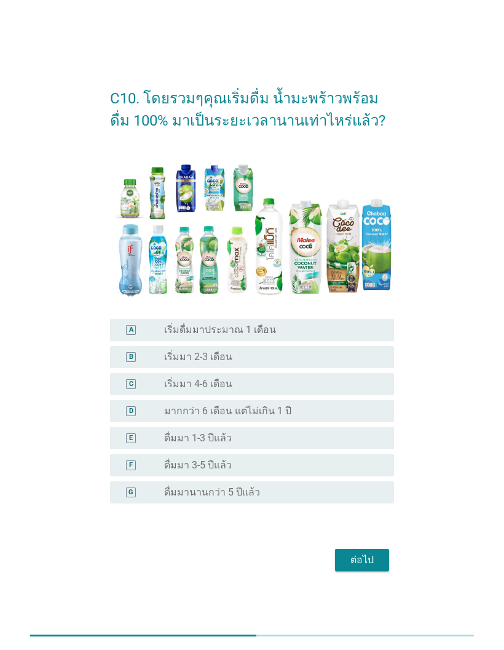
click at [342, 390] on div "radio_button_unchecked เริ่มมา 4-6 เดือน" at bounding box center [269, 384] width 210 height 12
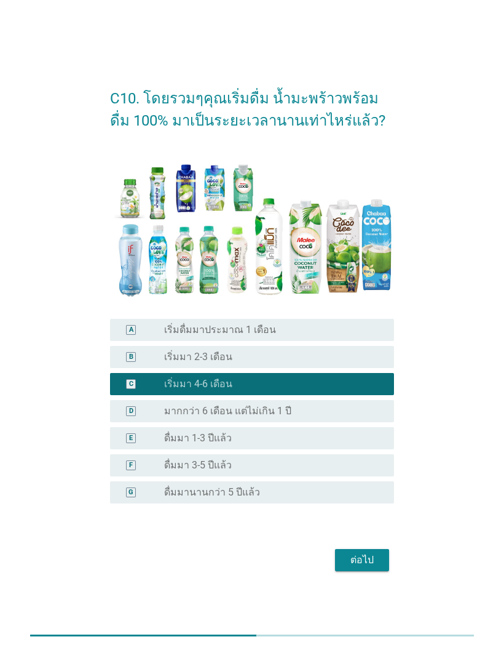
click at [373, 567] on div "ต่อไป" at bounding box center [362, 559] width 34 height 15
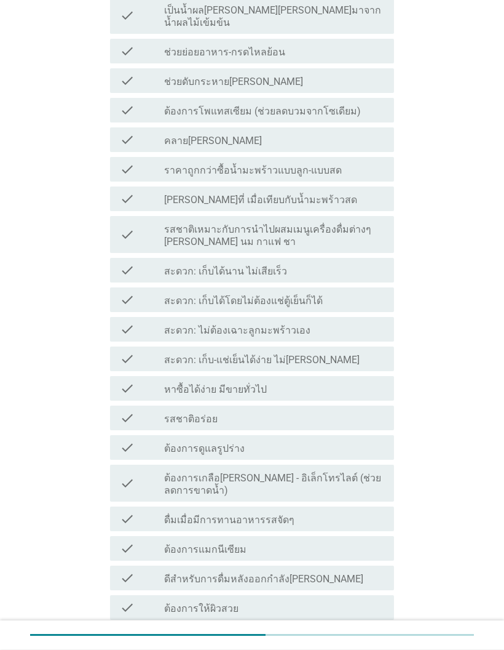
scroll to position [468, 0]
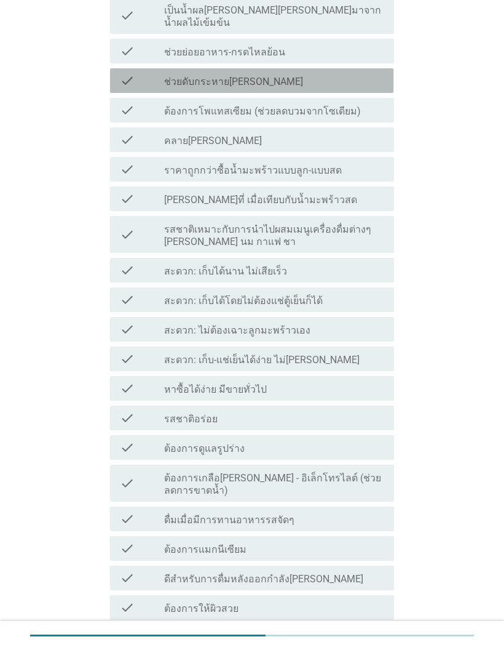
click at [338, 73] on div "check_box_outline_blank ช่วยดับกระหาย[PERSON_NAME]" at bounding box center [274, 80] width 220 height 15
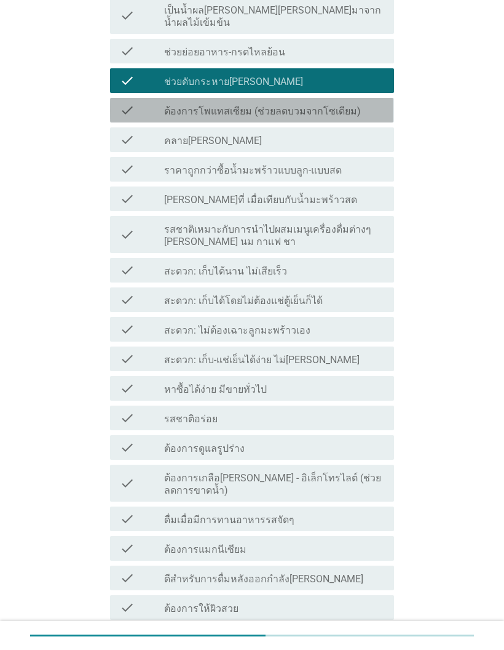
click at [375, 103] on div "check_box_outline_blank ต้องการโพแทสเซียม (ช่วยลดบวมจากโซเดียม)" at bounding box center [274, 110] width 220 height 15
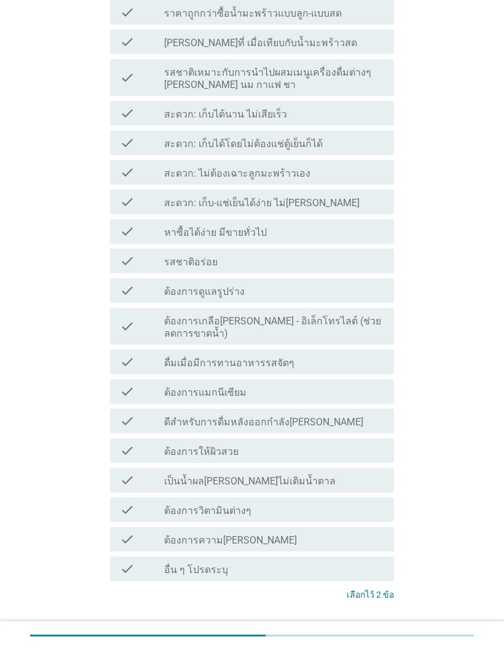
scroll to position [627, 0]
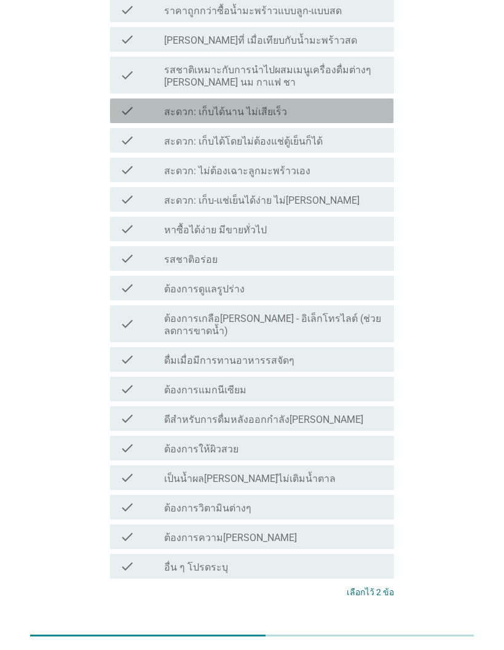
click at [351, 103] on div "check_box_outline_blank สะดวก: เก็บได้นาน ไม่เสียเร็ว" at bounding box center [274, 110] width 220 height 15
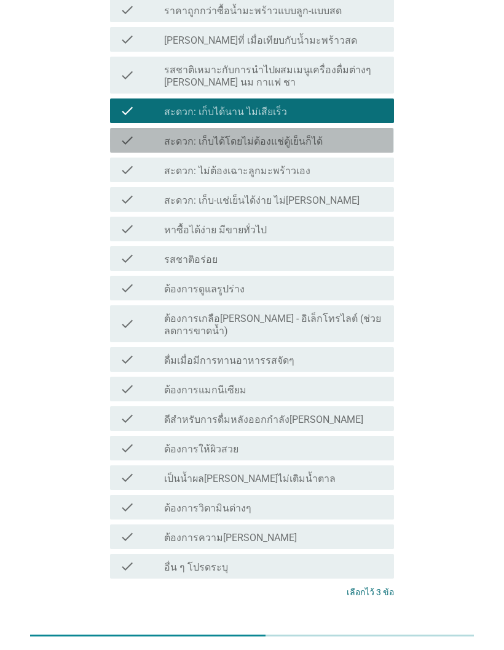
click at [356, 133] on div "check_box_outline_blank สะดวก: เก็บได้โดยไม่ต้องแช่ตู้เย็นก็ได้" at bounding box center [274, 140] width 220 height 15
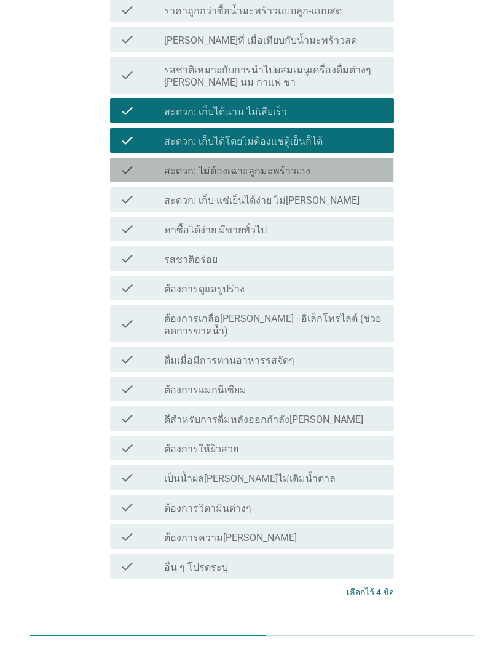
click at [354, 162] on div "check_box_outline_blank สะดวก: ไม่ต้องเฉาะลูกมะพร้าวเอง" at bounding box center [274, 169] width 220 height 15
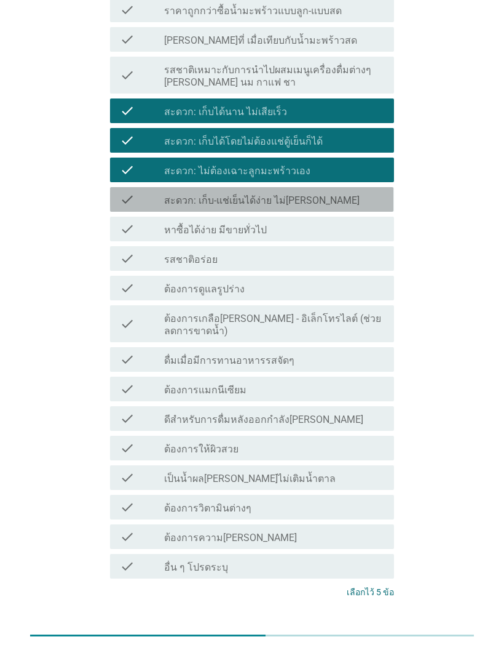
click at [369, 196] on div "check check_box_outline_blank สะดวก: เก็บ-แช่เย็นได้ง่าย ไม่[PERSON_NAME]" at bounding box center [252, 199] width 284 height 25
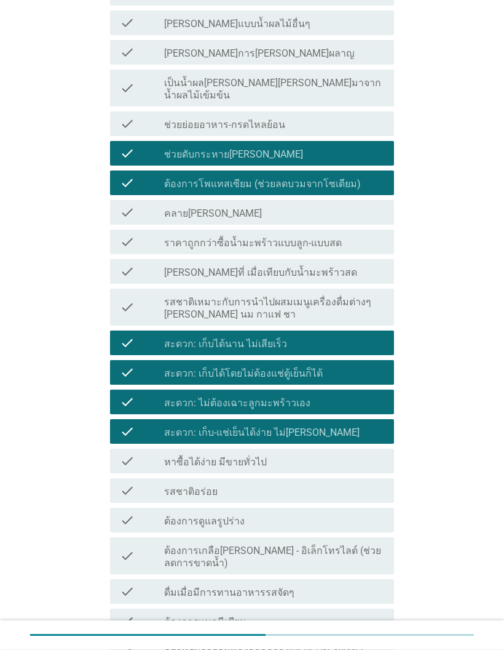
scroll to position [396, 0]
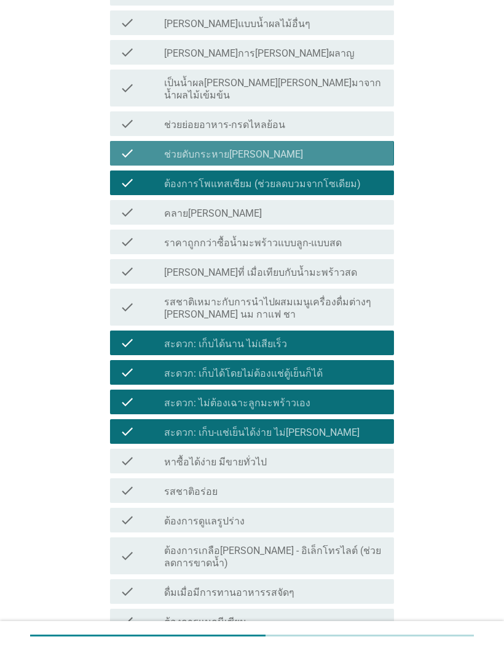
click at [376, 146] on div "check_box_outline_blank ช่วยดับกระหาย[PERSON_NAME]" at bounding box center [274, 153] width 220 height 15
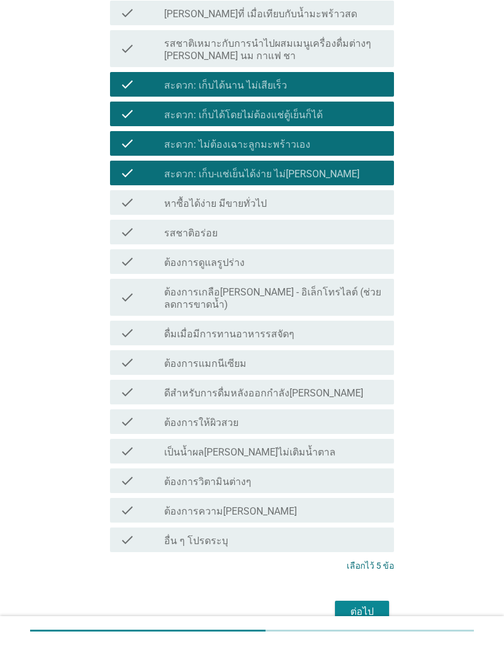
scroll to position [647, 0]
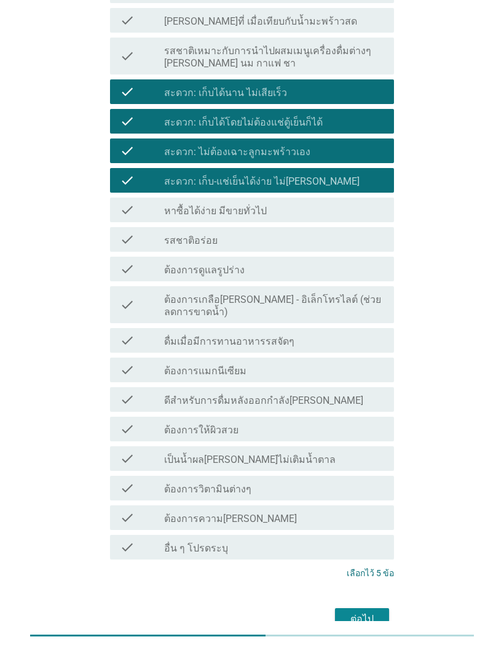
click at [378, 612] on div "ต่อไป" at bounding box center [362, 618] width 34 height 15
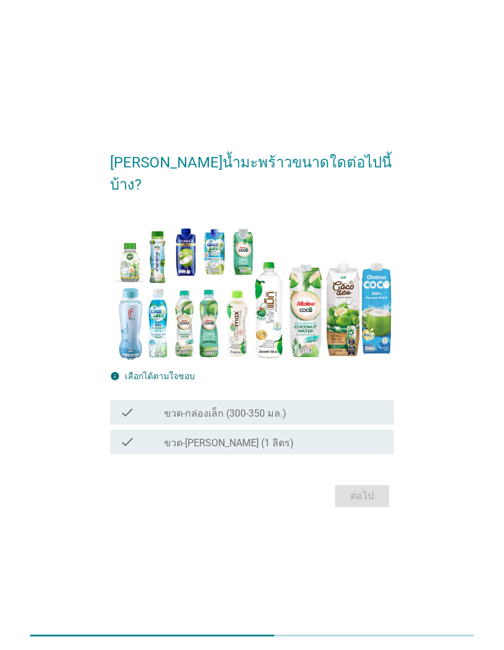
click at [348, 420] on div "check_box_outline_blank ขวด-กล่องเล็ก (300-350 มล.)" at bounding box center [274, 412] width 220 height 15
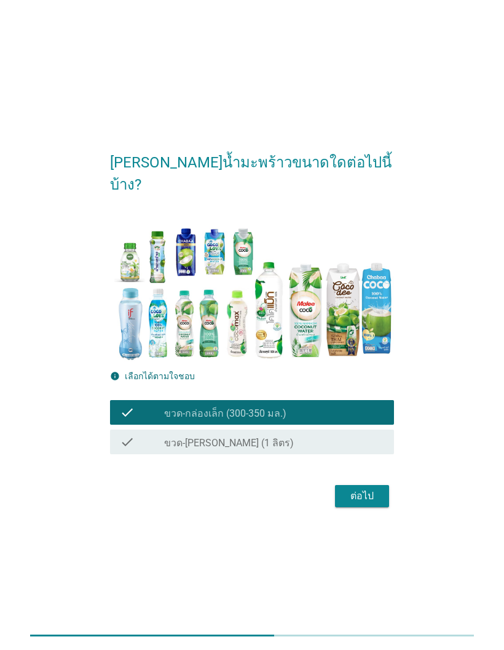
click at [372, 503] on div "ต่อไป" at bounding box center [362, 495] width 34 height 15
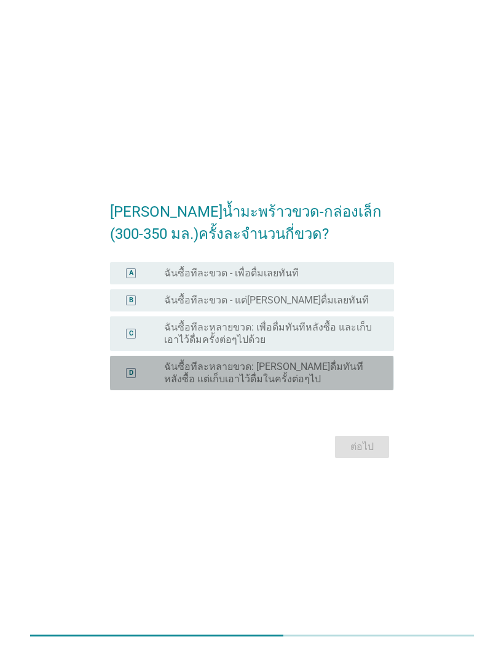
click at [372, 385] on label "ฉันซื้อทีละหลายขวด: [PERSON_NAME]ดื่มทันทีหลังซื้อ แต่เก็บเอาไว้ดื่มในครั้งต่อๆ…" at bounding box center [269, 372] width 210 height 25
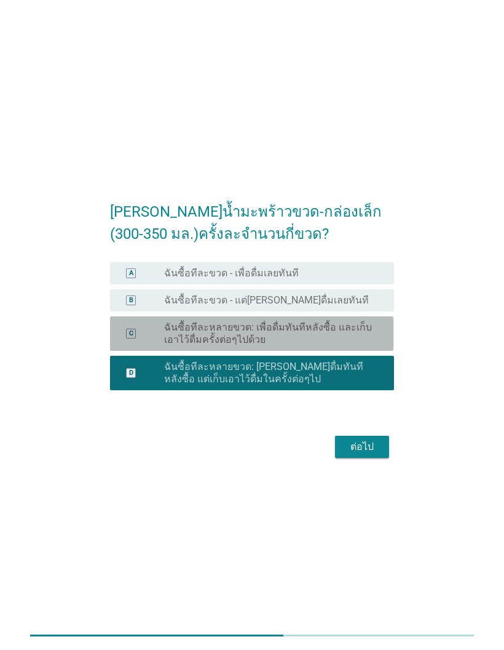
click at [373, 346] on label "ฉันซื้อทีละหลายขวด: เพื่อดื่มทันทีหลังซื้อ และเก็บเอาไว้ดื่มครั้งต่อๆไปด้วย" at bounding box center [269, 333] width 210 height 25
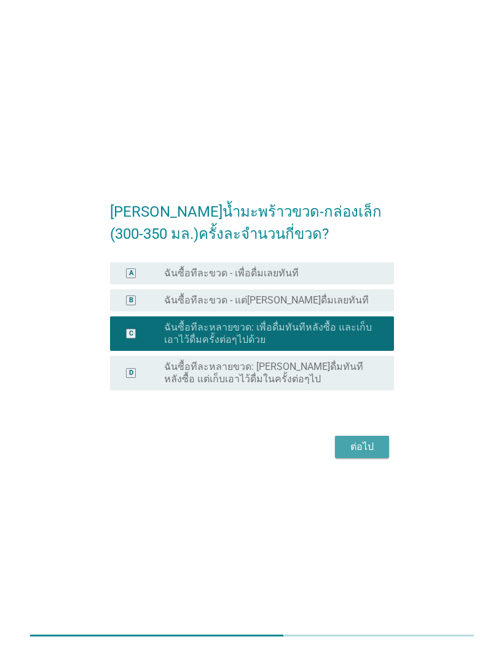
click at [370, 454] on div "ต่อไป" at bounding box center [362, 446] width 34 height 15
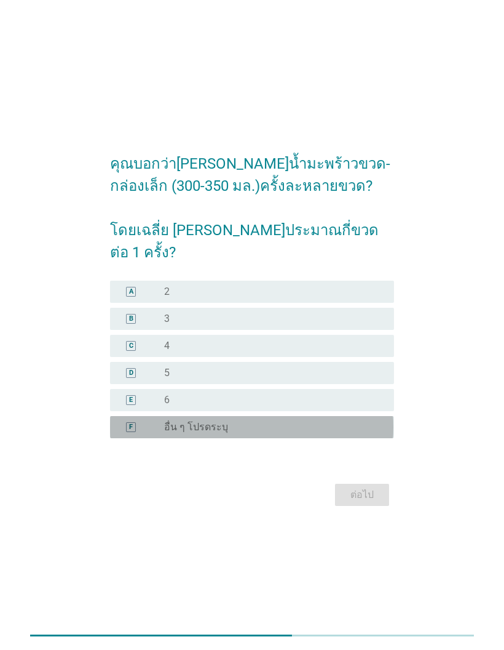
click at [349, 433] on div "radio_button_unchecked อื่น ๆ โปรดระบุ" at bounding box center [269, 427] width 210 height 12
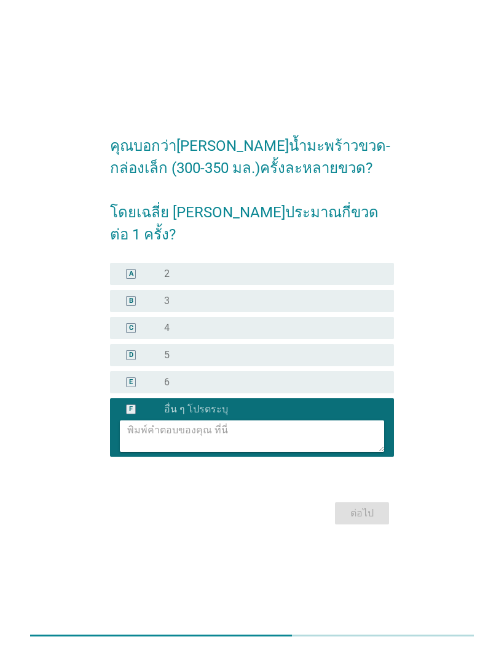
click at [328, 451] on textarea at bounding box center [255, 435] width 257 height 31
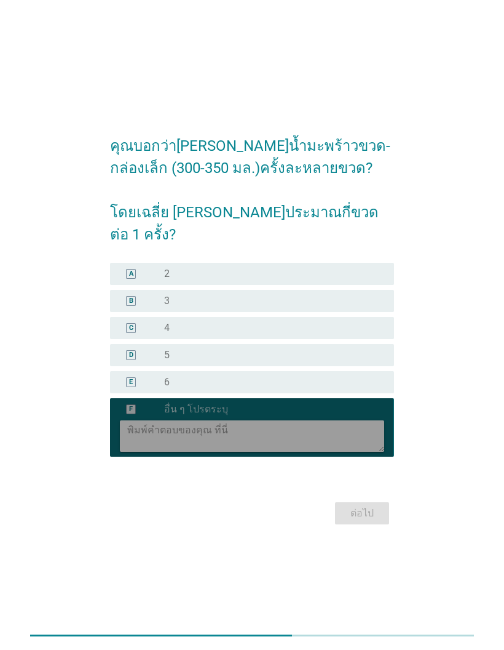
scroll to position [2, 0]
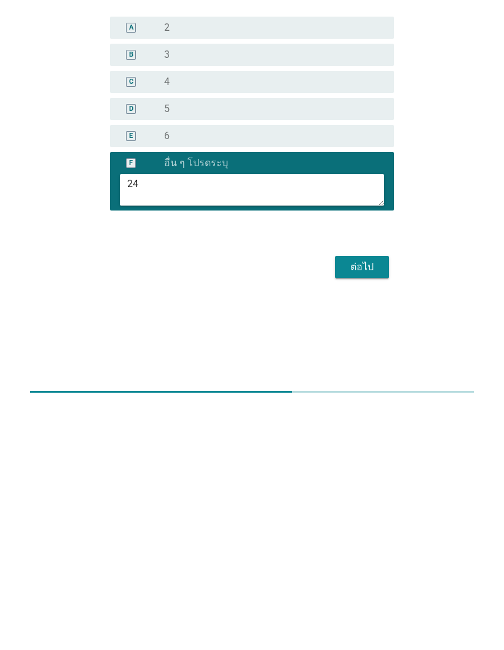
type textarea "24"
click at [380, 500] on button "ต่อไป" at bounding box center [362, 511] width 54 height 22
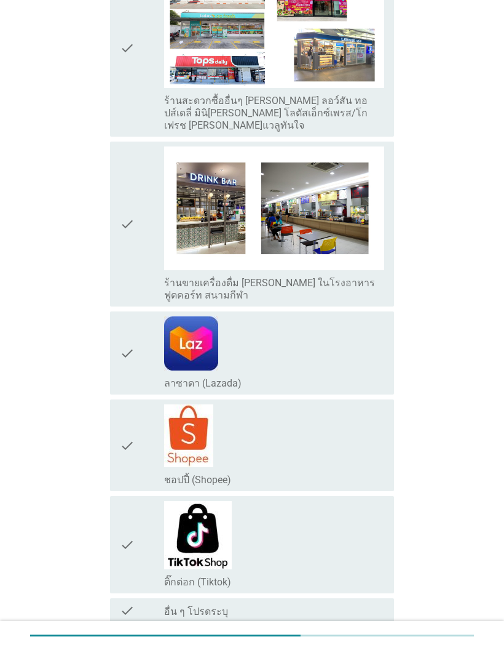
scroll to position [1874, 0]
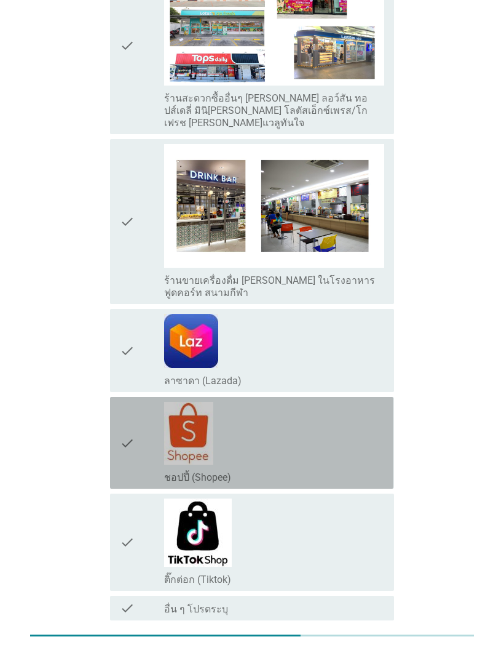
click at [355, 405] on div "check_box_outline_blank ชอปปี้ (Shopee)" at bounding box center [274, 443] width 220 height 82
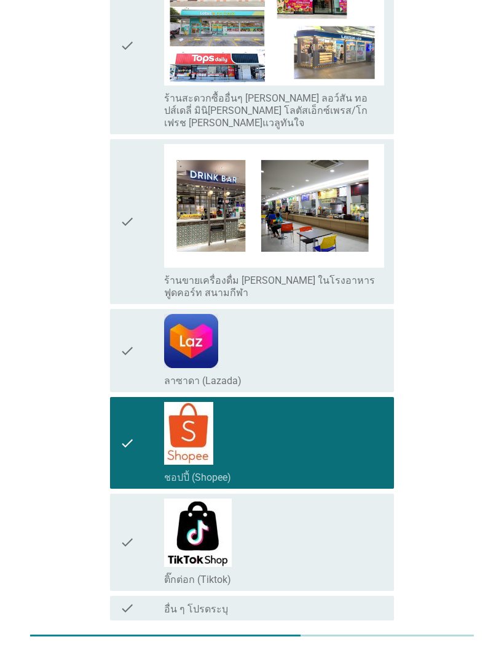
click at [375, 649] on div "ต่อไป" at bounding box center [362, 662] width 34 height 15
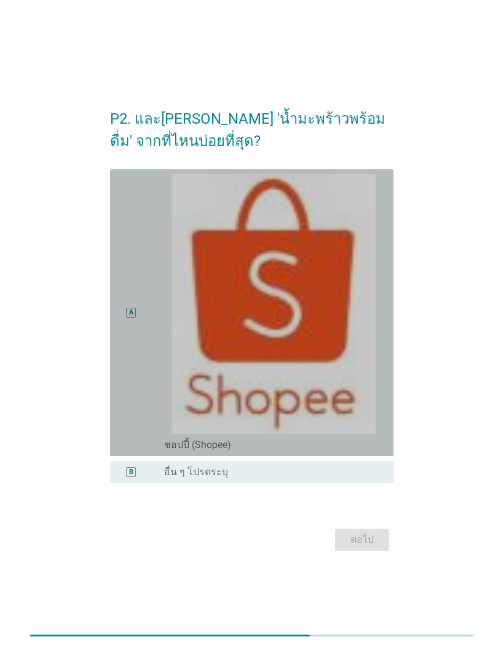
click at [295, 422] on img at bounding box center [274, 304] width 220 height 260
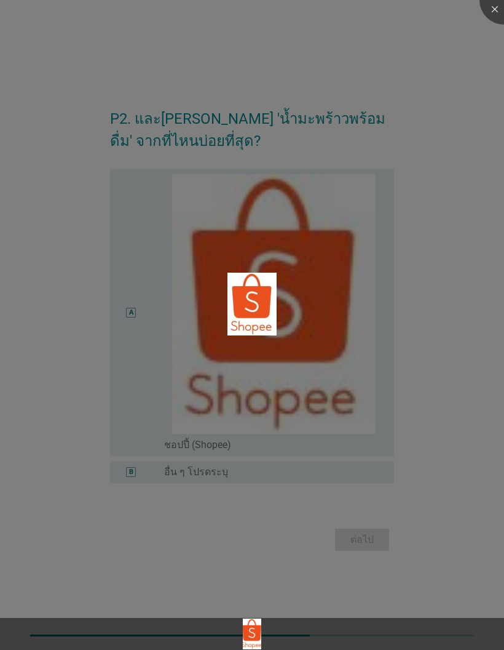
click at [436, 459] on div at bounding box center [252, 325] width 504 height 650
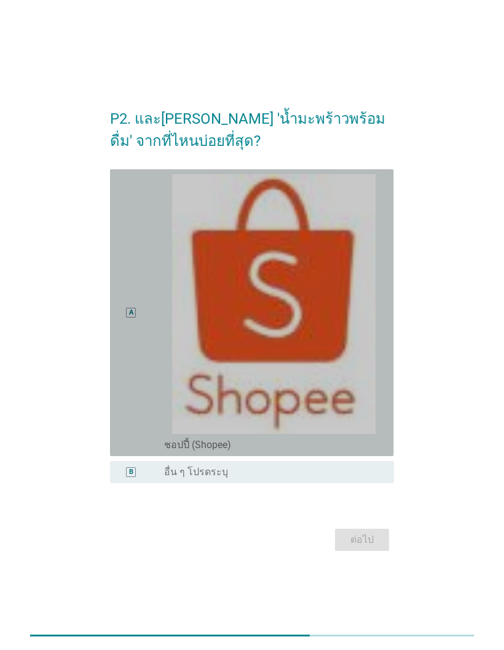
click at [140, 360] on div "A" at bounding box center [131, 312] width 22 height 277
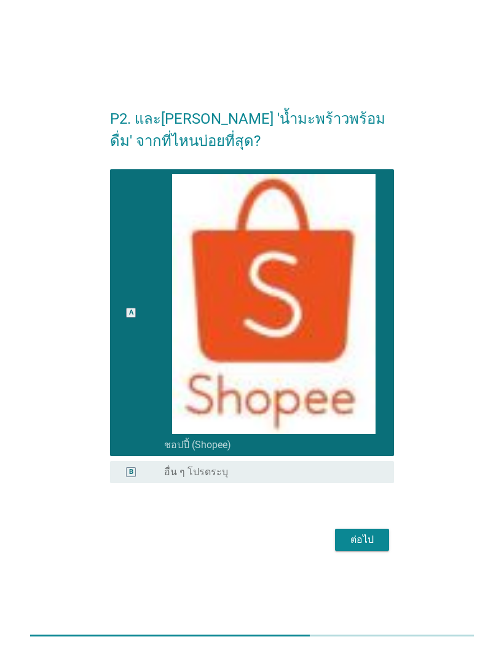
click at [370, 547] on div "ต่อไป" at bounding box center [362, 539] width 34 height 15
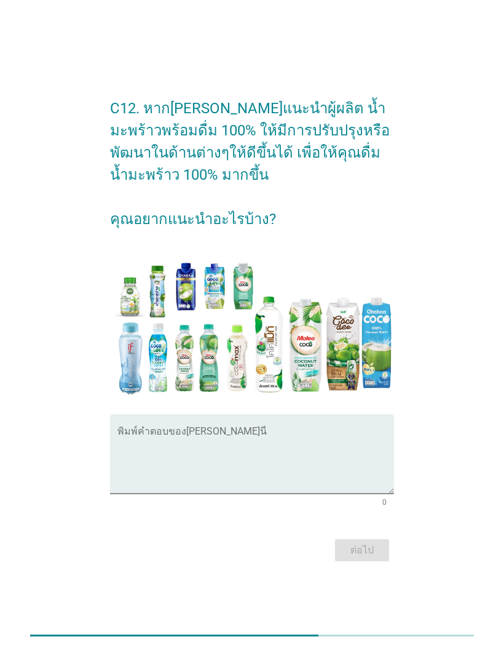
click at [280, 480] on textarea "พิมพ์คำตอบของคุณ ที่นี่" at bounding box center [255, 461] width 276 height 65
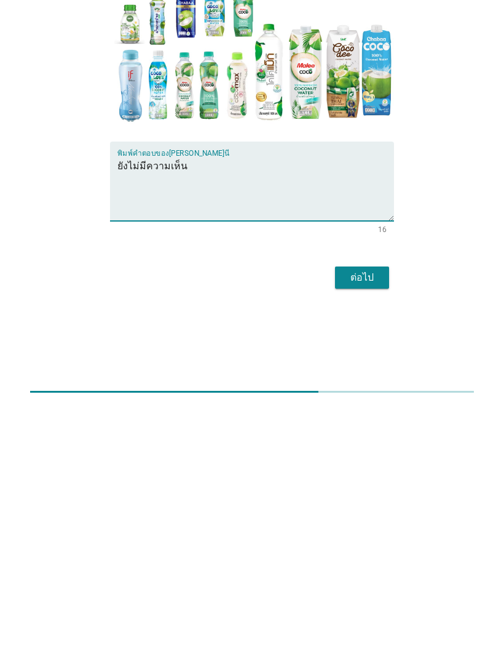
type textarea "ยังไม่มีความเห็น"
click at [368, 514] on div "ต่อไป" at bounding box center [362, 521] width 34 height 15
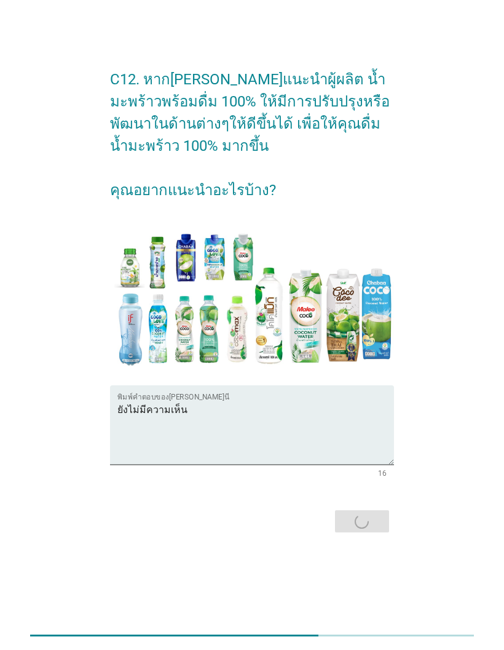
scroll to position [0, 0]
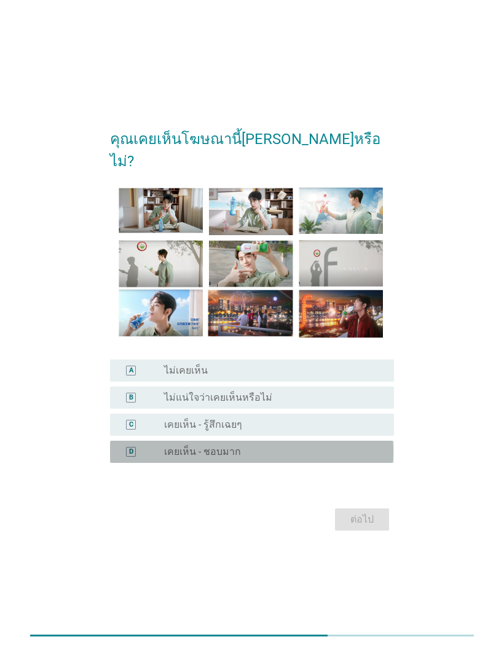
click at [275, 458] on div "radio_button_unchecked เคยเห็น - ชอบมาก" at bounding box center [269, 451] width 210 height 12
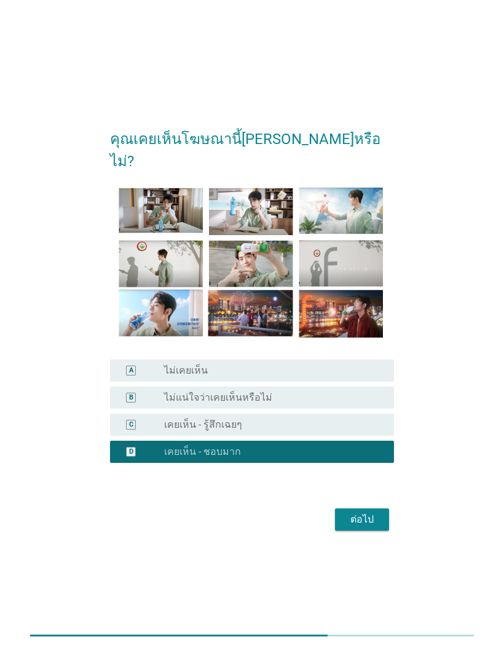
click at [378, 527] on div "ต่อไป" at bounding box center [362, 519] width 34 height 15
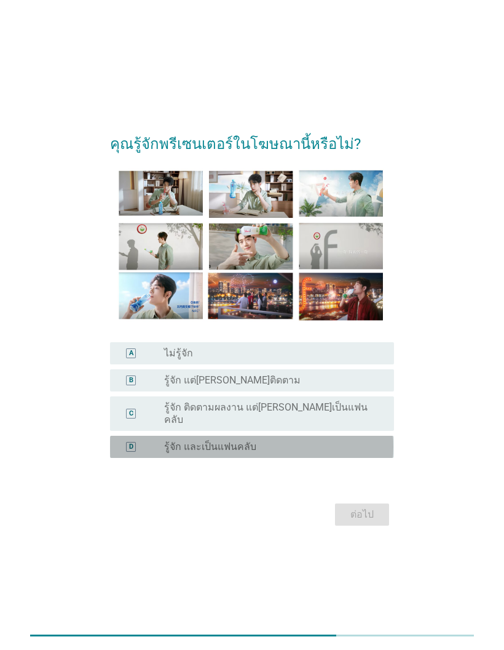
click at [351, 453] on div "radio_button_unchecked รู้จัก และเป็นแฟนคลับ" at bounding box center [269, 446] width 210 height 12
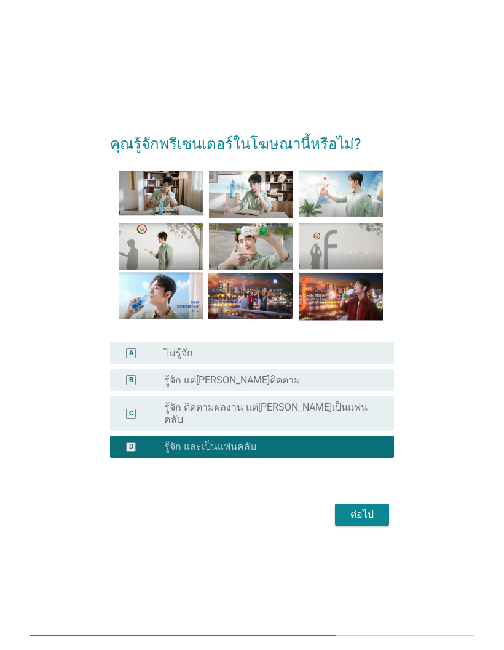
click at [375, 522] on div "ต่อไป" at bounding box center [362, 514] width 34 height 15
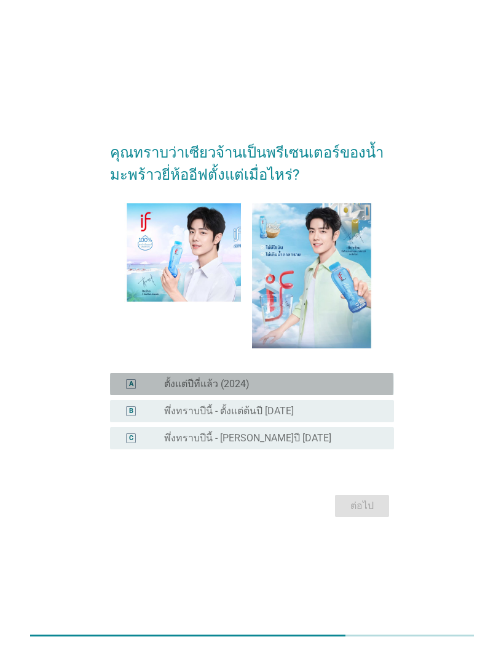
click at [343, 390] on div "radio_button_unchecked ตั้งแต่ปีที่แล้ว (2024)" at bounding box center [269, 384] width 210 height 12
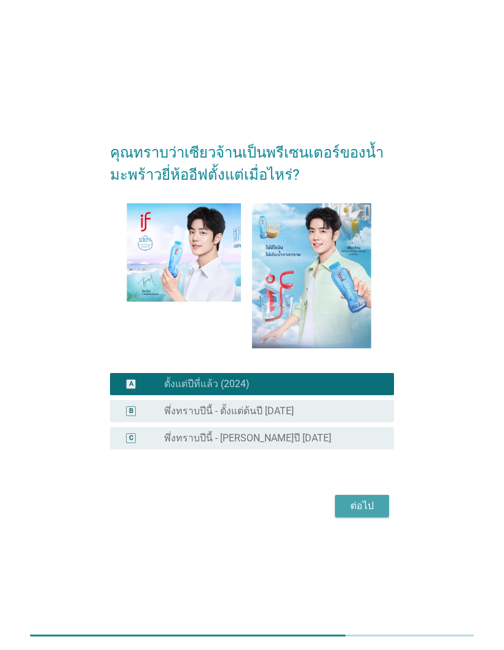
click at [377, 513] on div "ต่อไป" at bounding box center [362, 505] width 34 height 15
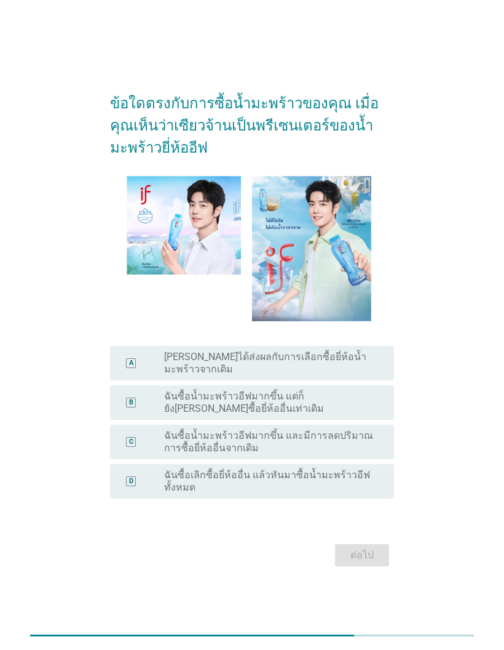
click at [355, 493] on label "ฉันซื้อเลิกซื้อยี่ห้ออื่น แล้วหันมาซื้อน้ำมะพร้าวอีฟทั้งหมด" at bounding box center [269, 481] width 210 height 25
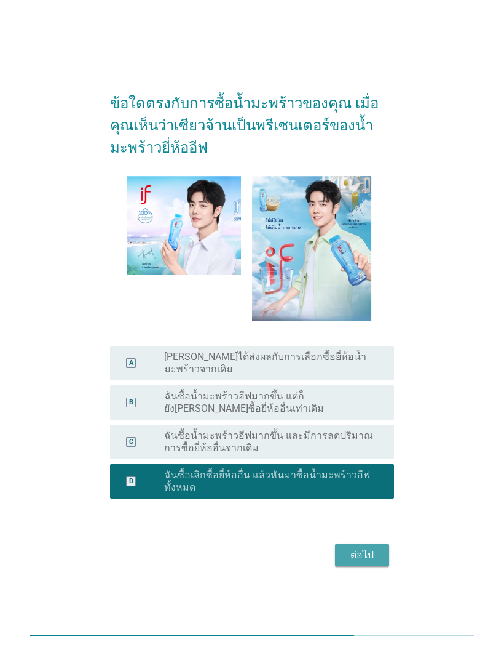
click at [367, 562] on div "ต่อไป" at bounding box center [362, 554] width 34 height 15
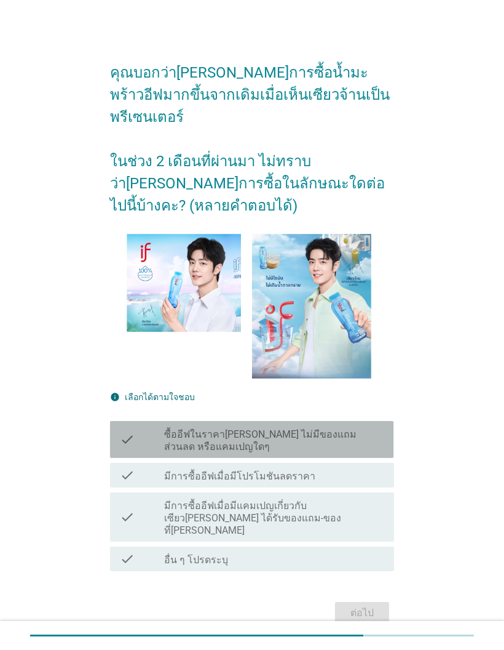
click at [359, 446] on label "ซื้ออีฟในราคา[PERSON_NAME] ไม่มีของแถม ส่วนลด หรือแคมเปญใดๆ" at bounding box center [274, 440] width 220 height 25
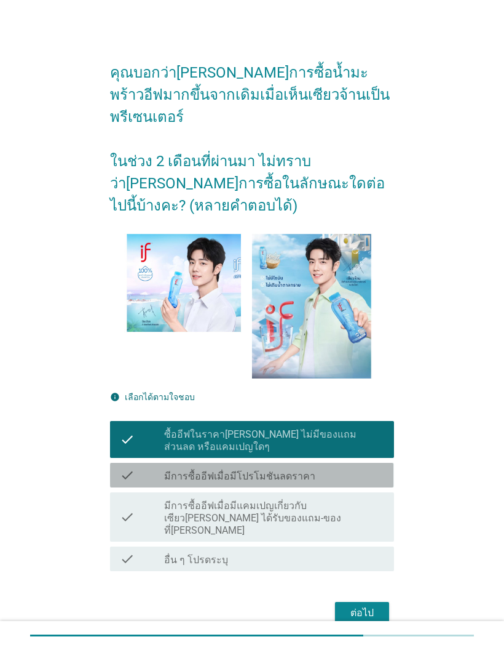
click at [365, 471] on div "check_box_outline_blank มีการซื้ออีฟเมื่อมีโปรโมชันลดราคา" at bounding box center [274, 475] width 220 height 15
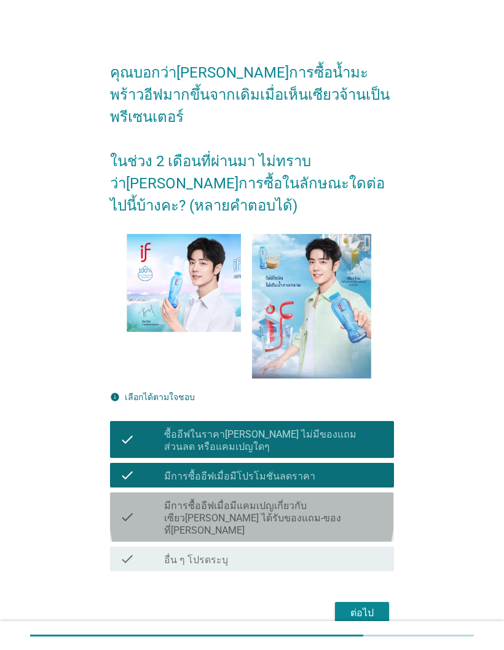
click at [368, 510] on label "มีการซื้ออีฟเมื่อมีแคมเปญเกี่ยวกับเซียว[PERSON_NAME] ได้รับของแถม-ของที่[PERSON…" at bounding box center [274, 518] width 220 height 37
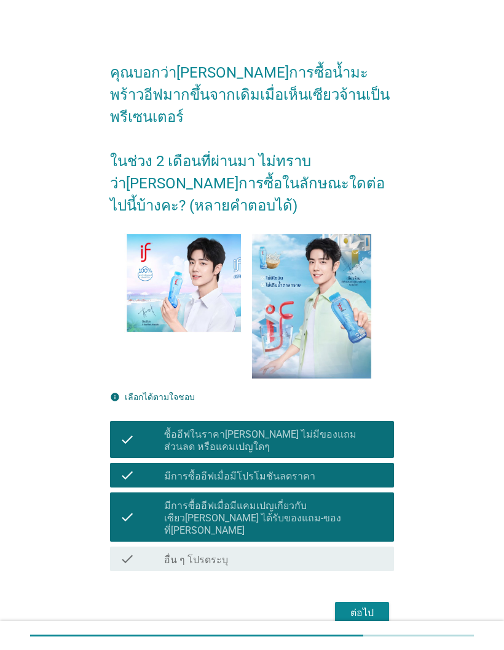
click at [371, 605] on div "ต่อไป" at bounding box center [362, 612] width 34 height 15
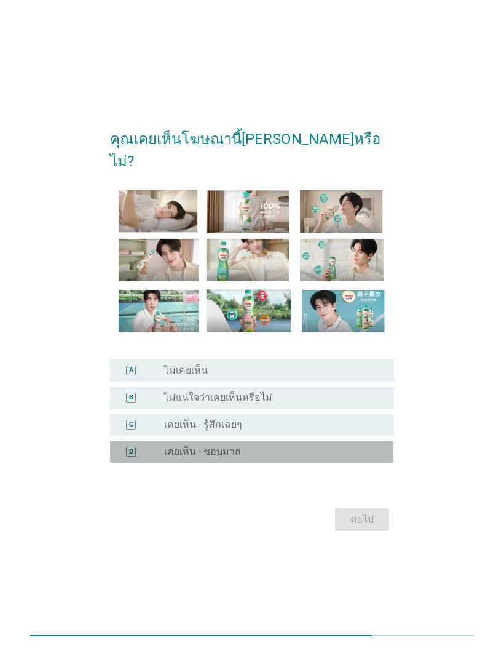
click at [323, 458] on div "radio_button_unchecked เคยเห็น - ชอบมาก" at bounding box center [269, 451] width 210 height 12
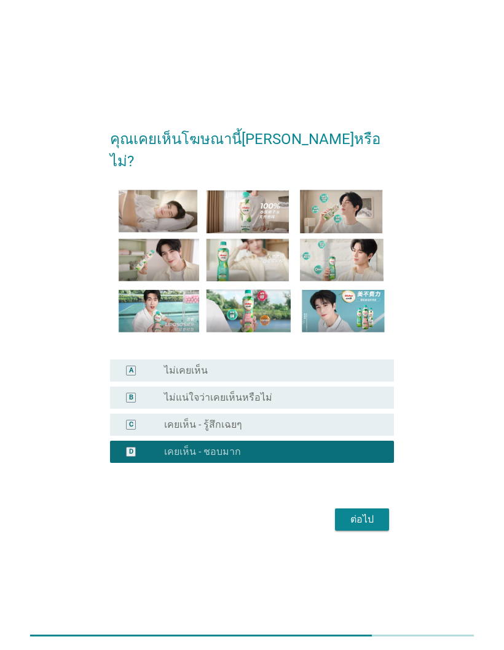
click at [376, 527] on div "ต่อไป" at bounding box center [362, 519] width 34 height 15
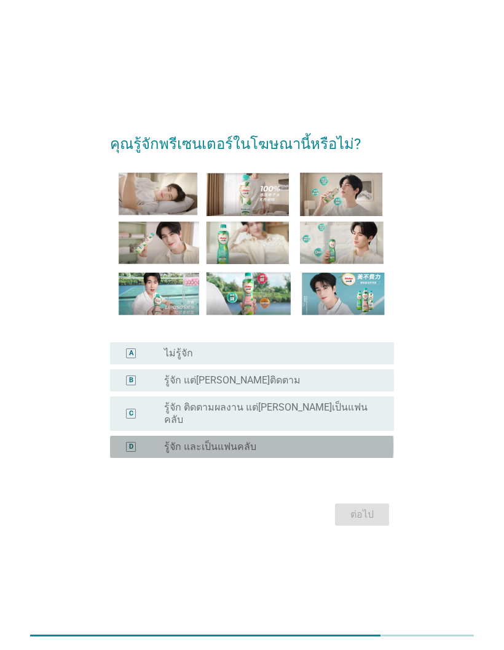
click at [361, 453] on div "radio_button_unchecked รู้จัก และเป็นแฟนคลับ" at bounding box center [269, 446] width 210 height 12
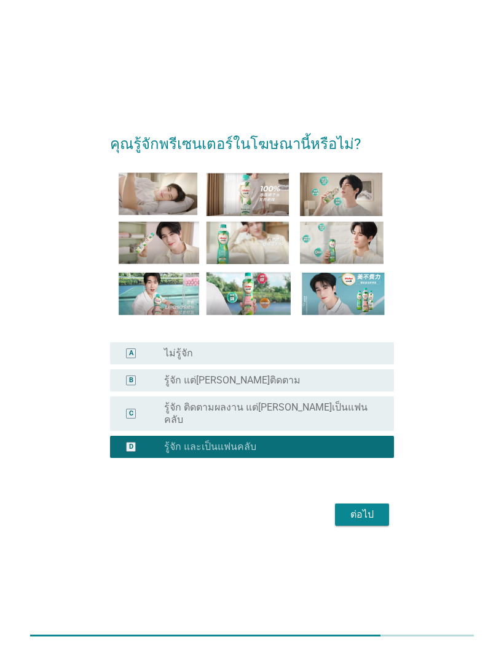
click at [370, 522] on div "ต่อไป" at bounding box center [362, 514] width 34 height 15
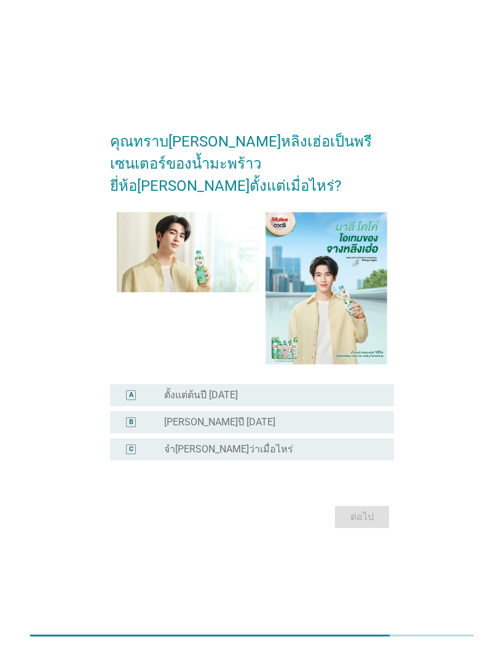
click at [336, 428] on div "radio_button_unchecked [PERSON_NAME]ปี [DATE]" at bounding box center [269, 422] width 210 height 12
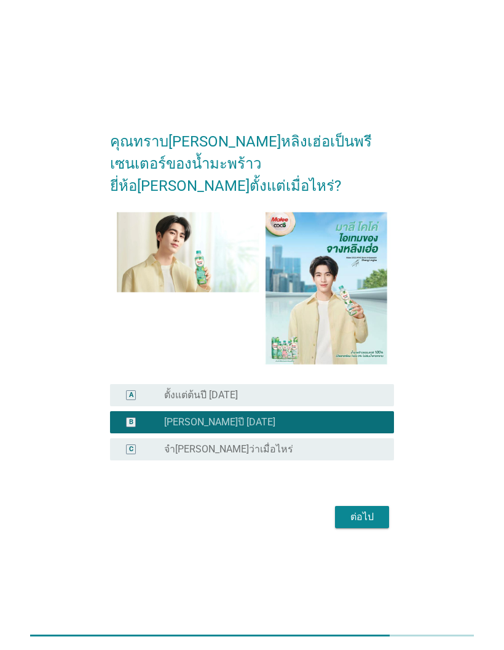
click at [372, 524] on div "ต่อไป" at bounding box center [362, 516] width 34 height 15
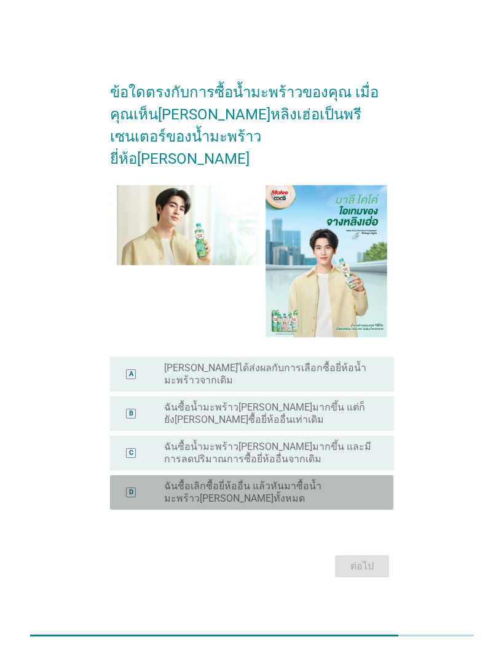
click at [341, 499] on label "ฉันซื้อเลิกซื้อยี่ห้ออื่น แล้วหันมาซื้อน้ำมะพร้าว[PERSON_NAME]ทั้งหมด" at bounding box center [269, 492] width 210 height 25
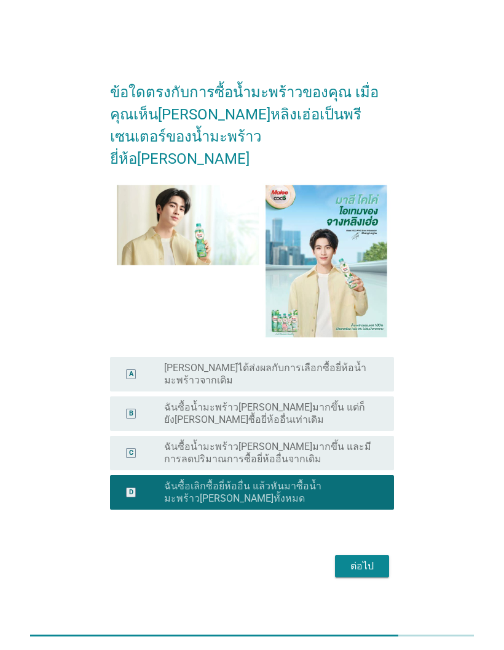
click at [370, 573] on div "ต่อไป" at bounding box center [362, 566] width 34 height 15
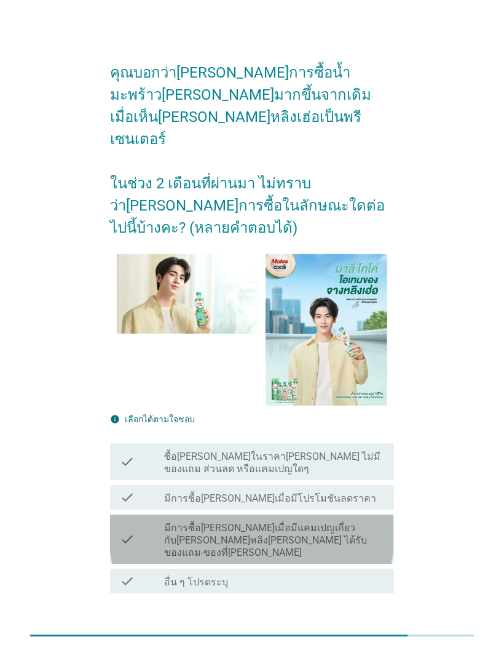
click at [355, 522] on label "มีการซื้อ[PERSON_NAME]เมื่อมีแคมเปญเกี่ยวกับ[PERSON_NAME]หลิง[PERSON_NAME] ได้ร…" at bounding box center [274, 540] width 220 height 37
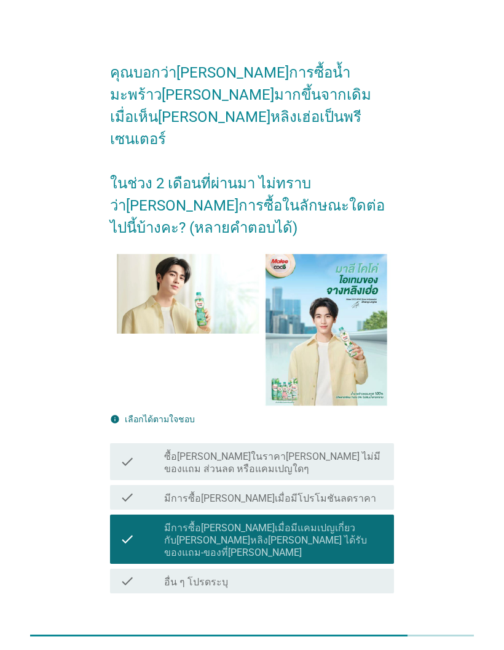
click at [376, 627] on div "ต่อไป" at bounding box center [362, 634] width 34 height 15
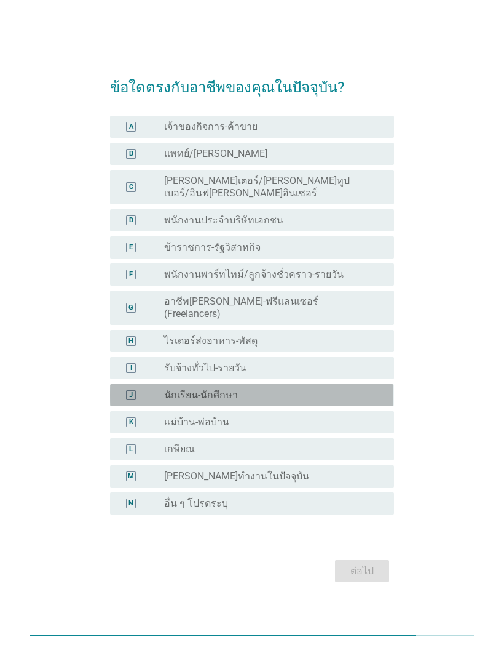
click at [354, 401] on div "radio_button_unchecked นักเรียน-นักศึกษา" at bounding box center [269, 395] width 210 height 12
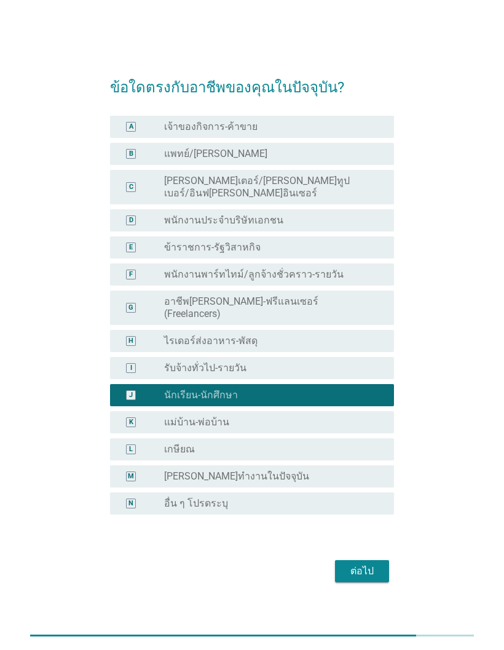
click at [384, 578] on button "ต่อไป" at bounding box center [362, 571] width 54 height 22
